Goal: Task Accomplishment & Management: Use online tool/utility

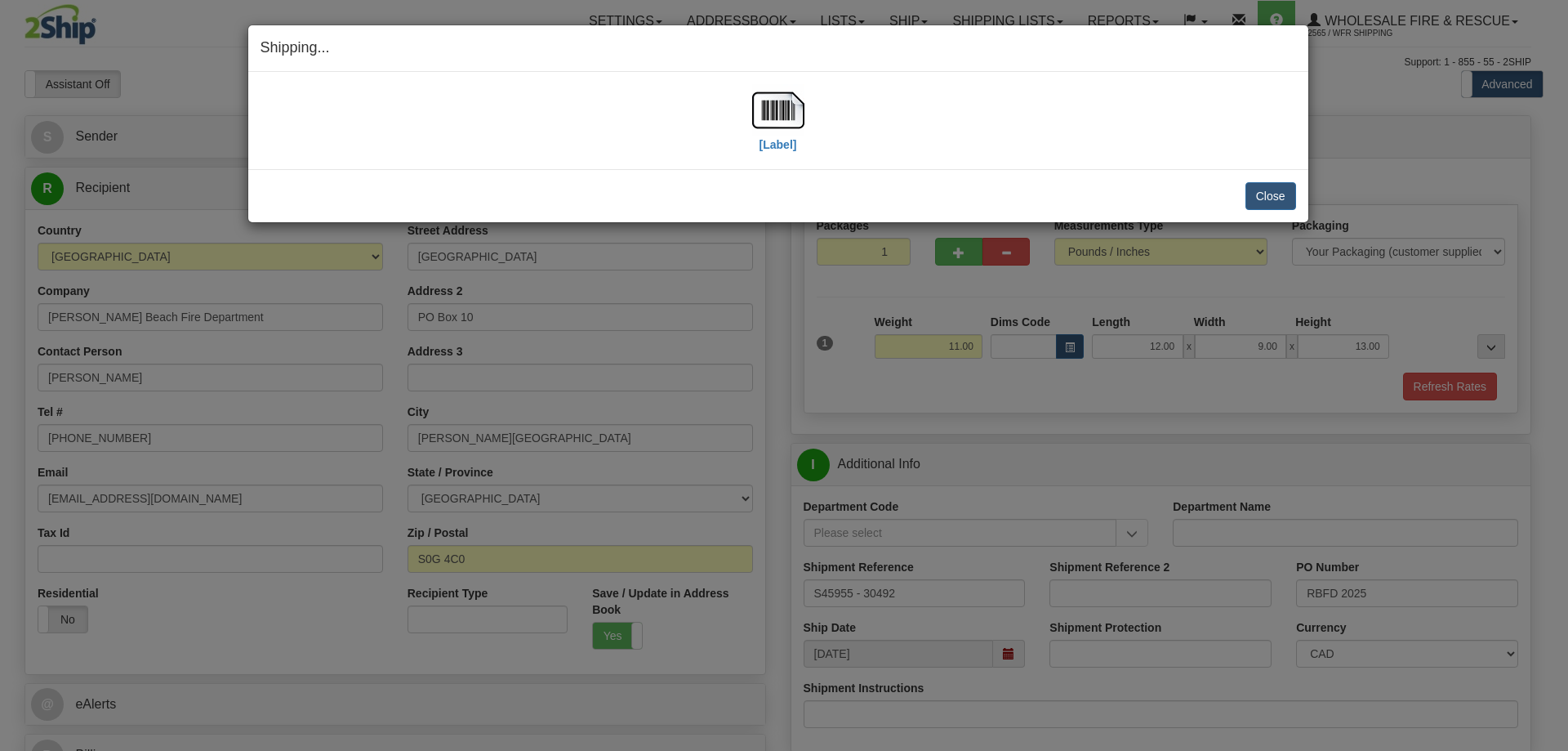
select select "SK"
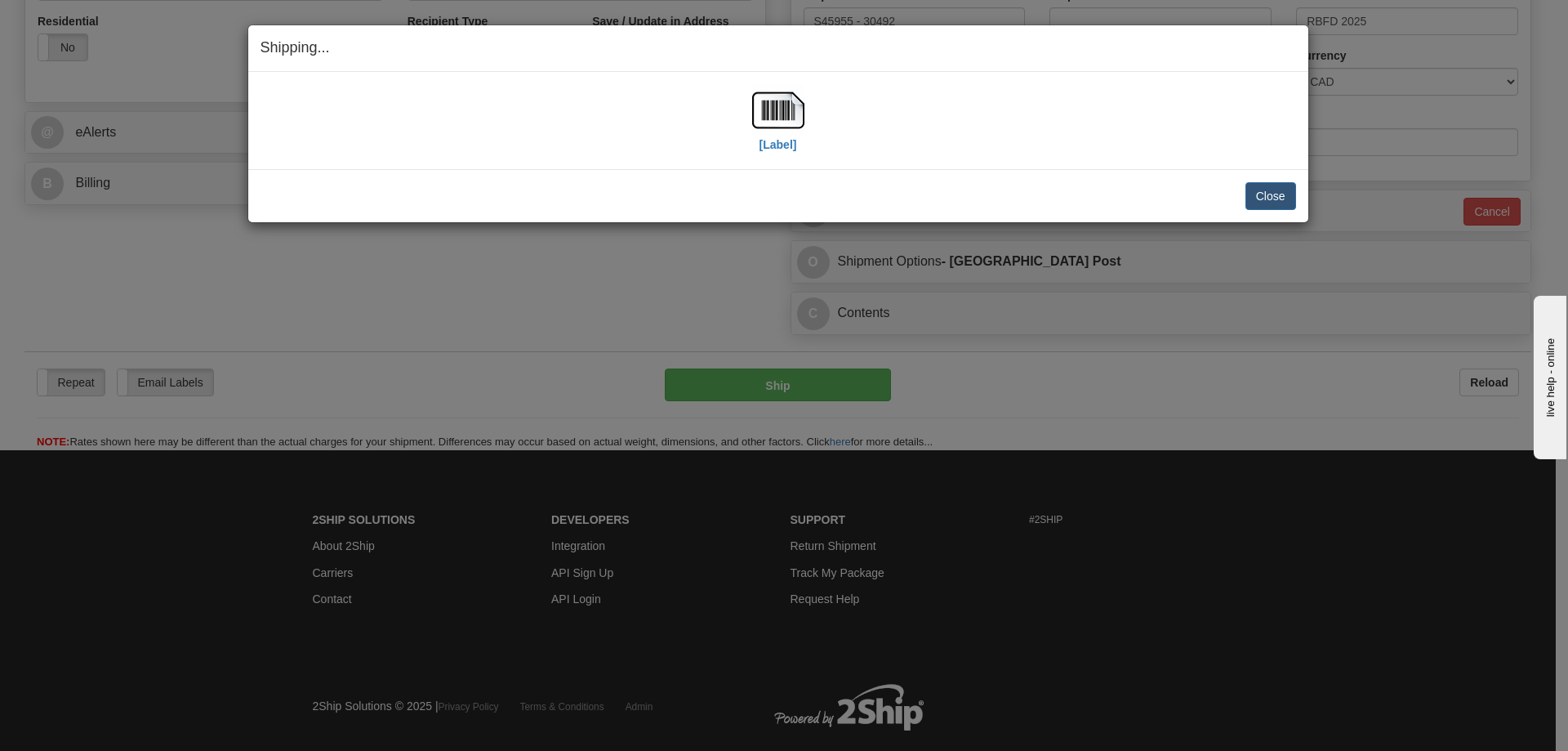
click at [1244, 419] on div "Shipping... Your SHIPMENT will EXPIRE in [Label] IMPORTANT NOTICE Embassy / Con…" at bounding box center [784, 376] width 1568 height 751
click at [1270, 197] on button "Close" at bounding box center [1270, 196] width 51 height 28
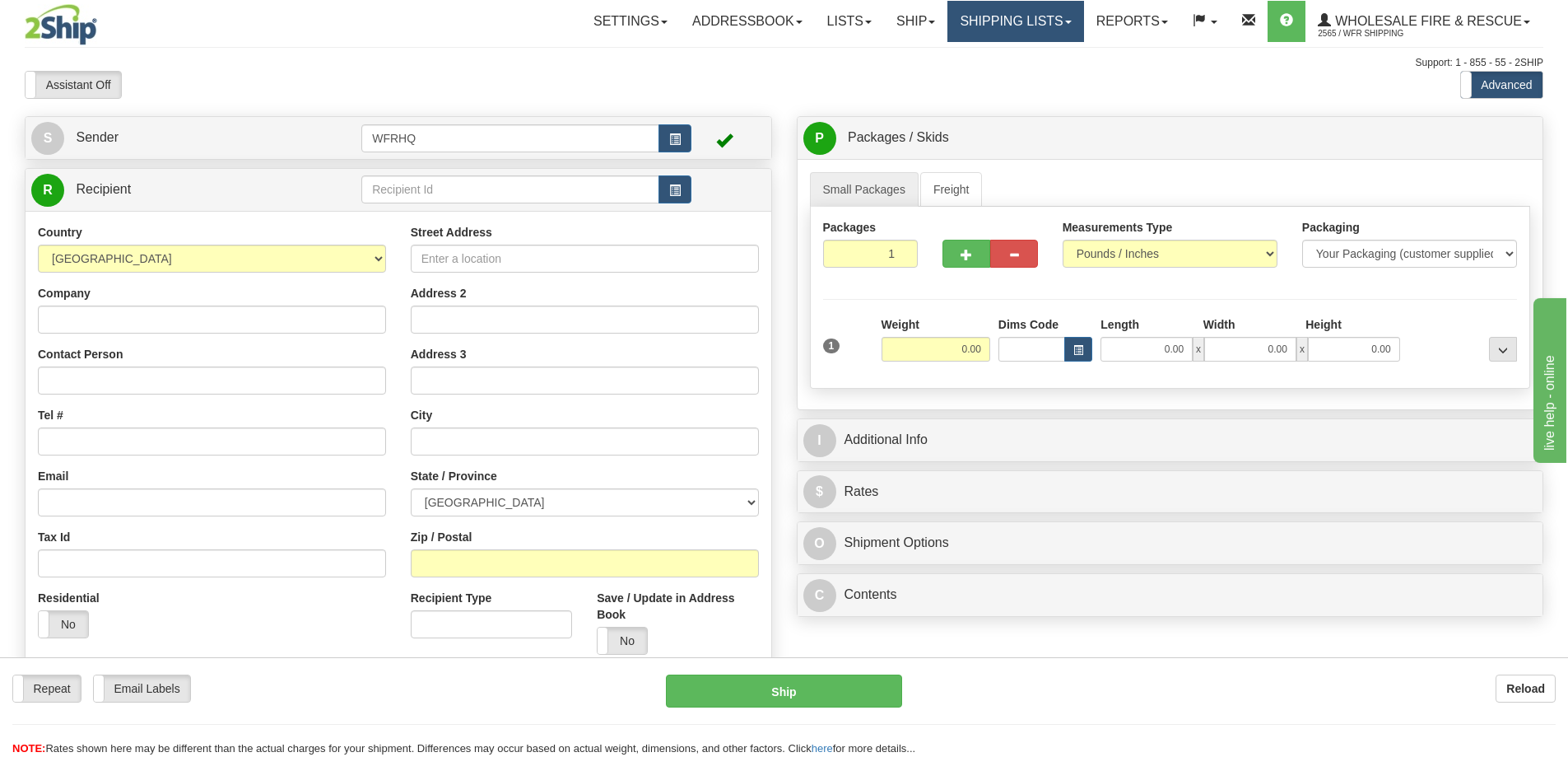
click at [999, 25] on link "Shipping lists" at bounding box center [1015, 21] width 136 height 42
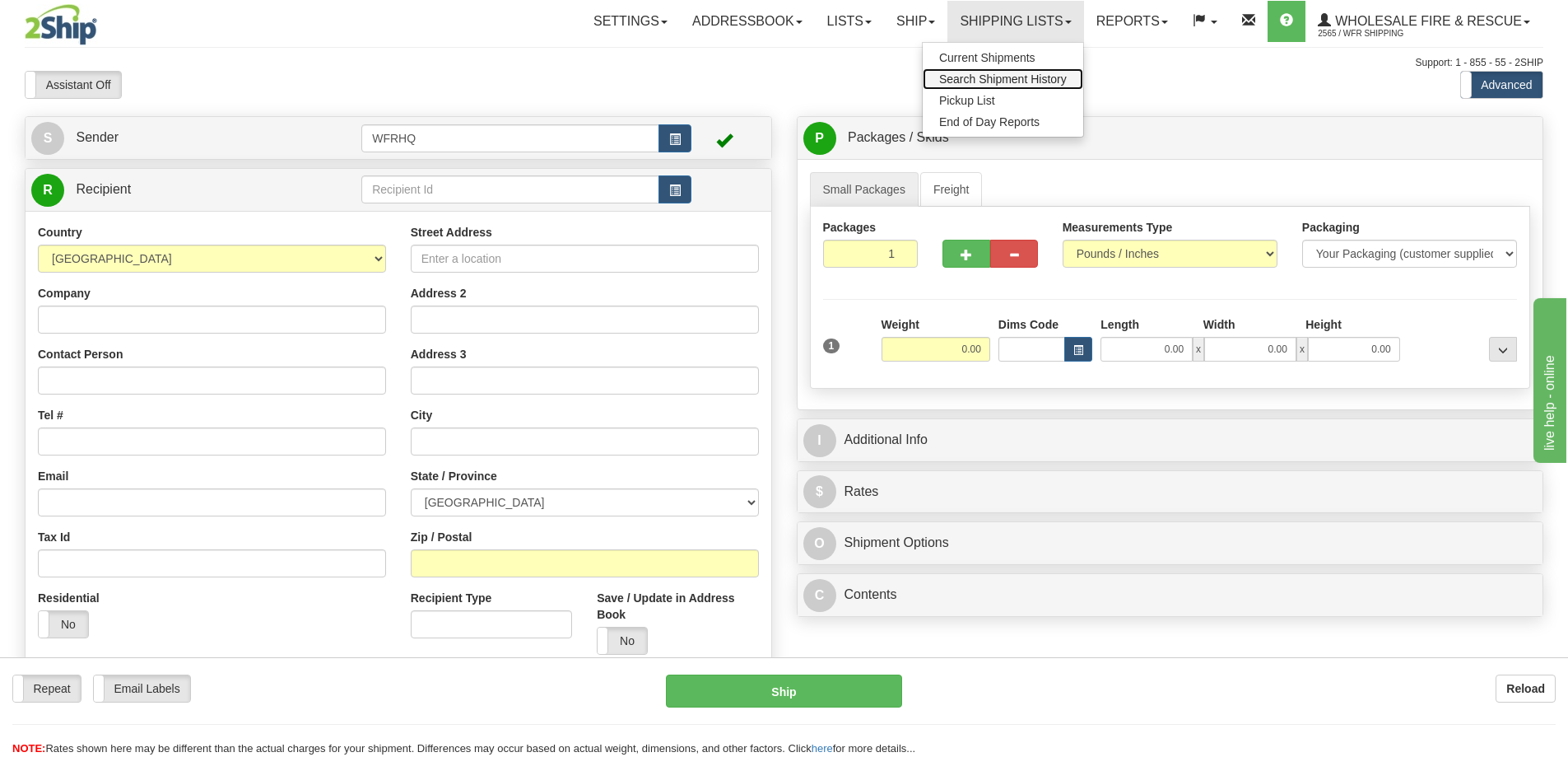
click at [972, 79] on span "Search Shipment History" at bounding box center [1003, 79] width 128 height 14
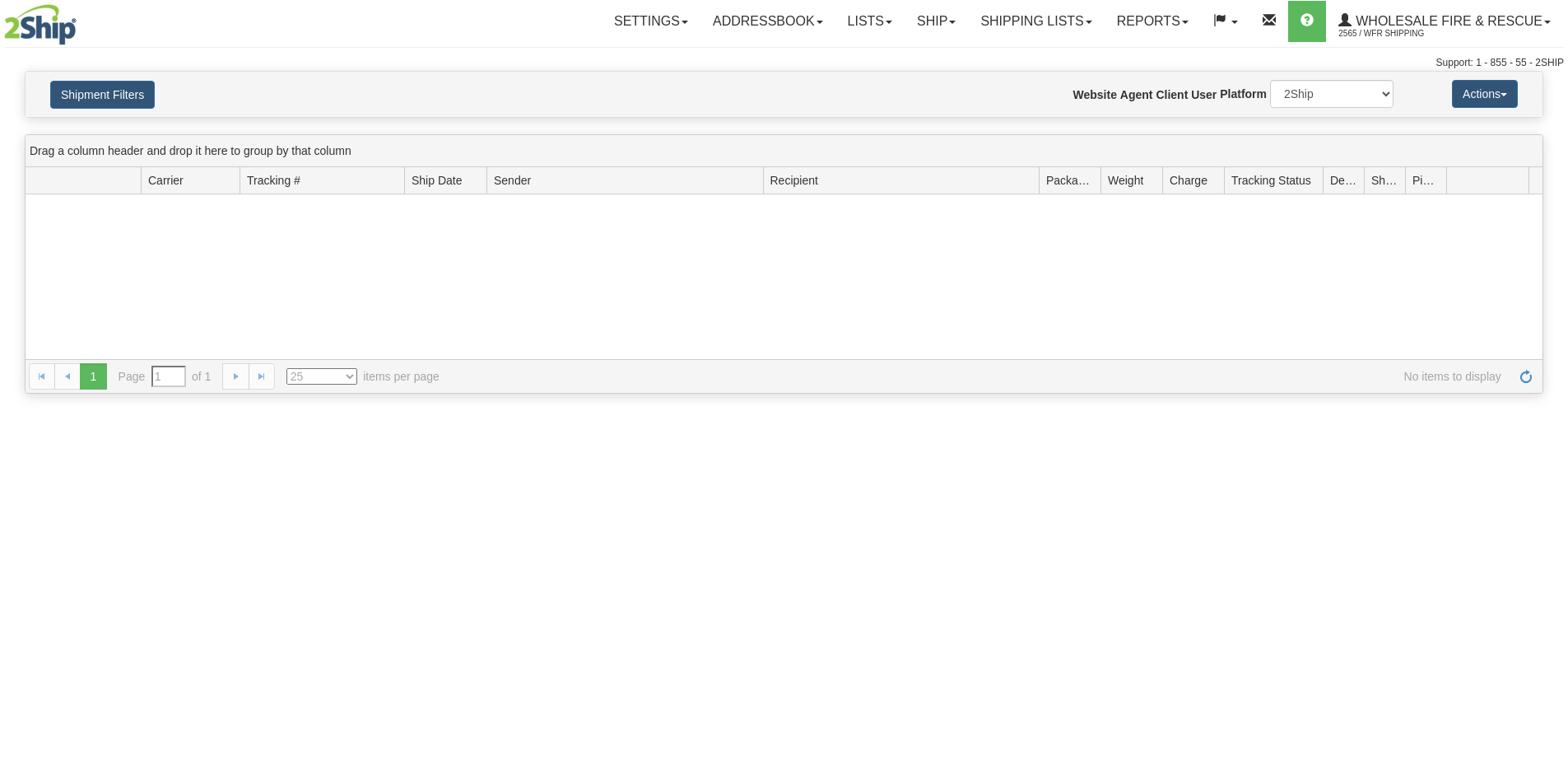
type input "From [DATE] To [DATE]"
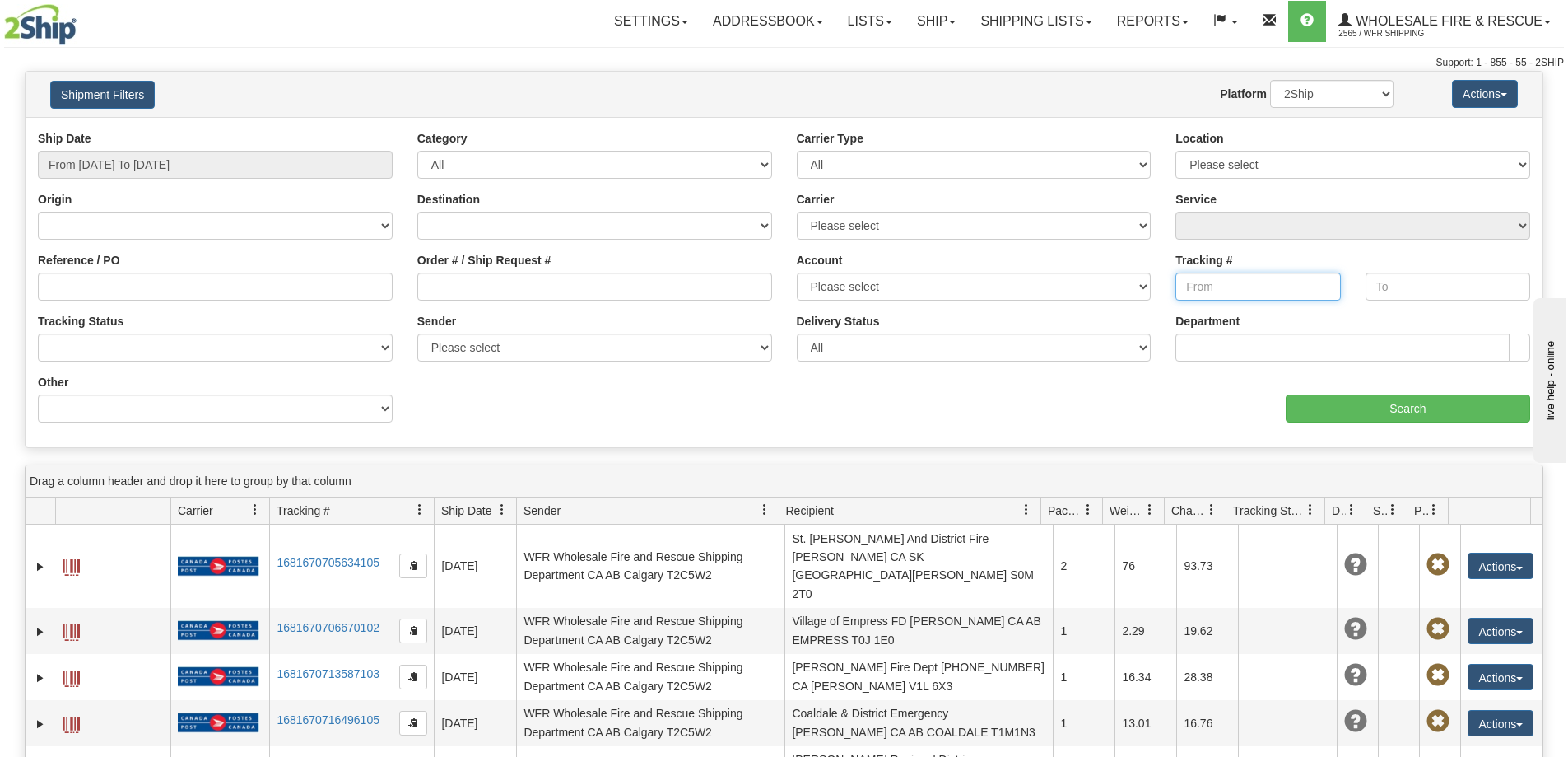
click at [1219, 281] on input "Tracking #" at bounding box center [1257, 287] width 165 height 28
paste input "1Z94X79W2098594316"
type input "1Z94X79W2098594316"
click at [296, 167] on input "From 08/19/2025 To 08/20/2025" at bounding box center [215, 165] width 355 height 28
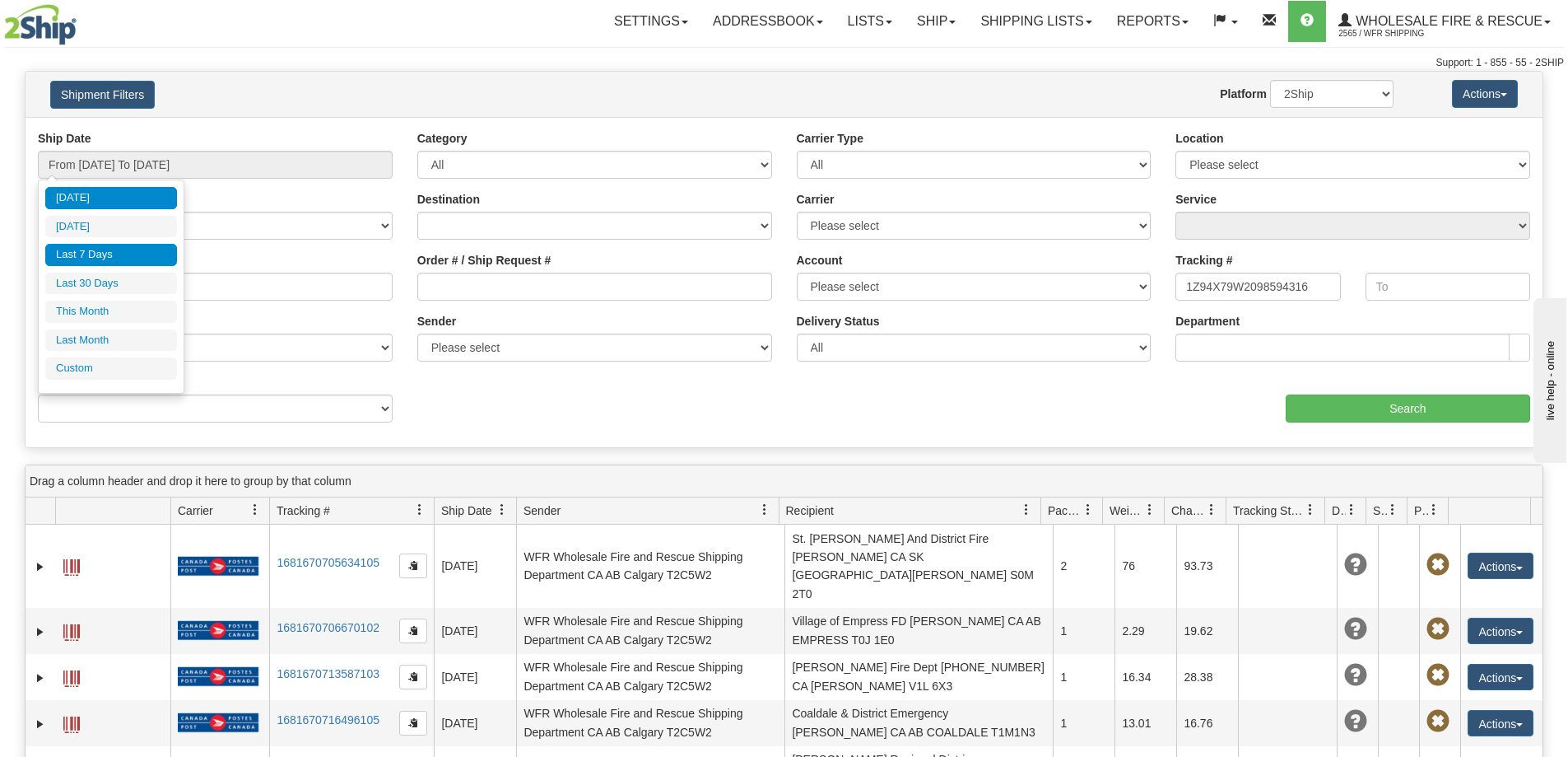
click at [104, 258] on li "Last 7 Days" at bounding box center [111, 255] width 132 height 22
type input "From 08/14/2025 To 08/20/2025"
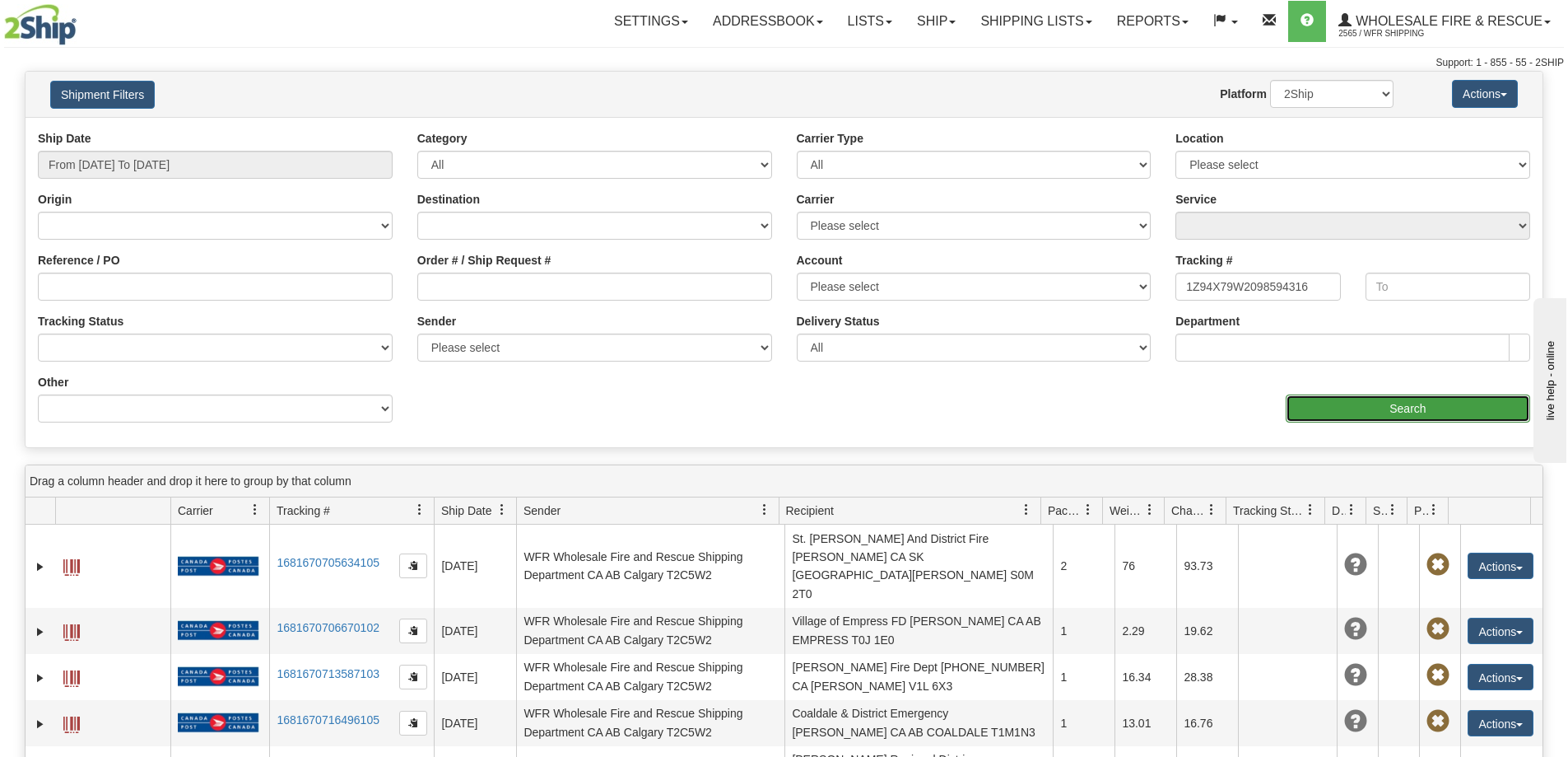
click at [1402, 409] on input "Search" at bounding box center [1407, 408] width 245 height 28
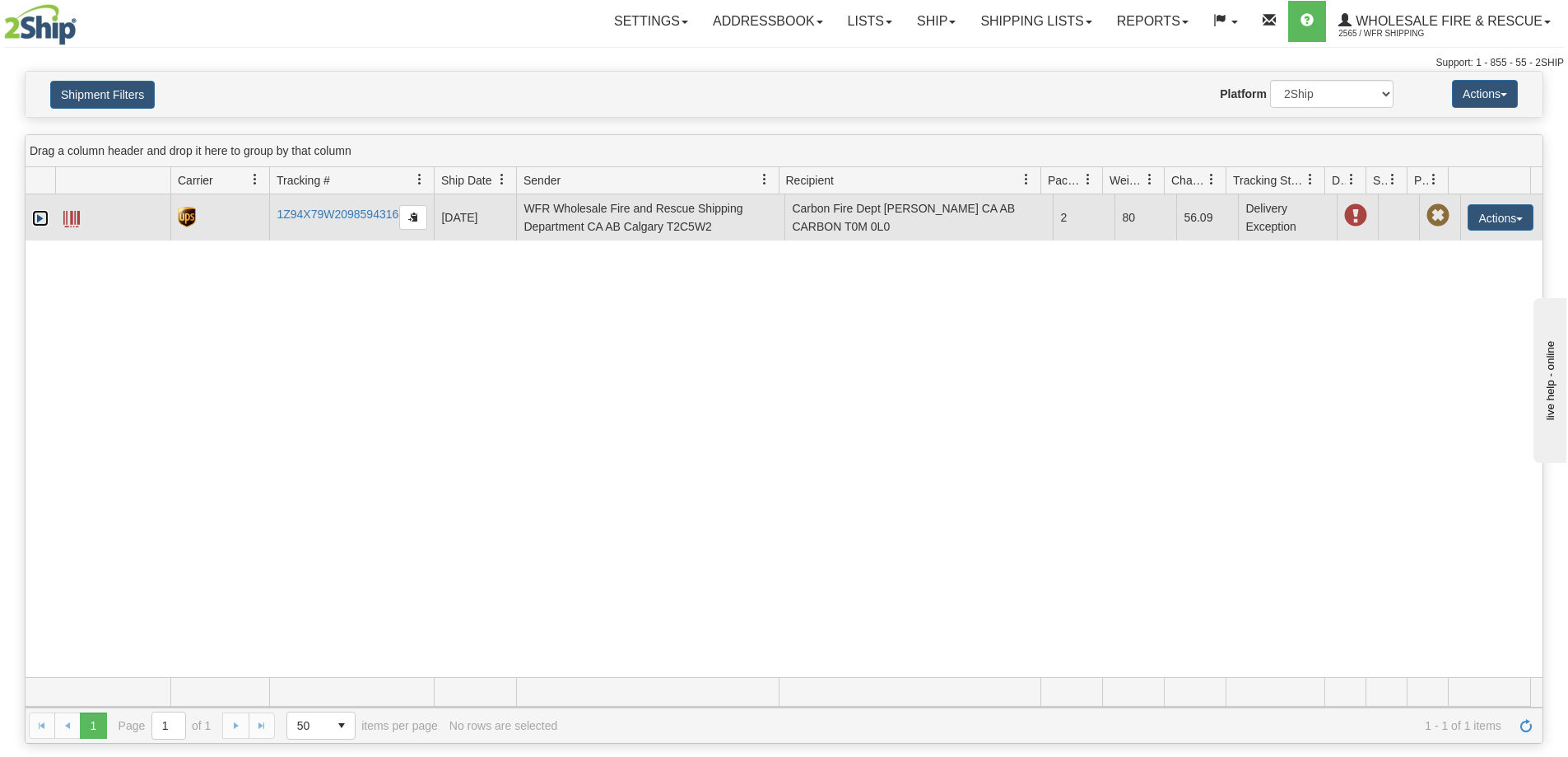
click at [40, 218] on link "Expand" at bounding box center [40, 218] width 16 height 16
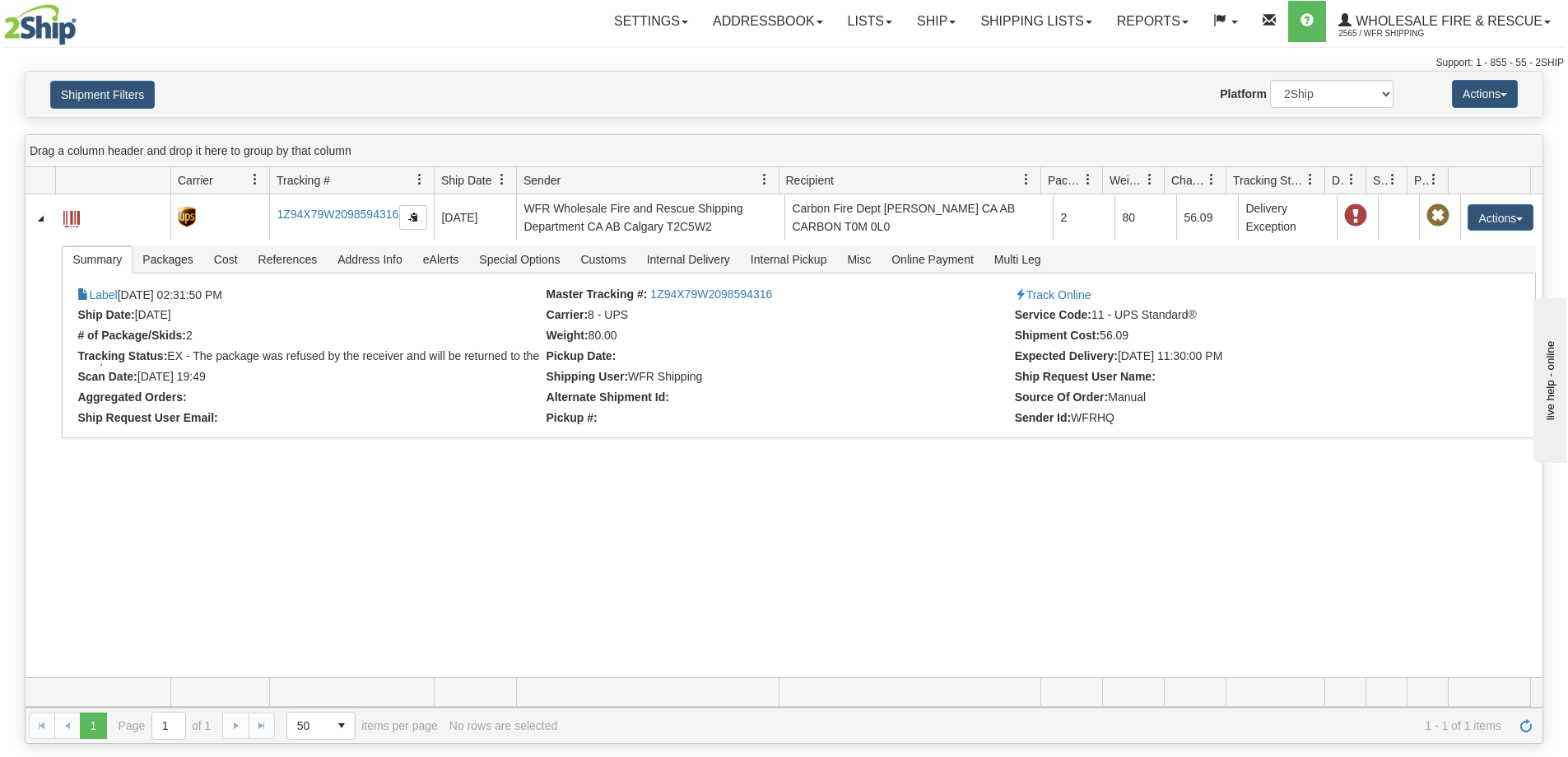
click at [98, 520] on div "31481788 2565 1Z94X79W2098594316 08/18/2025 08/18/2025 02:31:50 PM WFR Wholesal…" at bounding box center [783, 436] width 1517 height 482
click at [1074, 19] on link "Shipping lists" at bounding box center [1036, 21] width 136 height 42
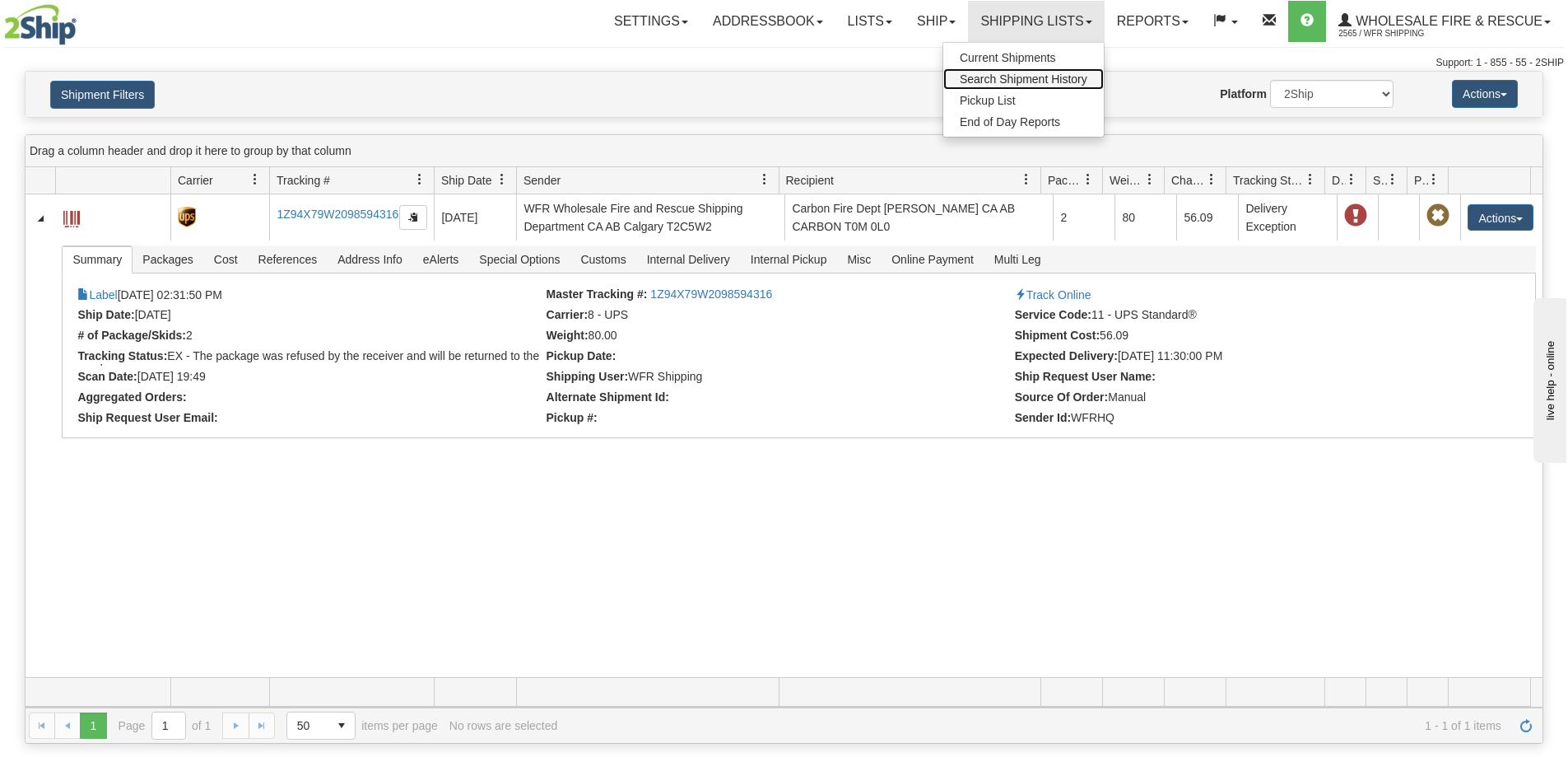
click at [1050, 73] on span "Search Shipment History" at bounding box center [1024, 79] width 128 height 14
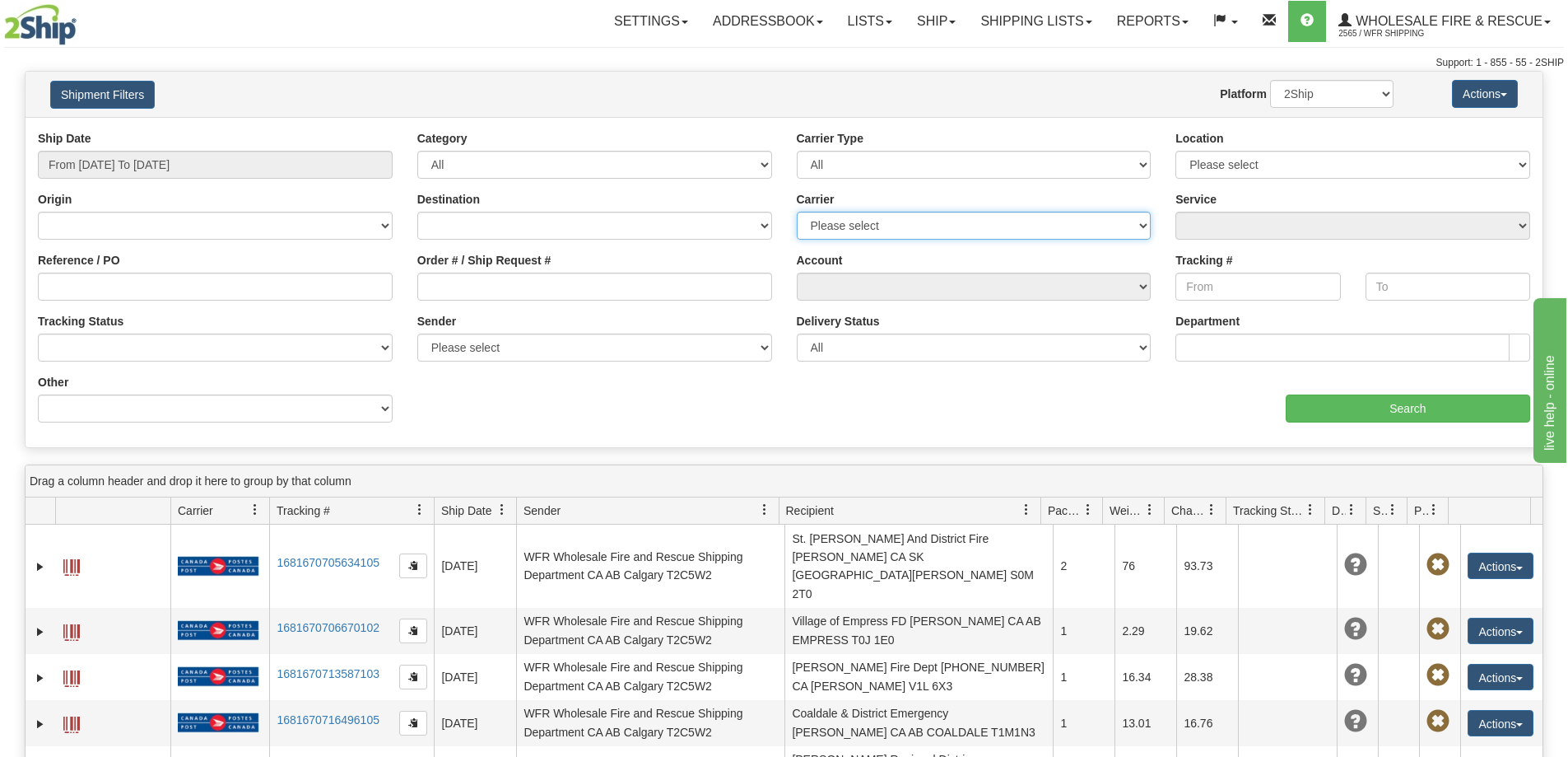
click at [1014, 223] on select "Please select 2SHIP LTL Ace Courier Buffalo Air Canada Post Canadian Freightway…" at bounding box center [974, 226] width 355 height 28
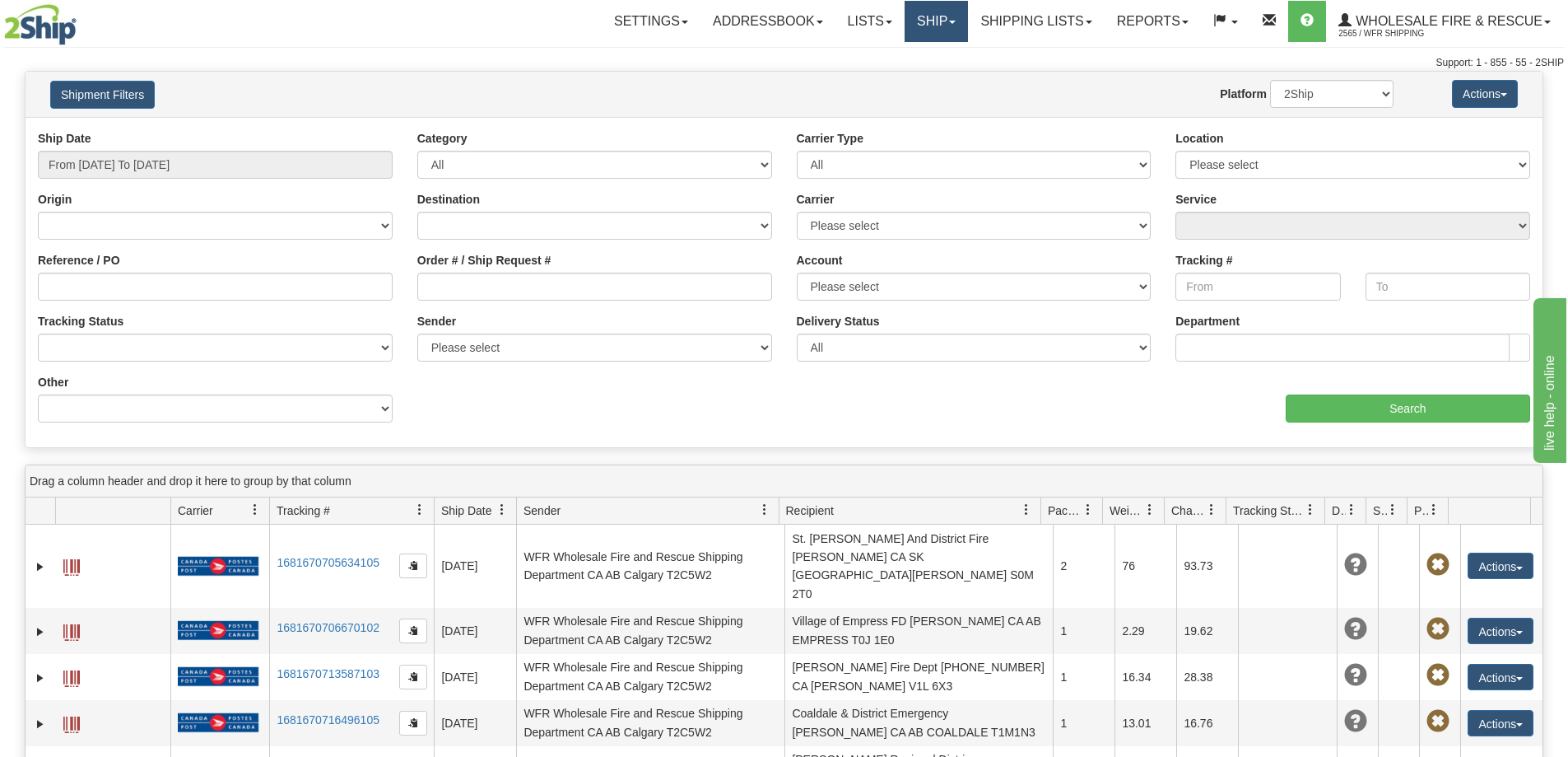
click at [928, 12] on link "Ship" at bounding box center [936, 21] width 63 height 42
click at [1049, 20] on link "Shipping lists" at bounding box center [1036, 21] width 136 height 42
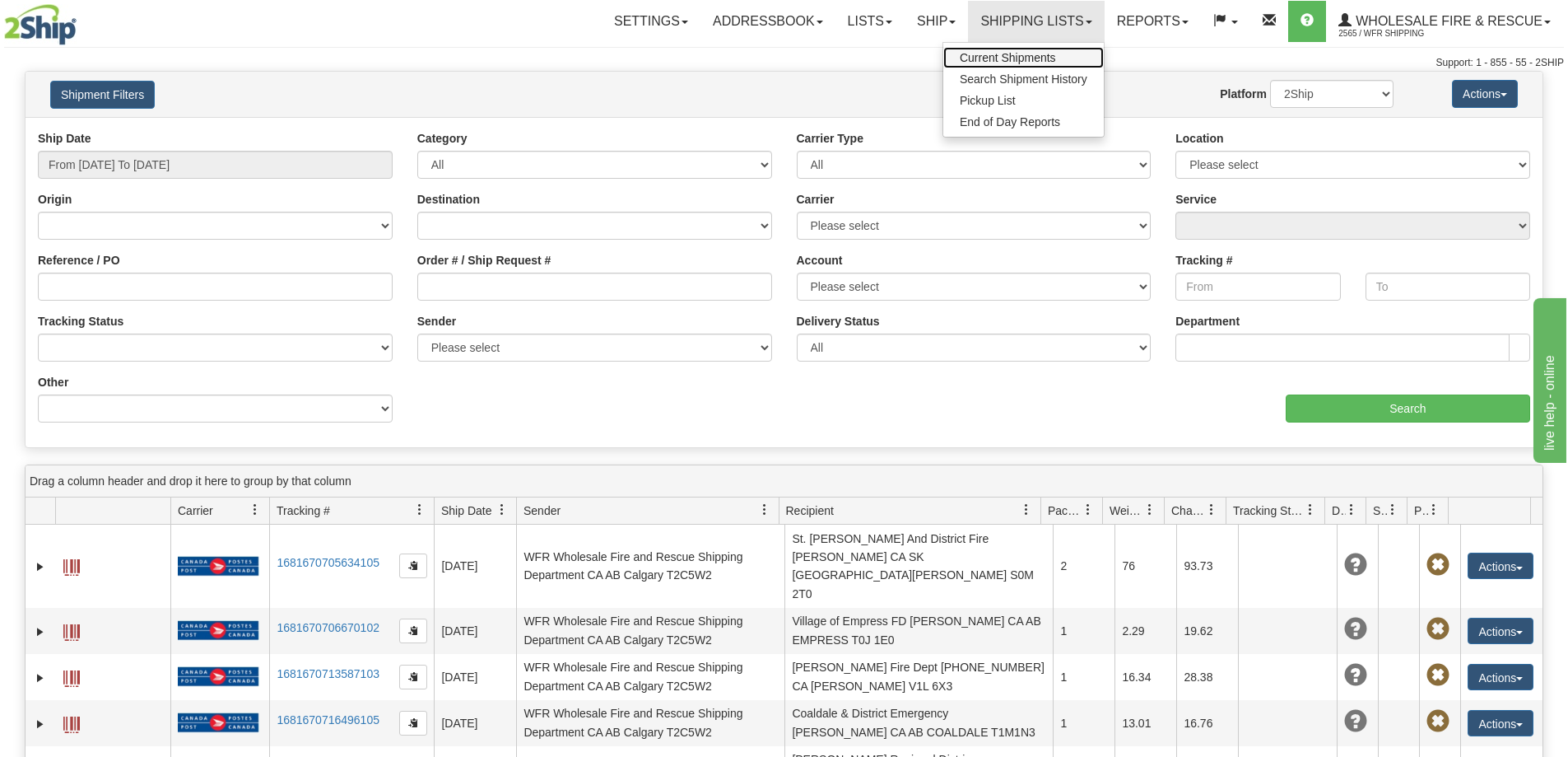
click at [1020, 62] on span "Current Shipments" at bounding box center [1009, 58] width 97 height 14
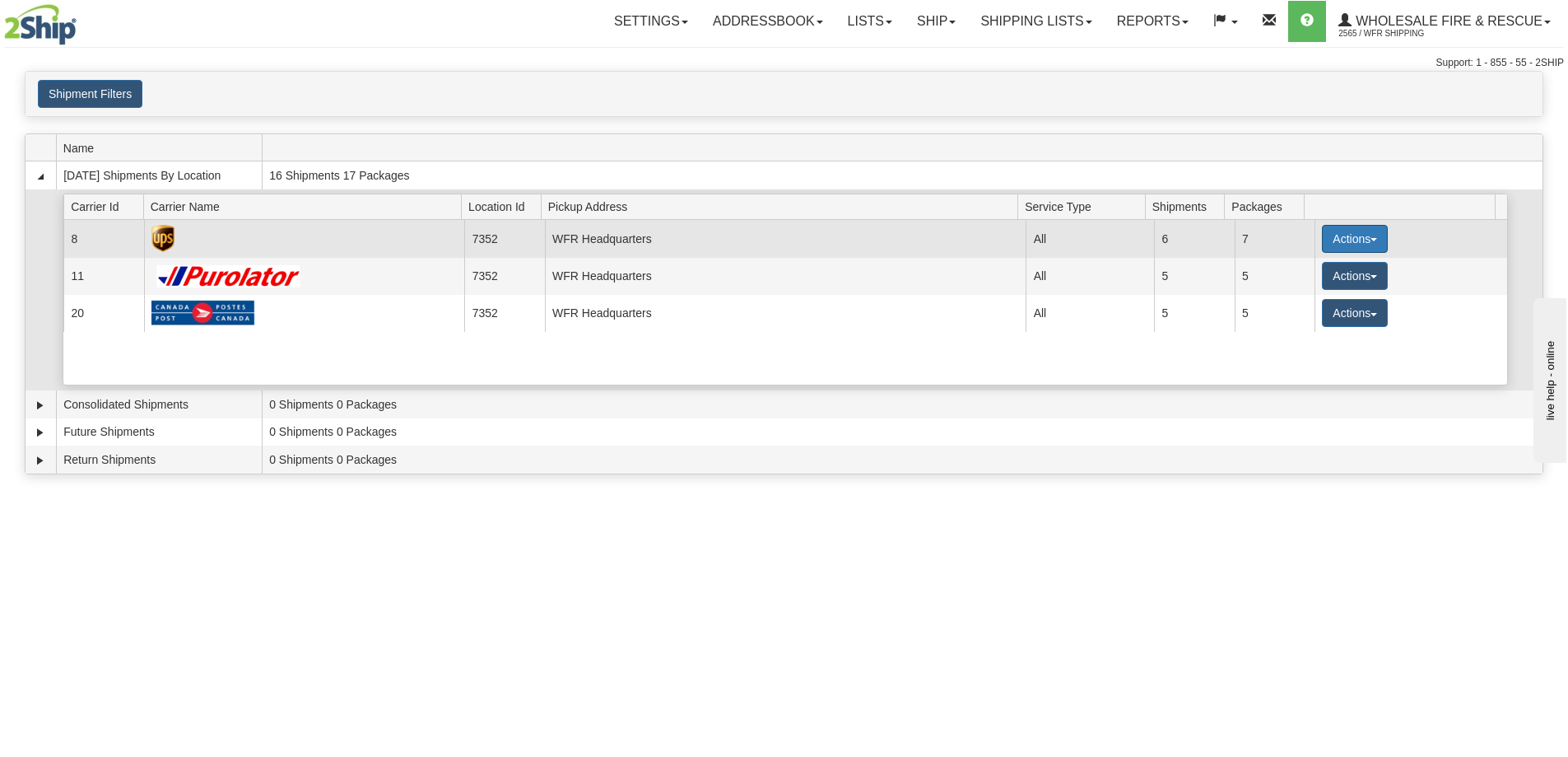
click at [1363, 239] on button "Actions" at bounding box center [1355, 238] width 66 height 28
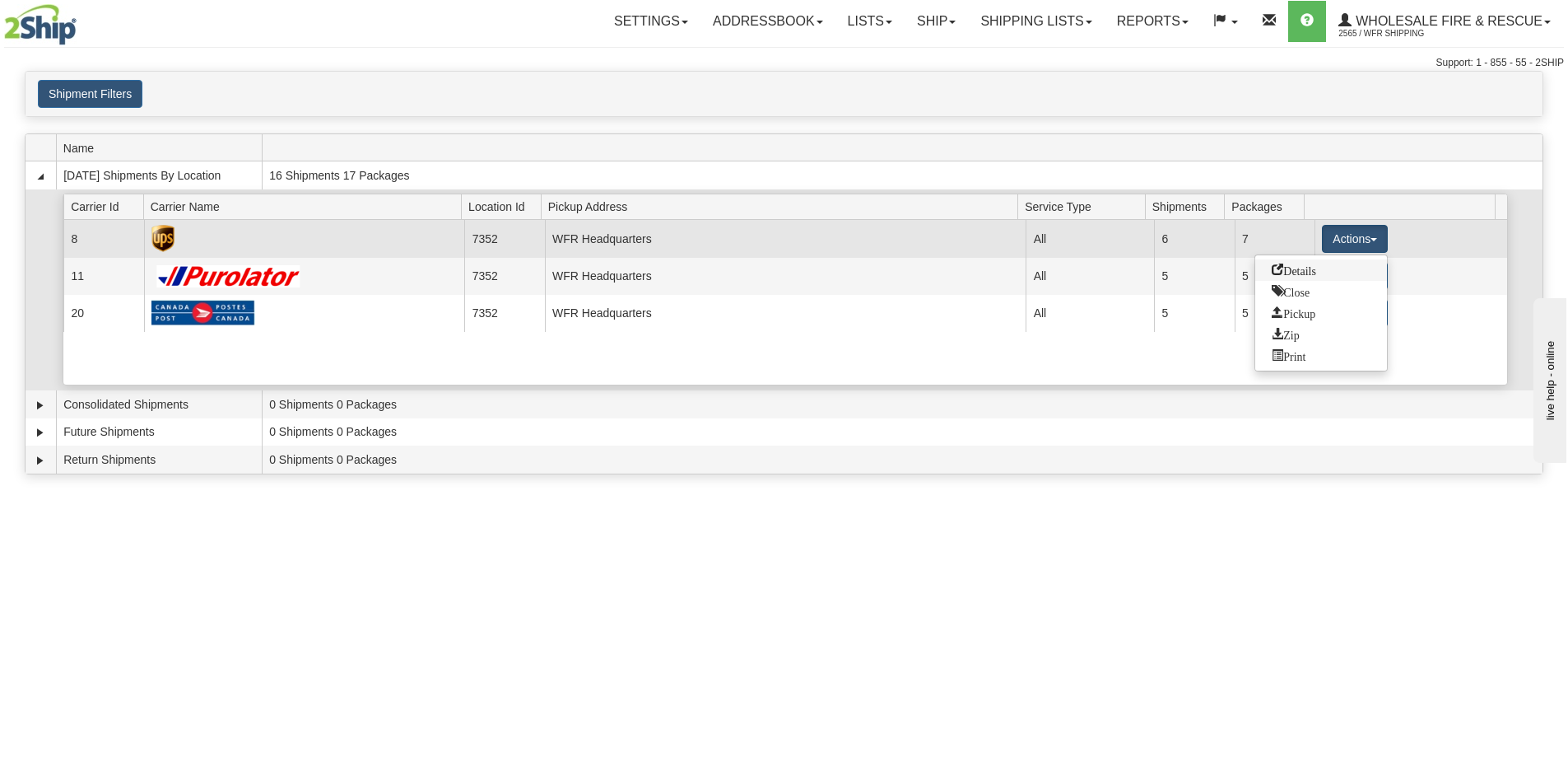
click at [1309, 274] on span "Details" at bounding box center [1294, 269] width 45 height 12
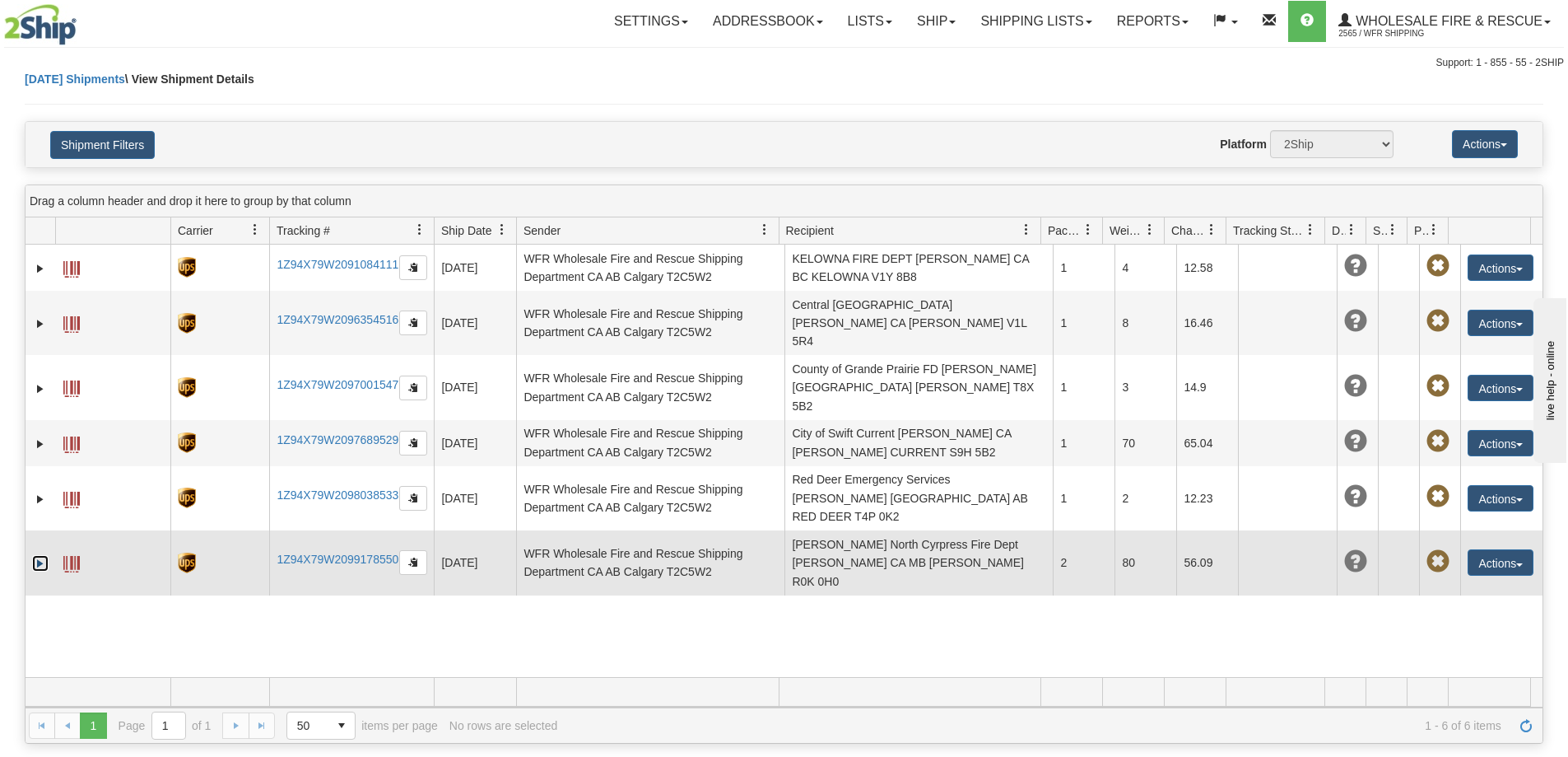
click at [38, 555] on link "Expand" at bounding box center [40, 562] width 16 height 16
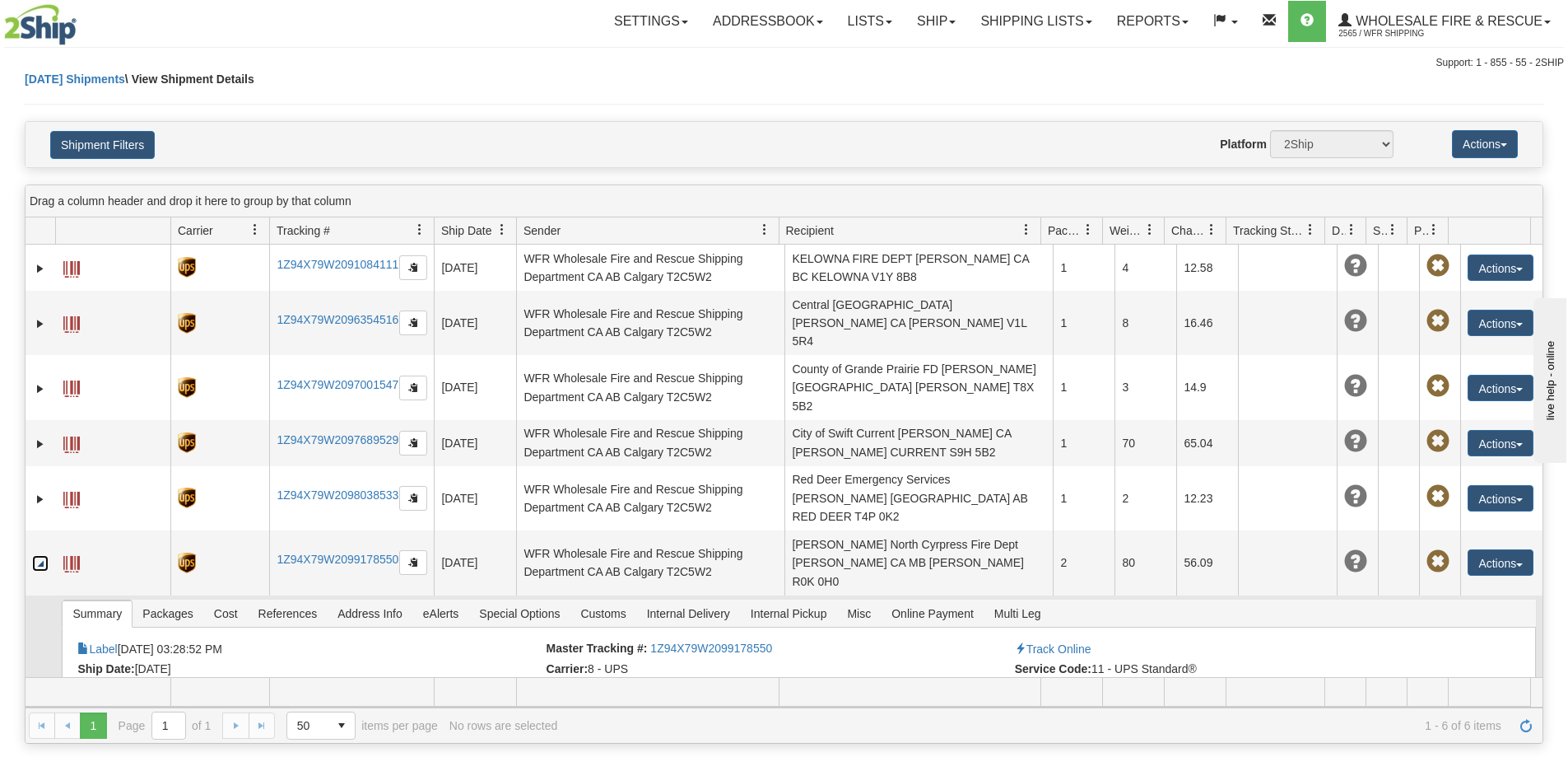
scroll to position [46, 0]
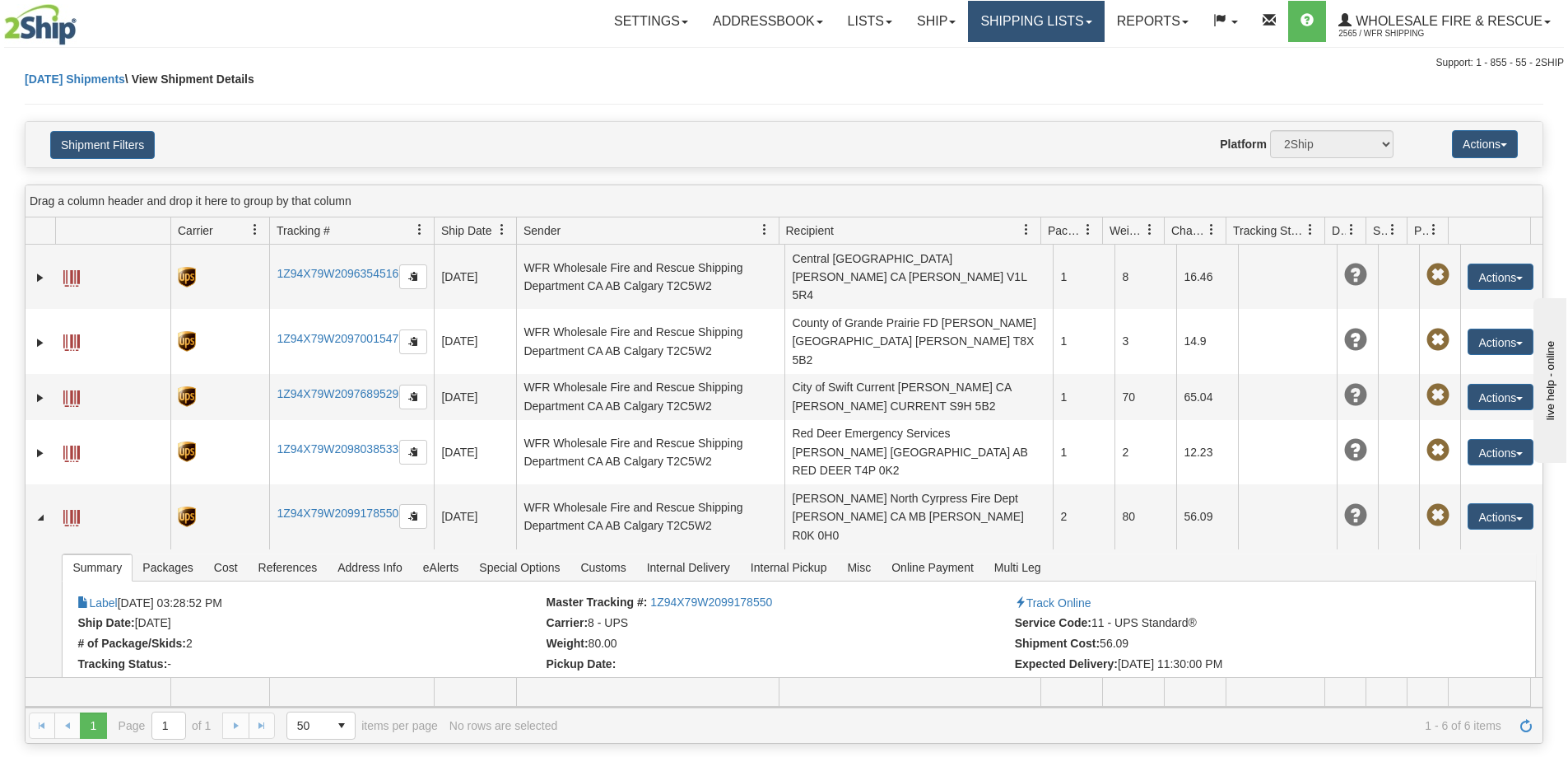
click at [1049, 19] on link "Shipping lists" at bounding box center [1036, 21] width 136 height 42
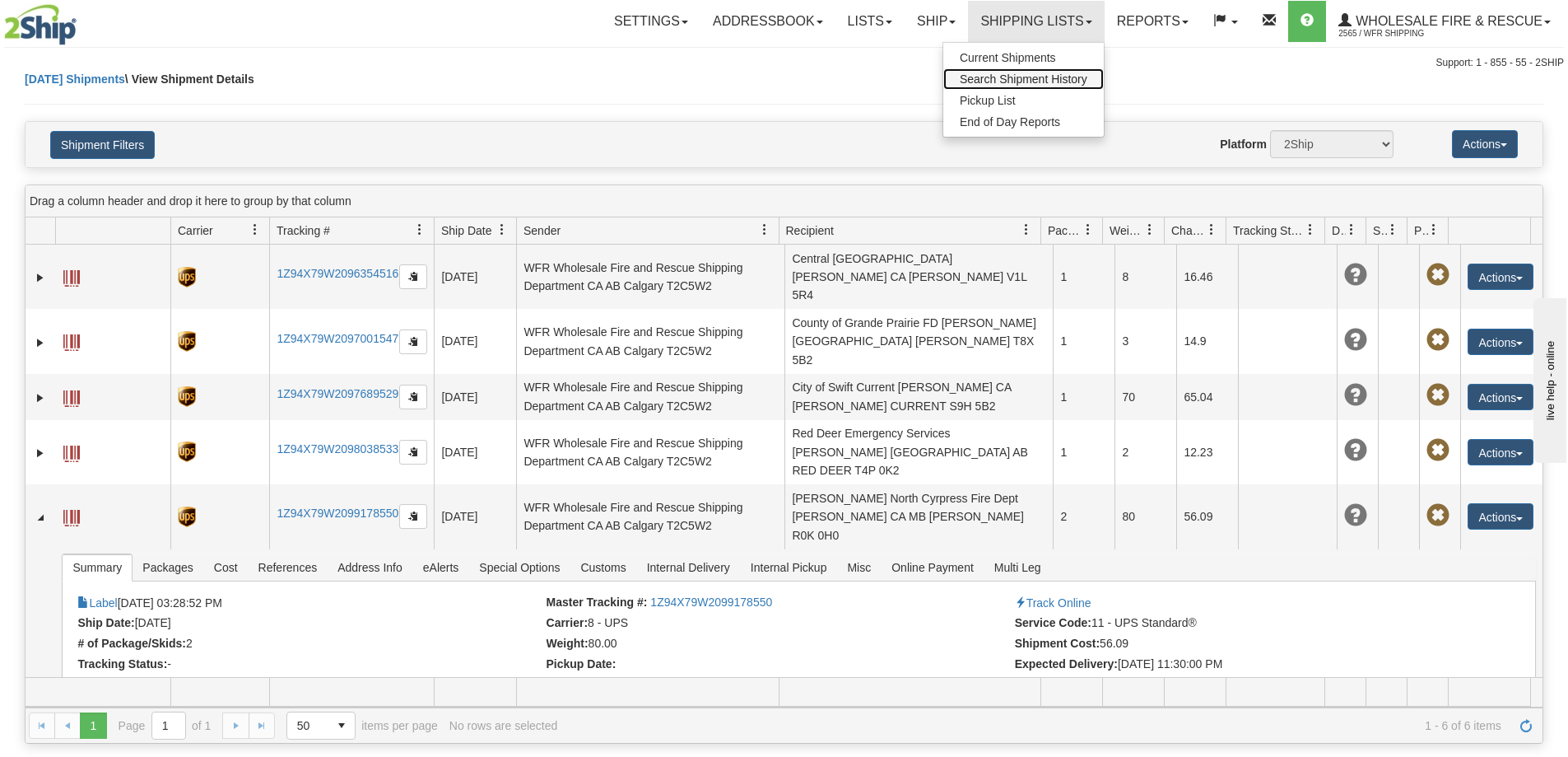
click at [994, 79] on span "Search Shipment History" at bounding box center [1024, 79] width 128 height 14
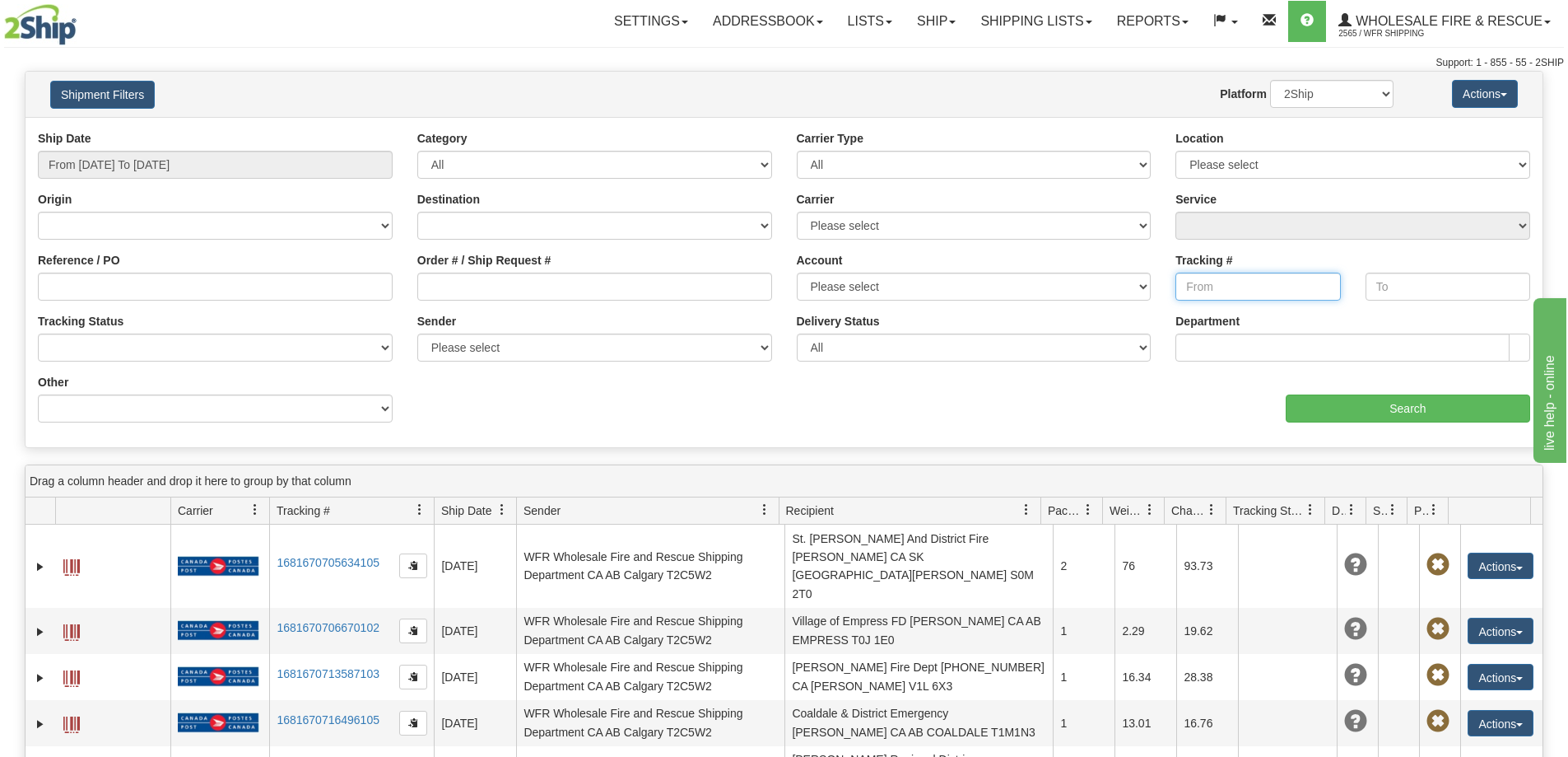
click at [1227, 287] on input "Tracking #" at bounding box center [1257, 287] width 165 height 28
paste input "1Z94X79W2099433505"
type input "1Z94X79W2099433505"
click at [1312, 386] on div "aaa Search" at bounding box center [1164, 398] width 759 height 48
click at [1321, 410] on input "Search" at bounding box center [1407, 408] width 245 height 28
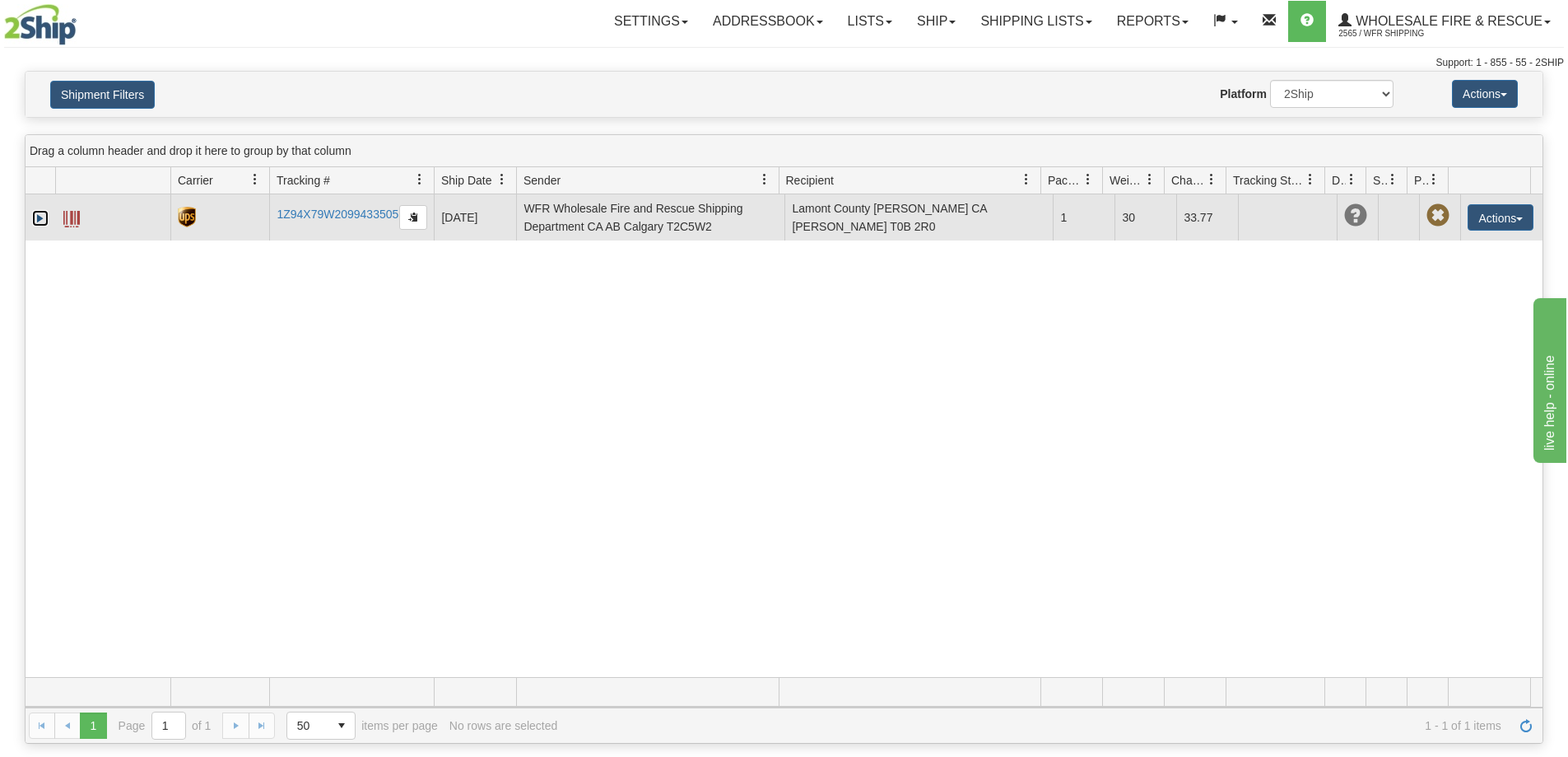
click at [37, 220] on link "Expand" at bounding box center [40, 218] width 16 height 16
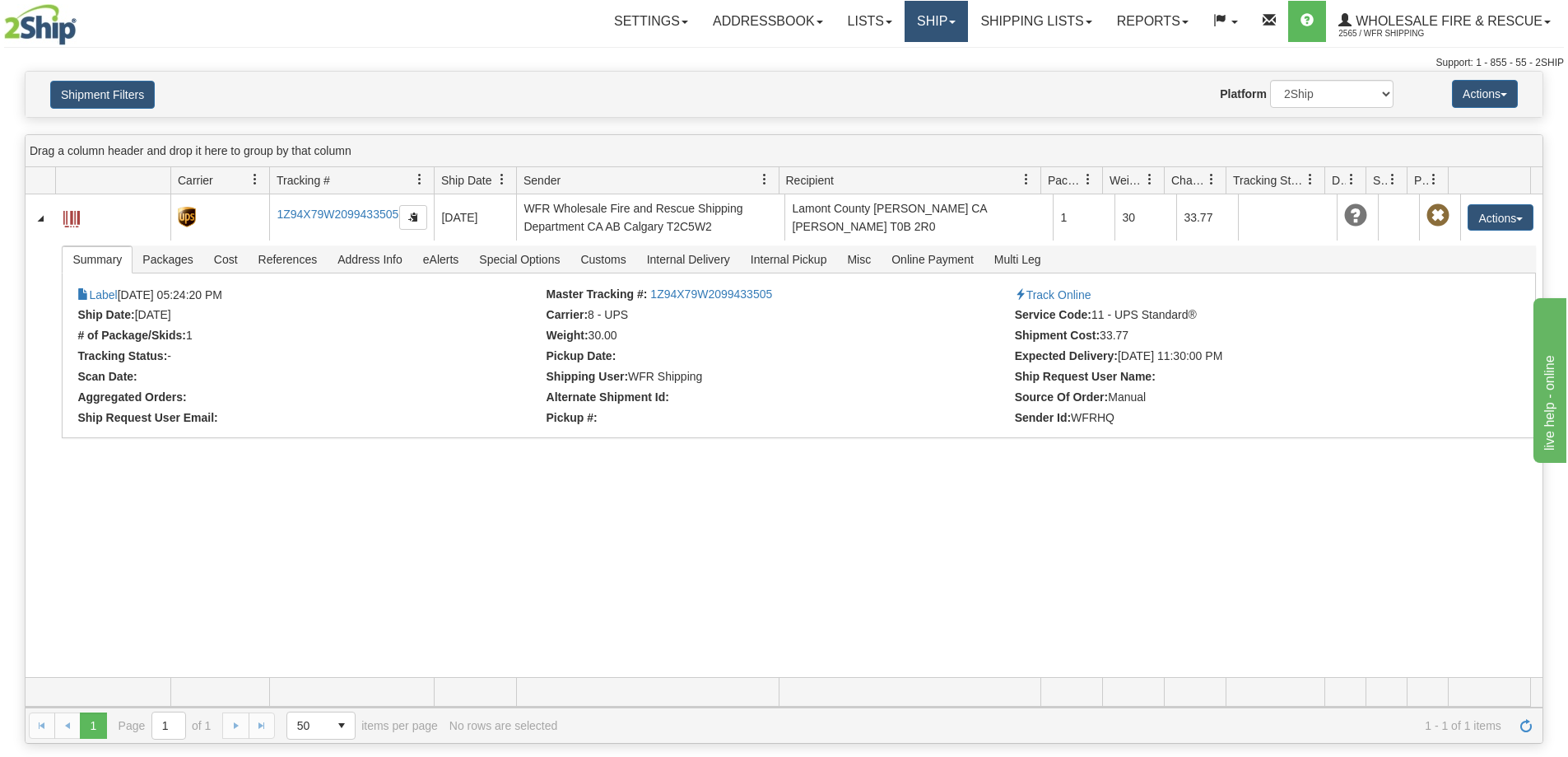
click at [917, 30] on link "Ship" at bounding box center [936, 21] width 63 height 42
click at [878, 55] on span "Ship Screen" at bounding box center [885, 58] width 63 height 14
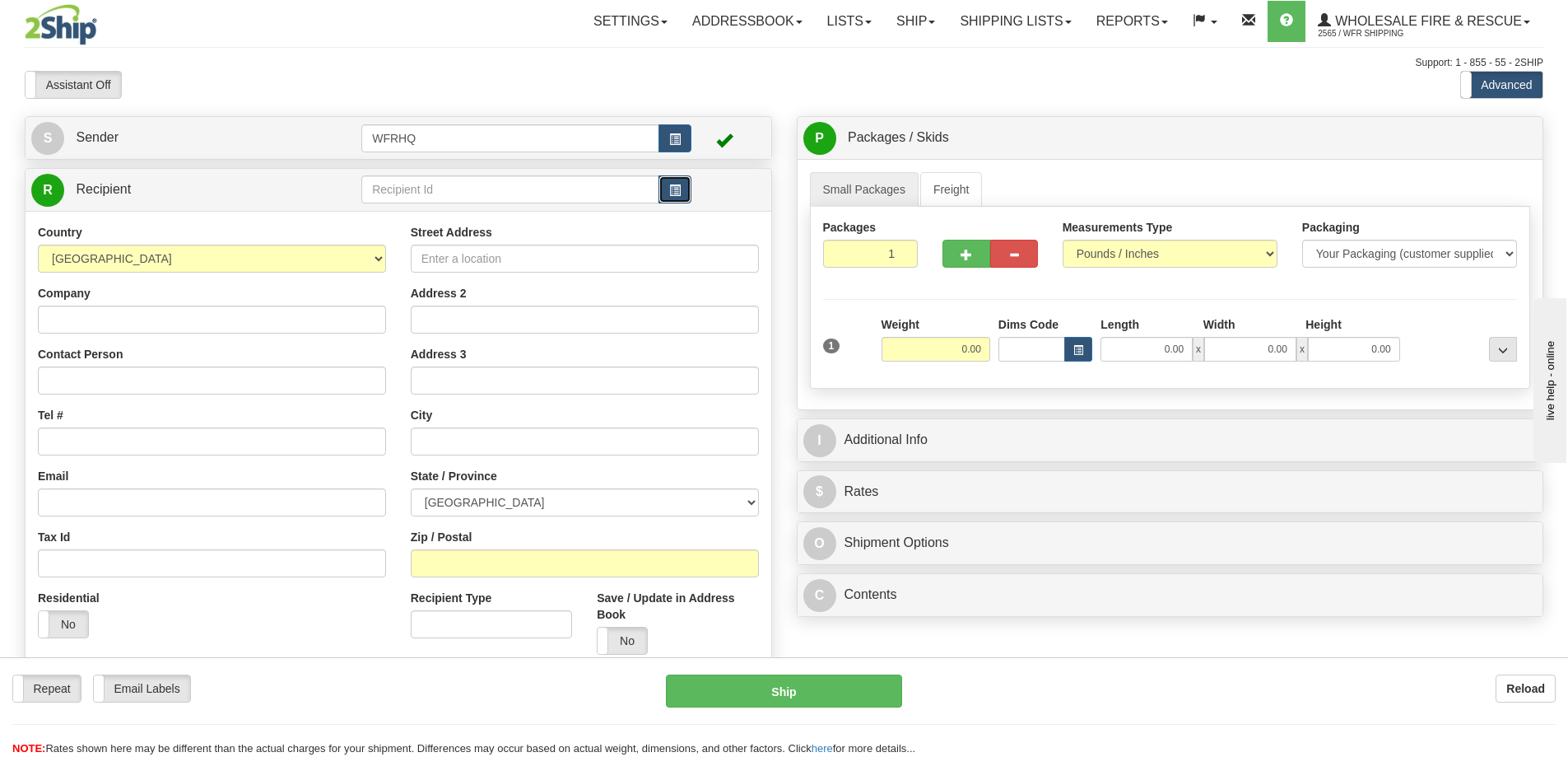
click at [679, 192] on span "button" at bounding box center [675, 190] width 12 height 11
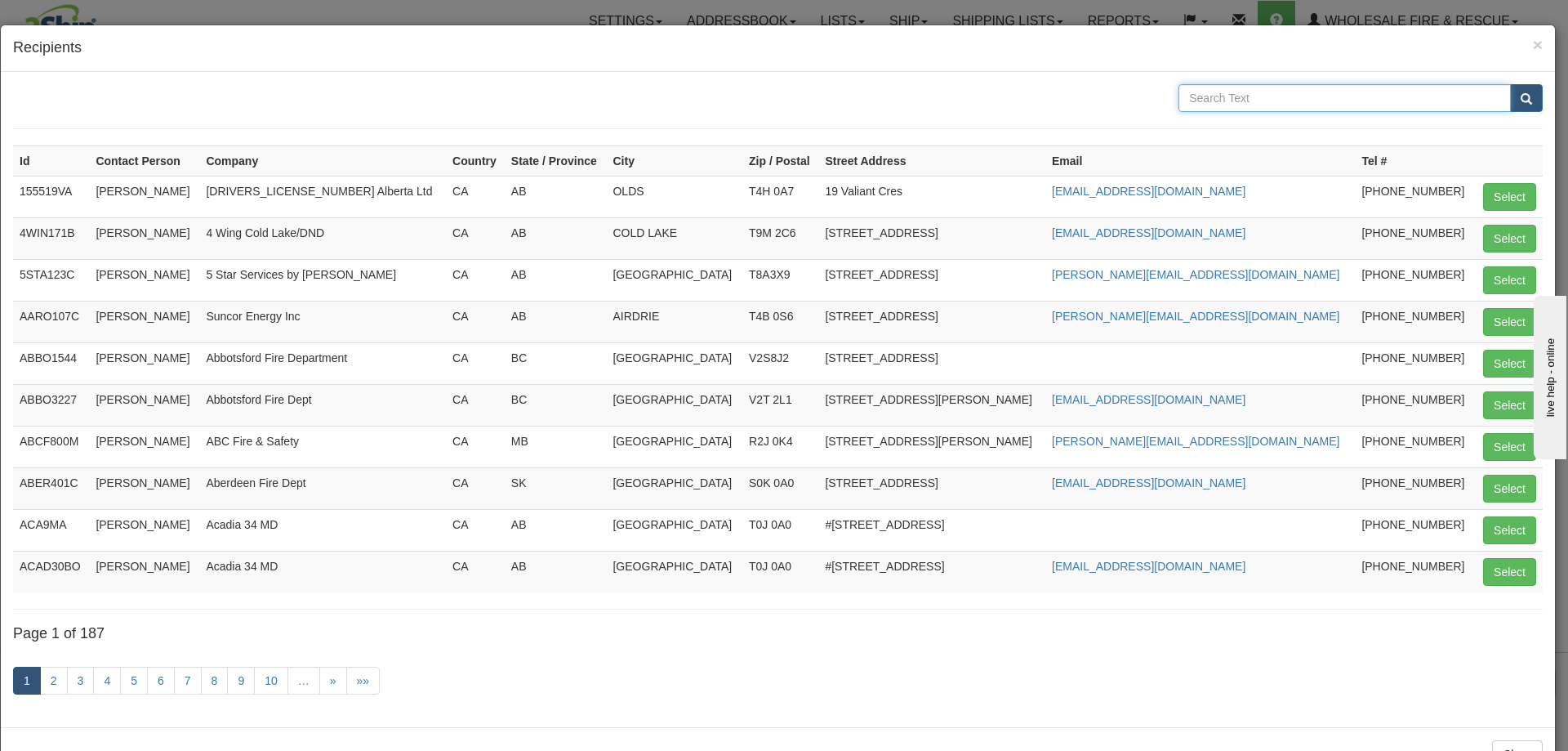
click at [1264, 99] on input "text" at bounding box center [1344, 98] width 332 height 28
type input "Banff"
click at [1510, 85] on button "submit" at bounding box center [1527, 98] width 33 height 28
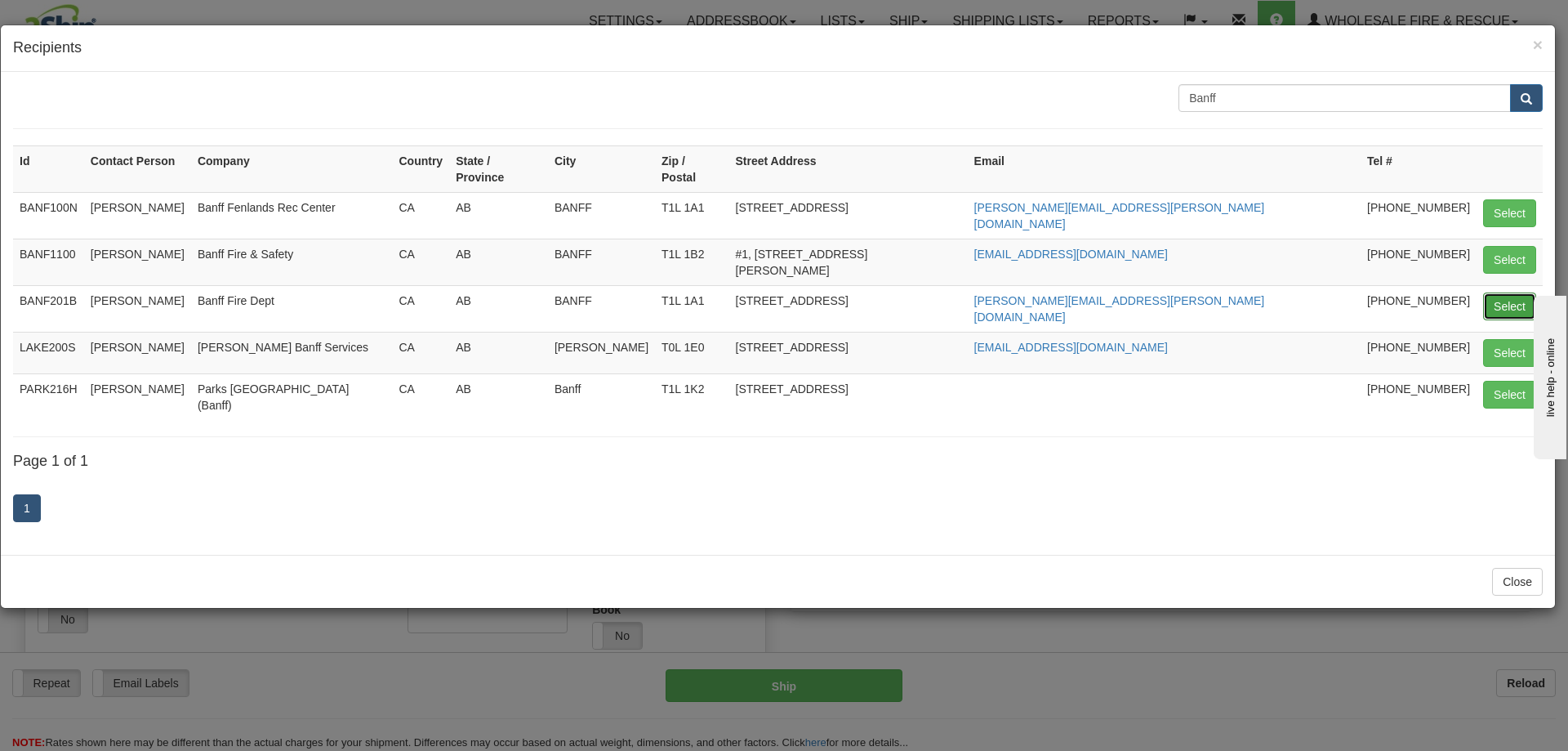
click at [1510, 292] on button "Select" at bounding box center [1508, 305] width 53 height 28
type input "BANF201B"
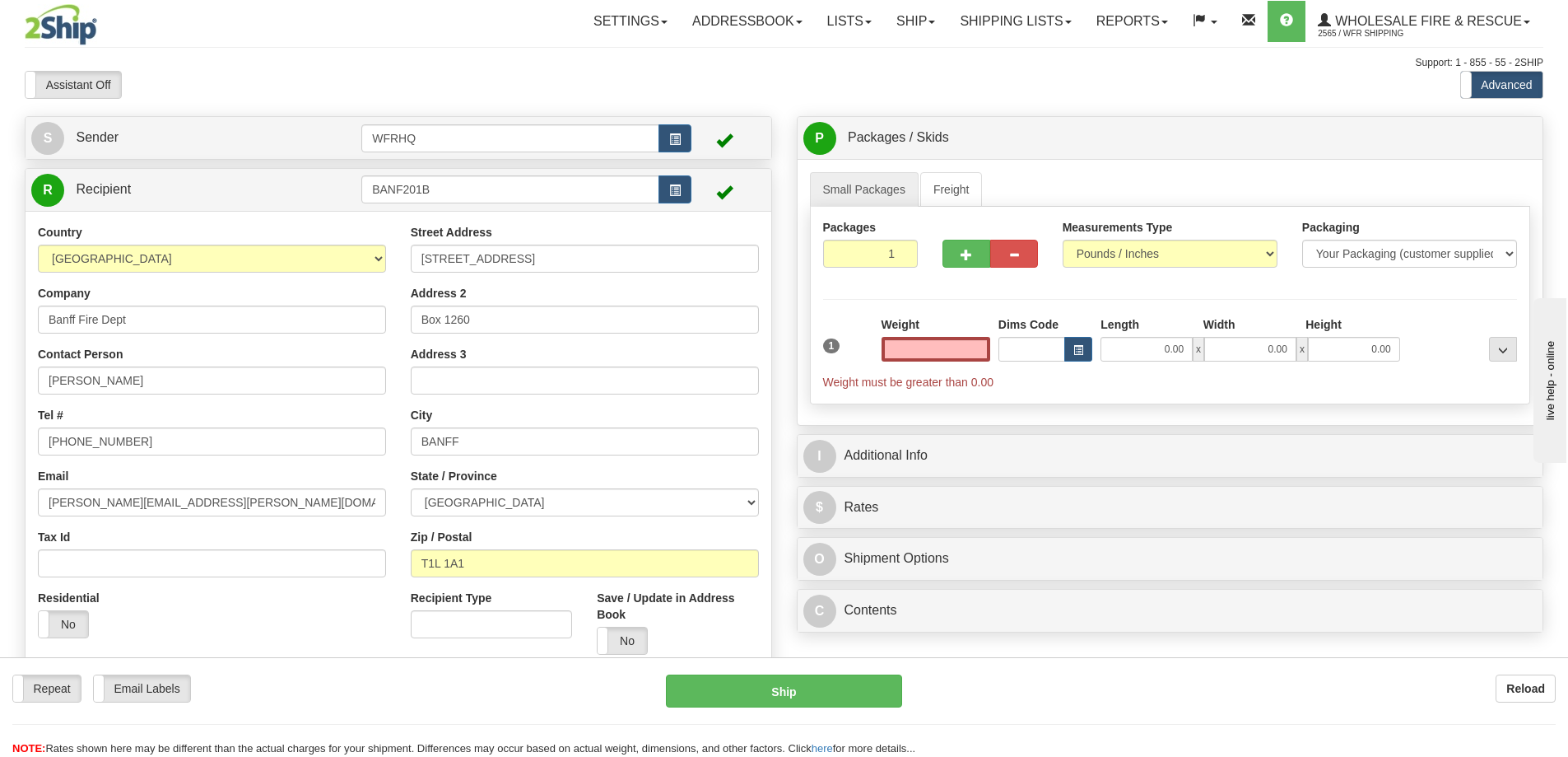
type input "0.00"
drag, startPoint x: 475, startPoint y: 317, endPoint x: 218, endPoint y: 325, distance: 257.1
click at [218, 325] on div "Country AFGHANISTAN ALAND ISLANDS ALBANIA ALGERIA AMERICAN SAMOA ANDORRA ANGOLA…" at bounding box center [398, 445] width 746 height 443
drag, startPoint x: 107, startPoint y: 384, endPoint x: -210, endPoint y: 384, distance: 317.0
click at [0, 384] on html "Training Course Close Toggle navigation Settings Shipping Preferences New Sende…" at bounding box center [784, 378] width 1568 height 757
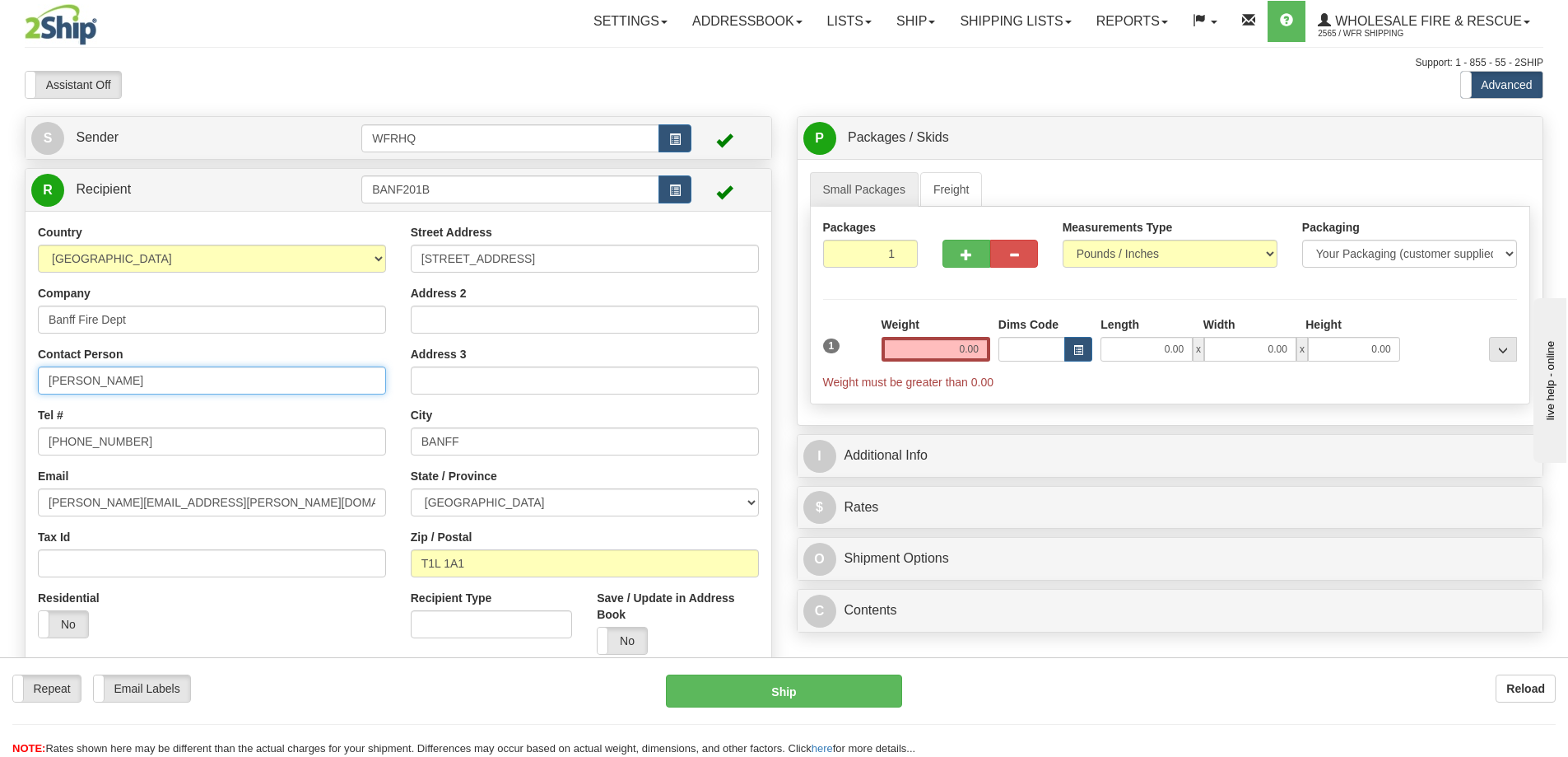
type input "Keri Martens"
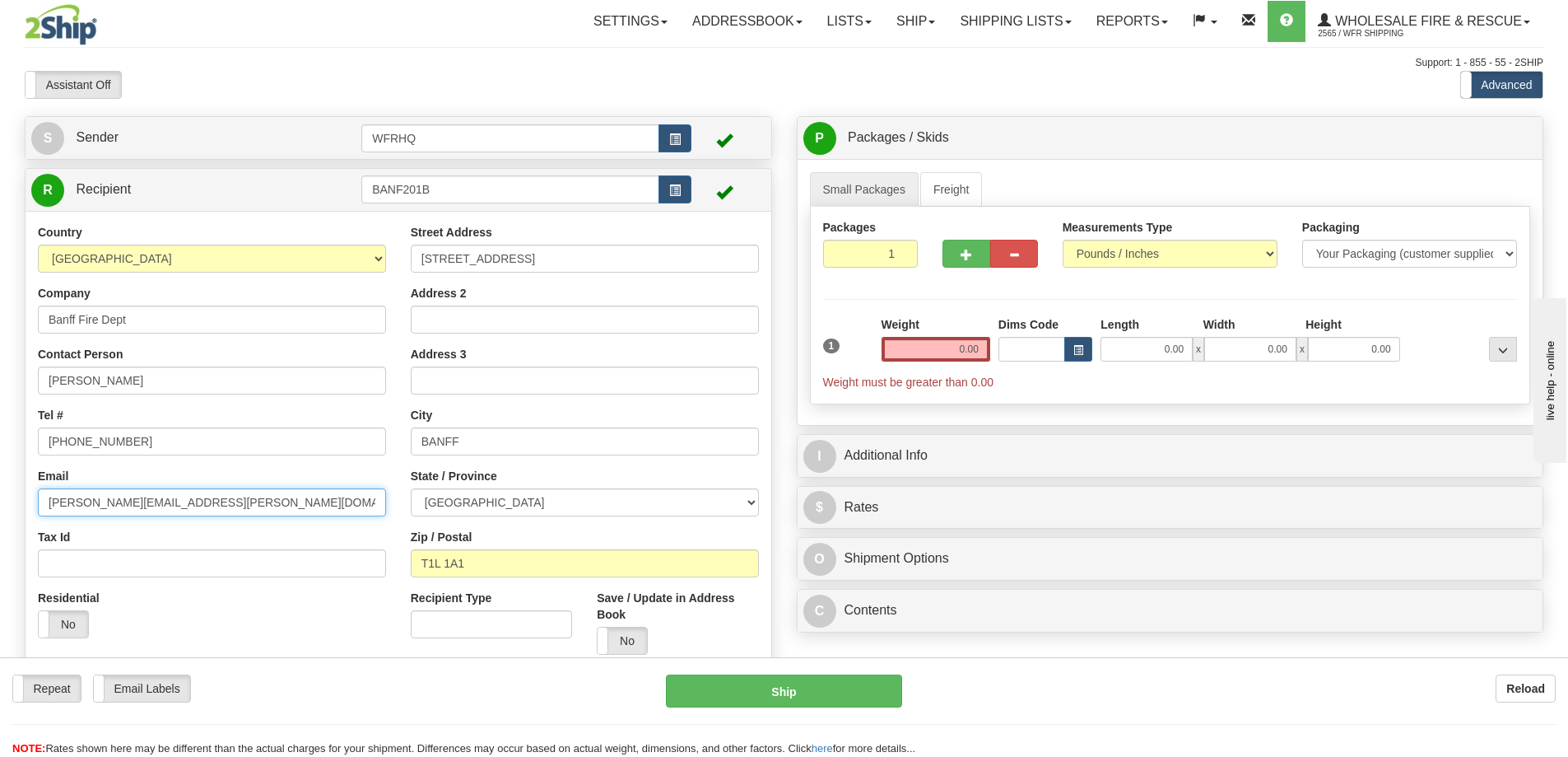
drag, startPoint x: 21, startPoint y: 501, endPoint x: -16, endPoint y: 501, distance: 37.0
click at [0, 501] on html "Training Course Close Toggle navigation Settings Shipping Preferences New Sende…" at bounding box center [784, 378] width 1568 height 757
paste input "keri.martens"
type input "keri.martens@banff.ca"
click at [930, 349] on input "0.00" at bounding box center [936, 349] width 108 height 25
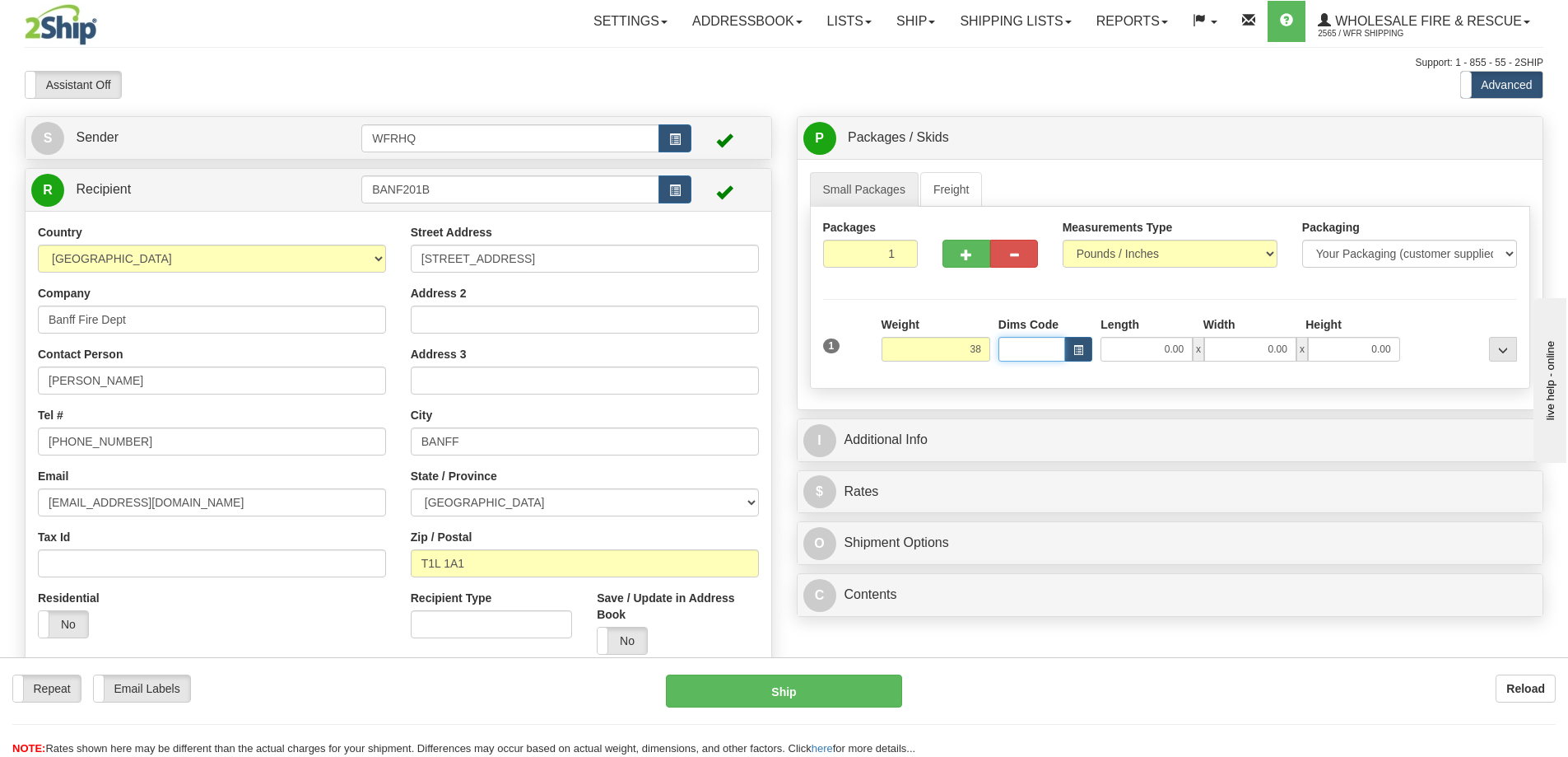
type input "38.00"
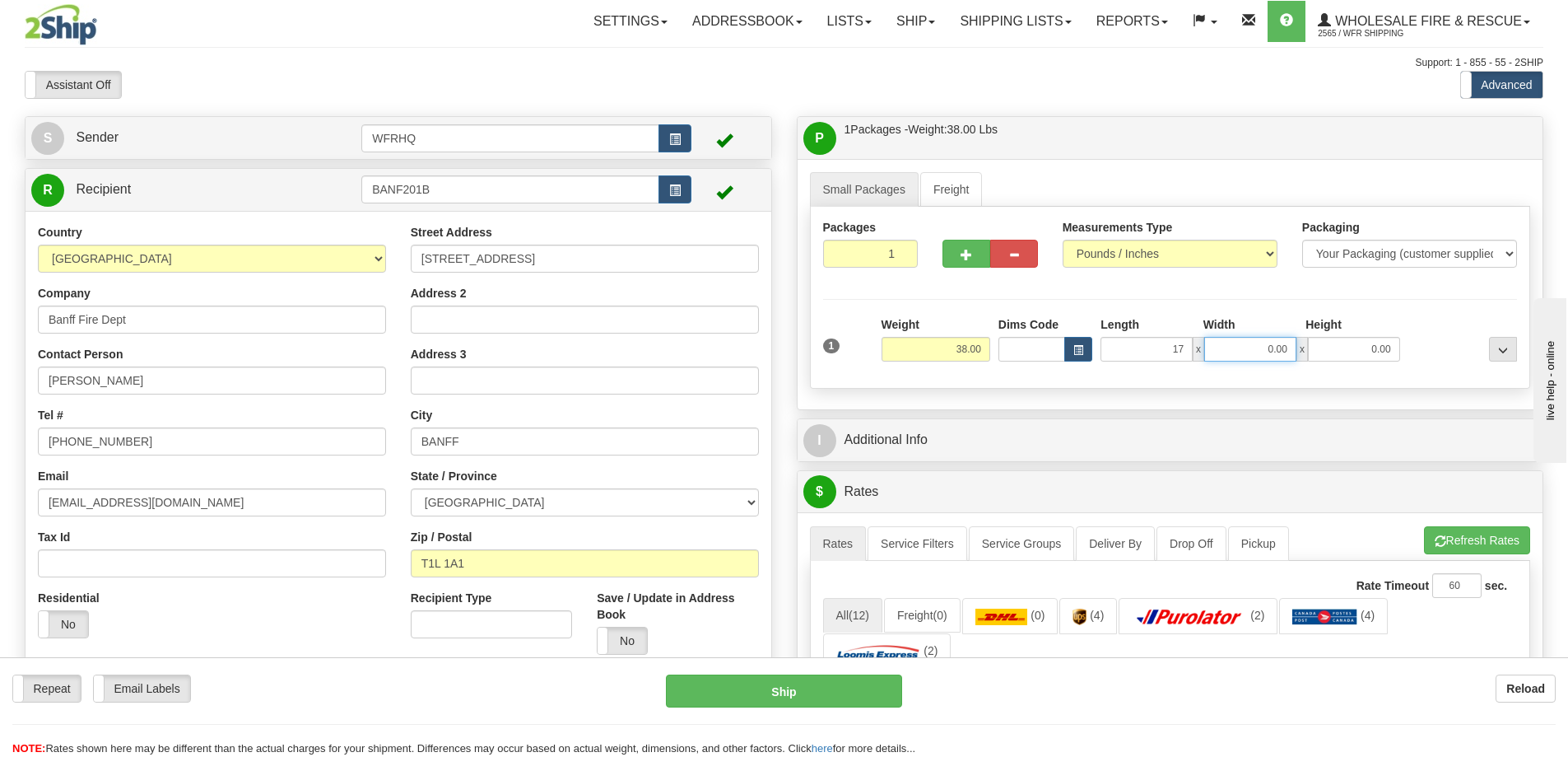
type input "17.00"
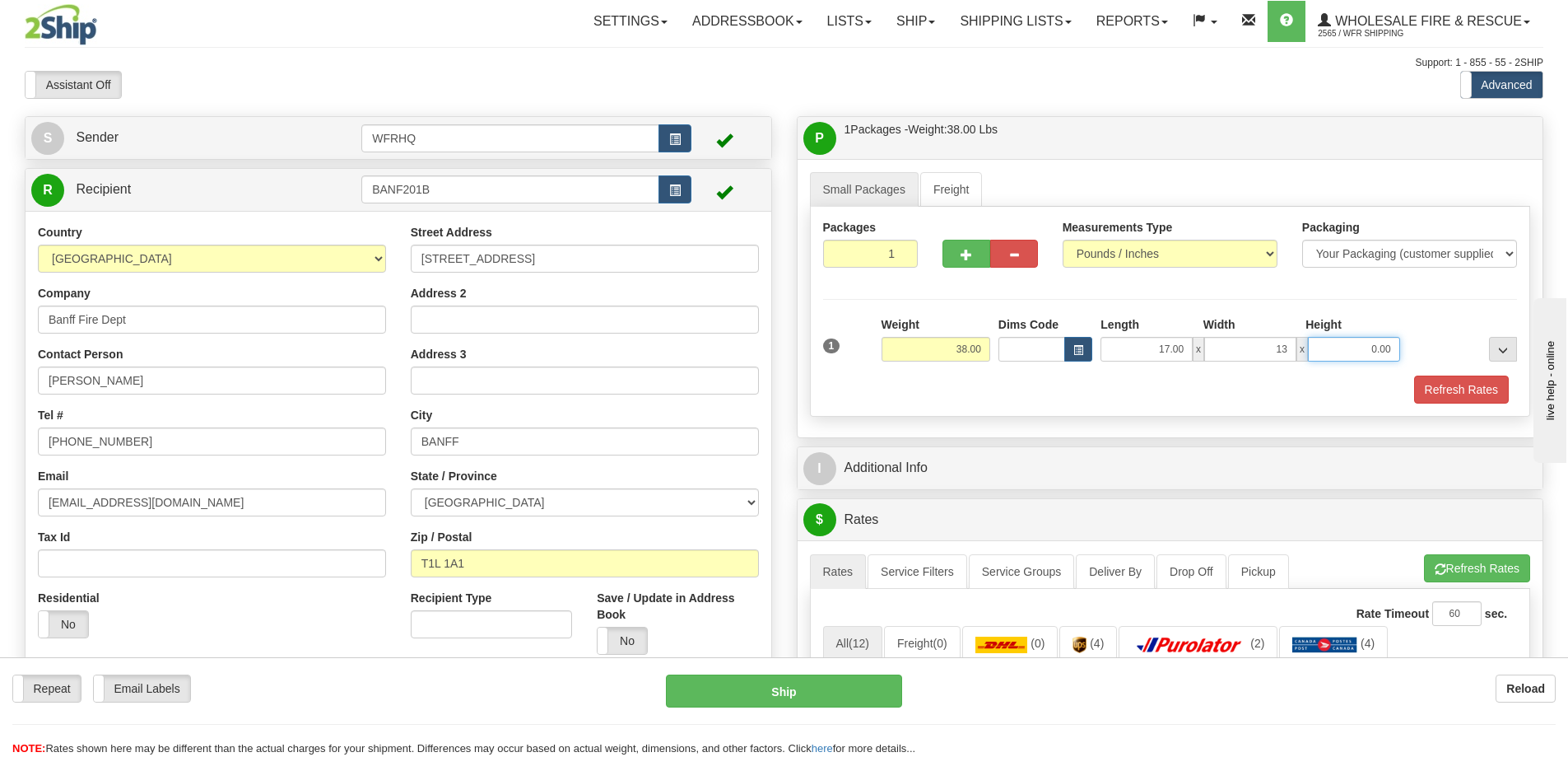
type input "13.00"
click at [961, 264] on button "button" at bounding box center [966, 253] width 47 height 28
radio input "true"
type input "2"
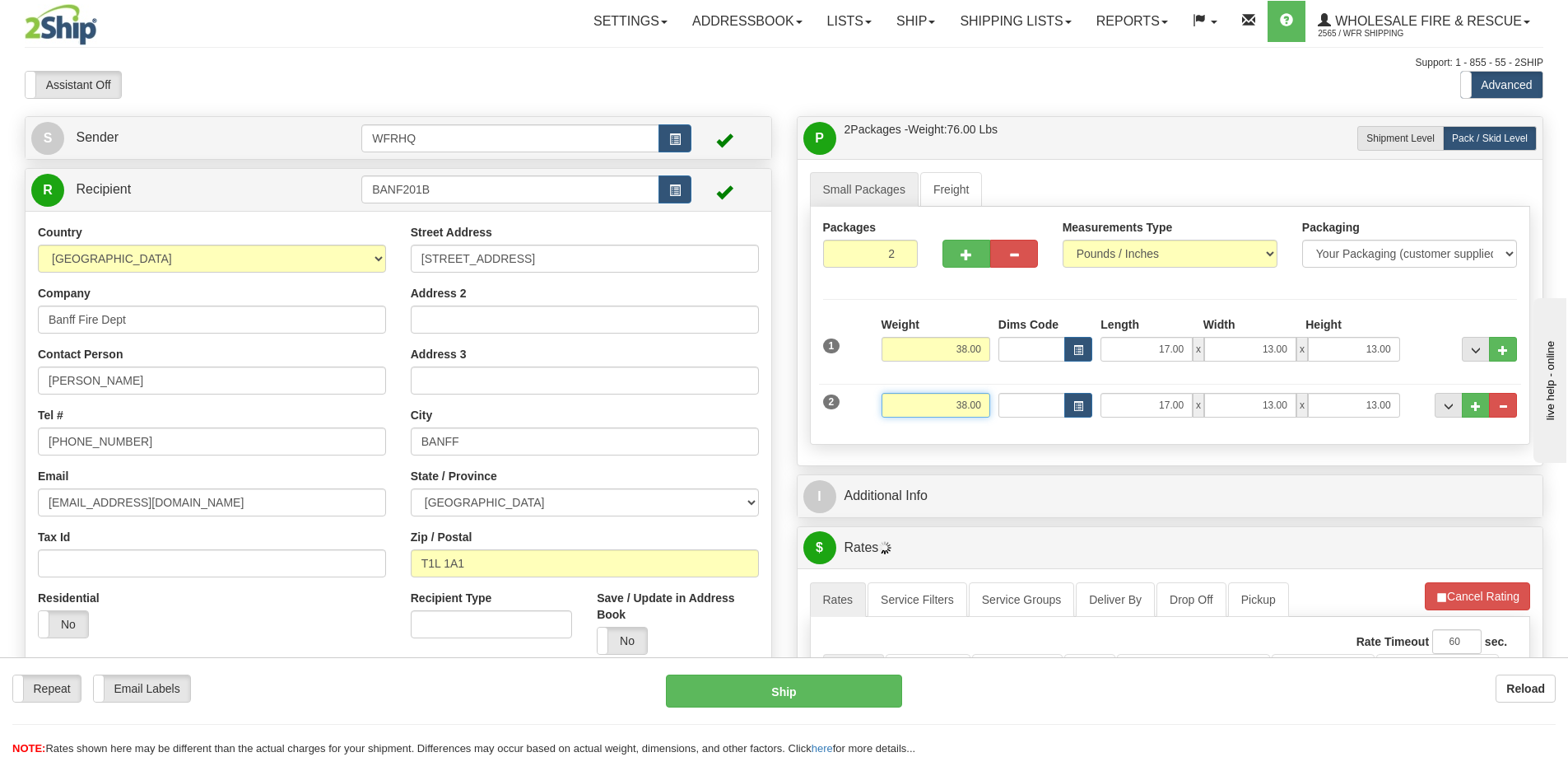
drag, startPoint x: 956, startPoint y: 403, endPoint x: 1002, endPoint y: 403, distance: 46.0
click at [1002, 403] on div "2 Weight 38.00 Dims Code Length Width Height" at bounding box center [1170, 403] width 703 height 55
type input "40.00"
click at [972, 250] on span "button" at bounding box center [967, 255] width 12 height 11
type input "3"
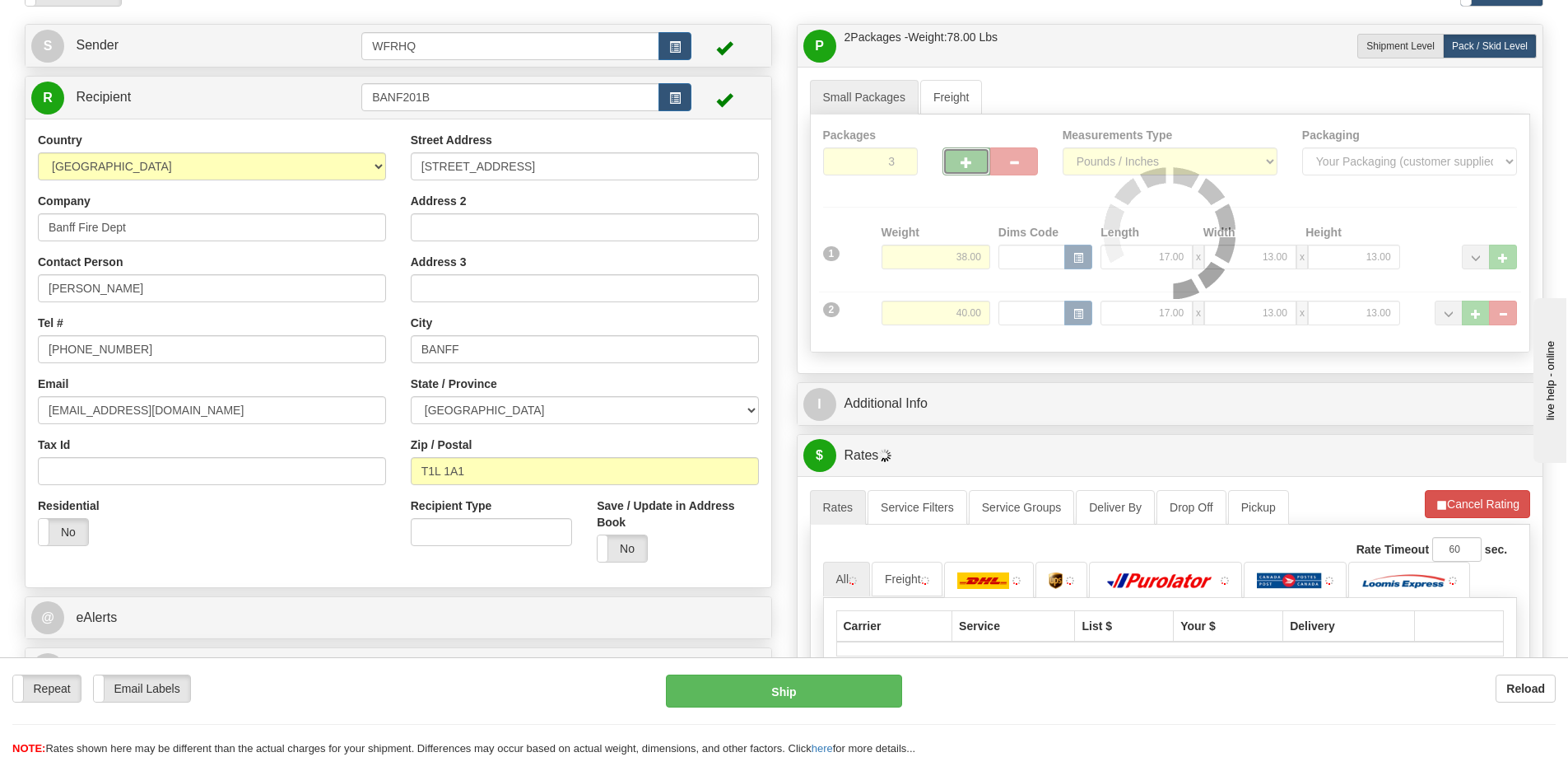
scroll to position [165, 0]
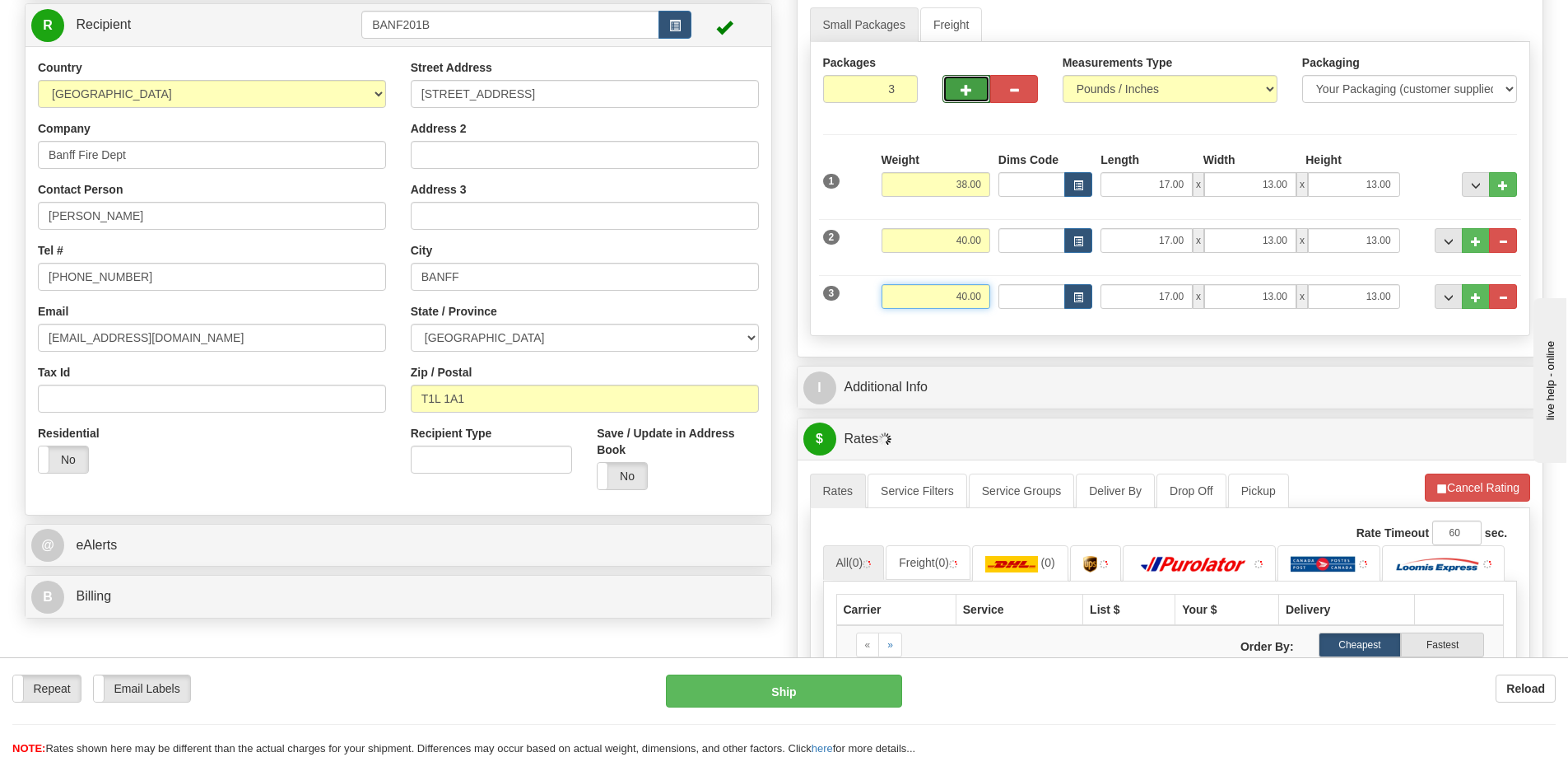
drag, startPoint x: 948, startPoint y: 294, endPoint x: 1009, endPoint y: 289, distance: 61.2
click at [1009, 289] on div "3 Weight 40.00 Dims Code Length Width Height" at bounding box center [1170, 294] width 703 height 55
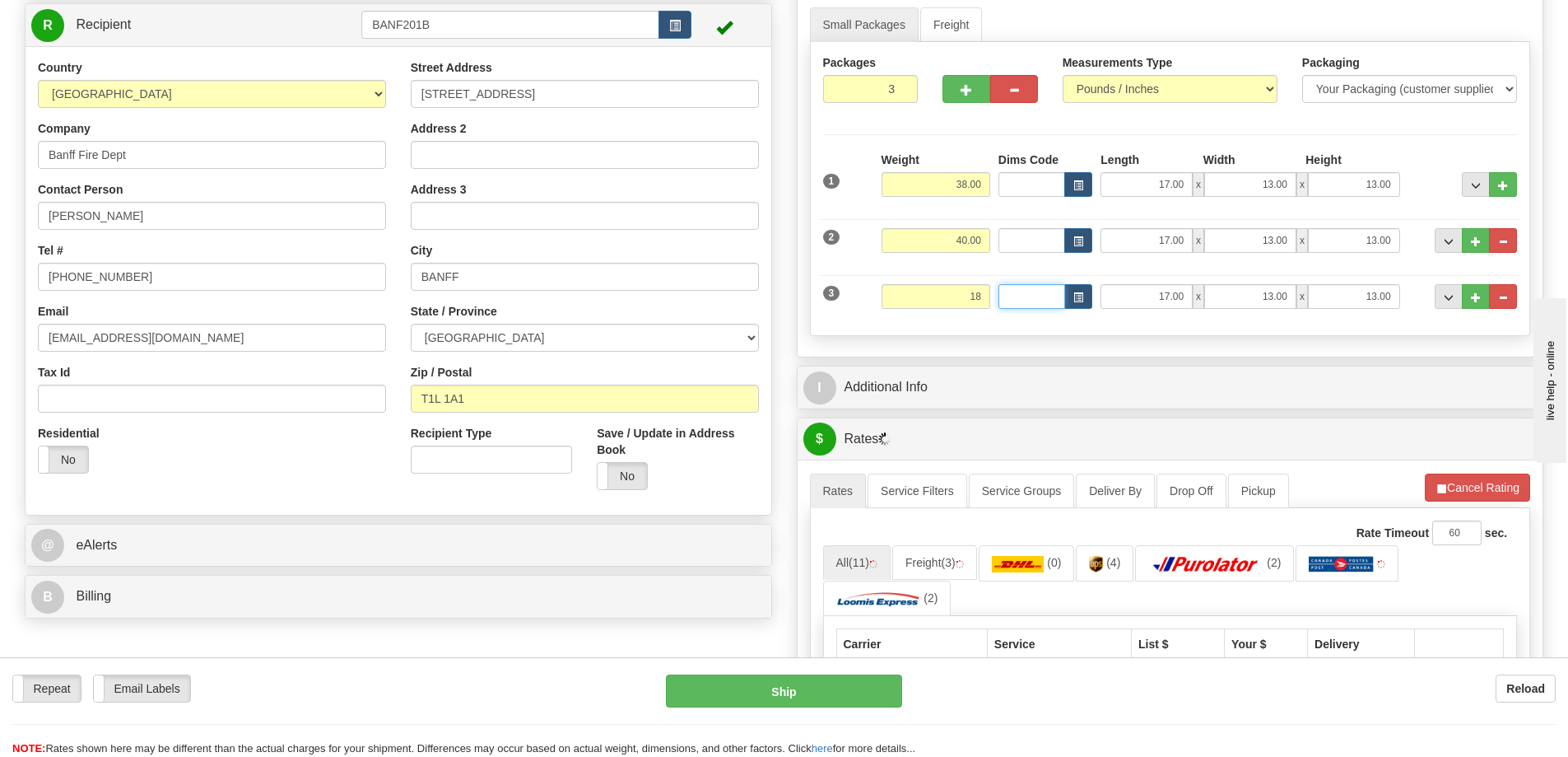
type input "18.00"
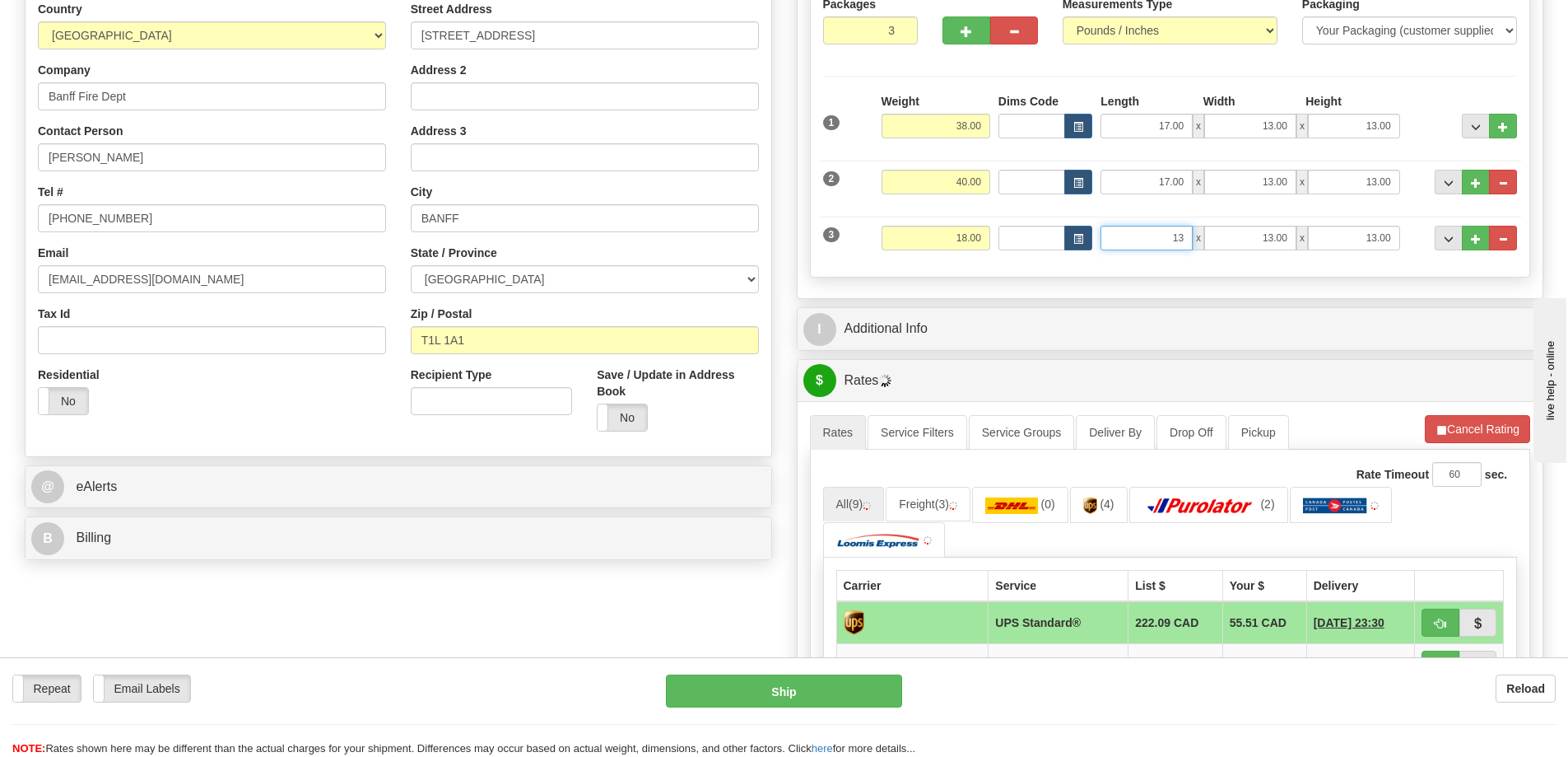
scroll to position [329, 0]
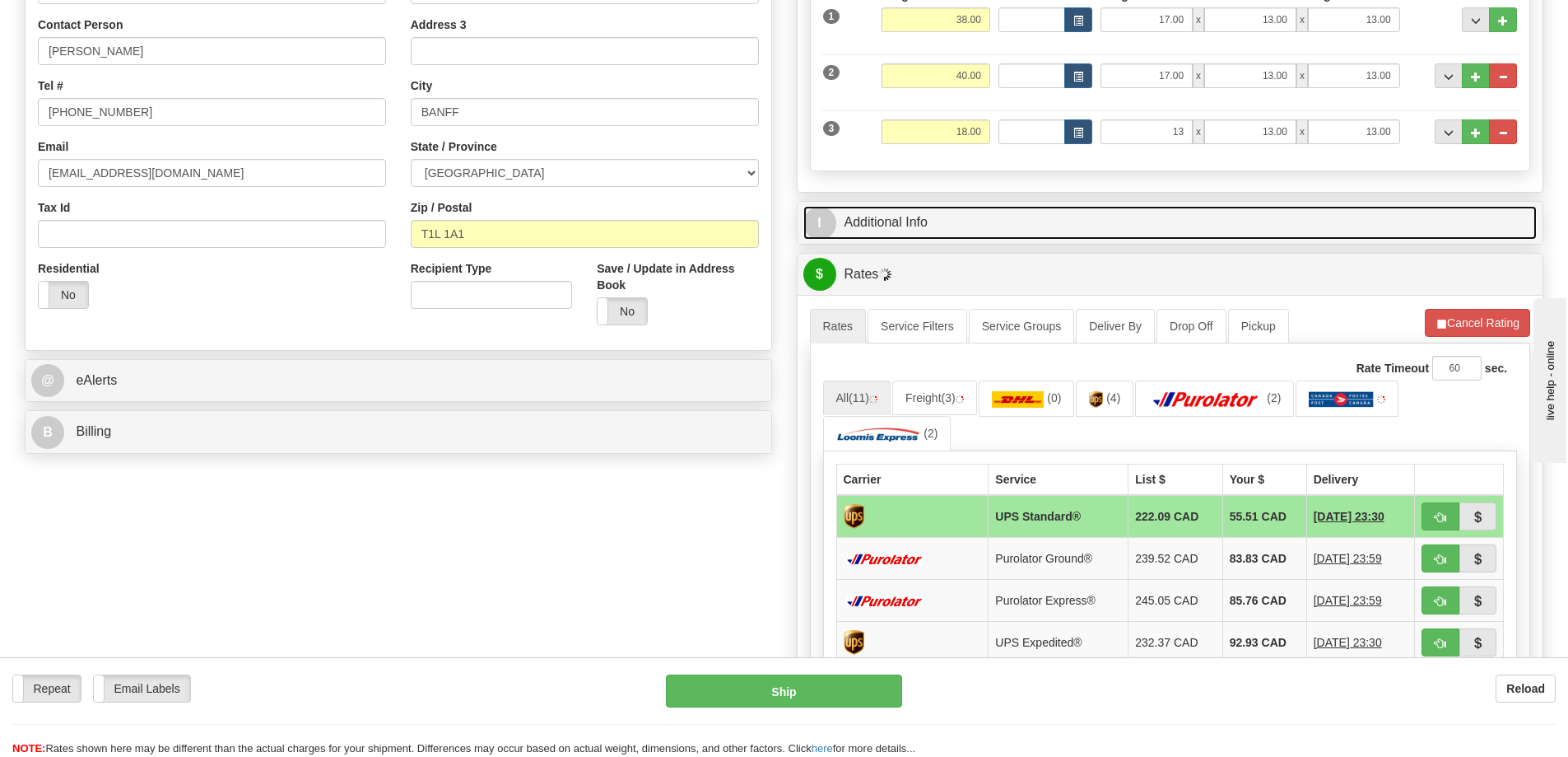
type input "13.00"
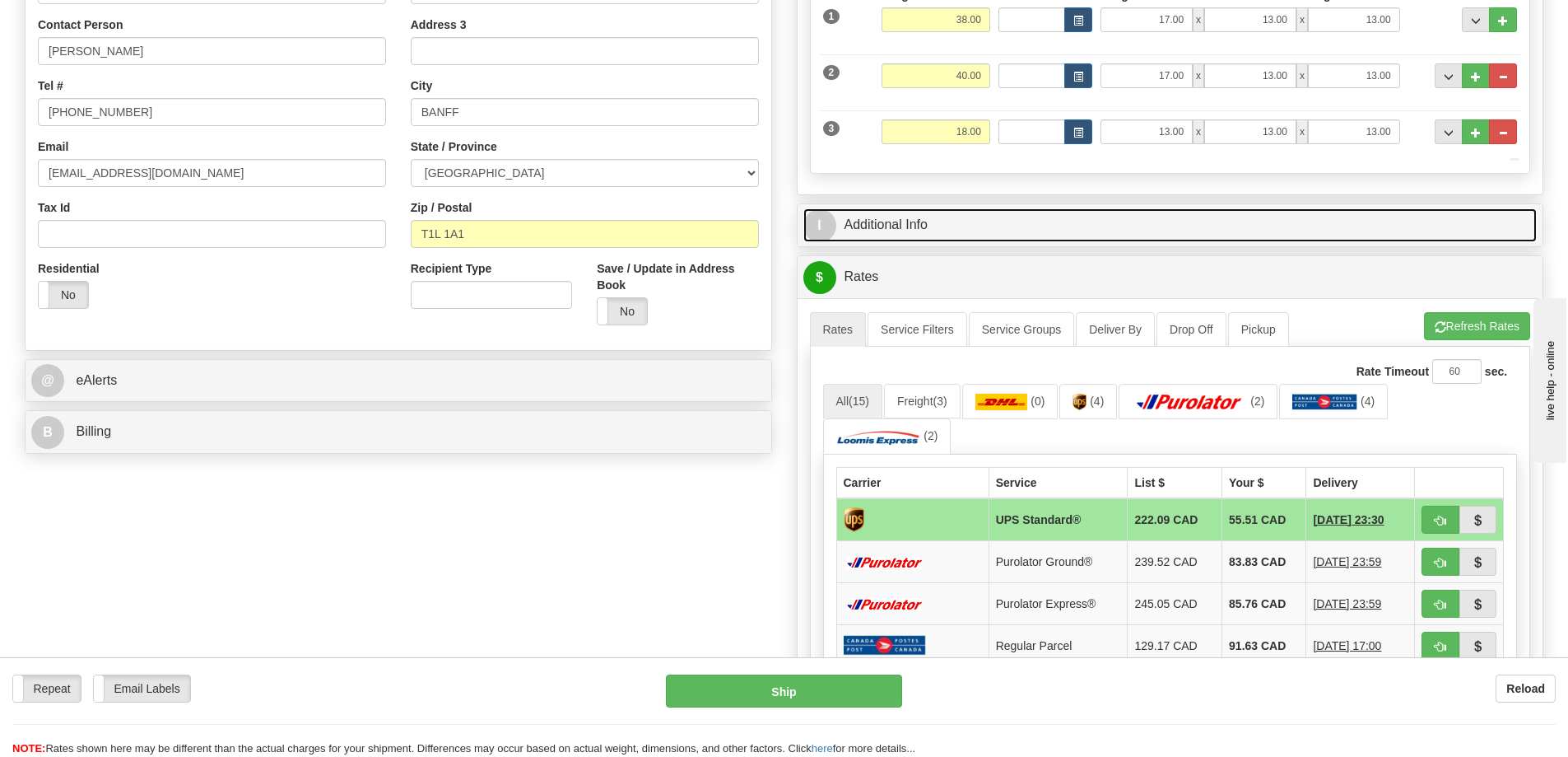
click at [890, 221] on link "I Additional Info" at bounding box center [1170, 225] width 735 height 34
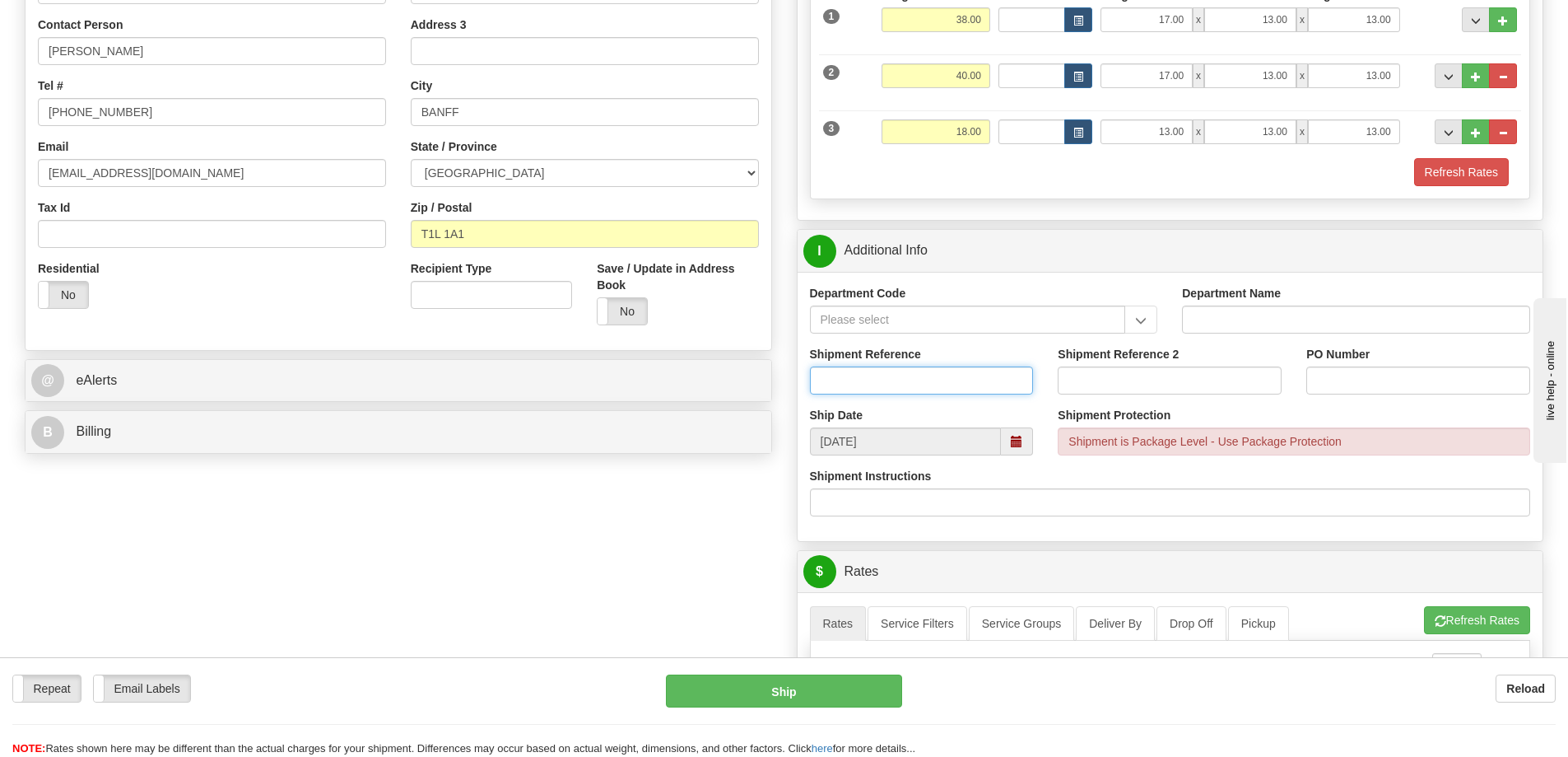
click at [870, 380] on input "Shipment Reference" at bounding box center [921, 379] width 224 height 28
type input "S43902 - 29140"
type input "S44352 - 30278"
click at [1309, 378] on div "PO Number" at bounding box center [1418, 376] width 249 height 61
click at [1313, 376] on input "PO Number" at bounding box center [1418, 379] width 224 height 28
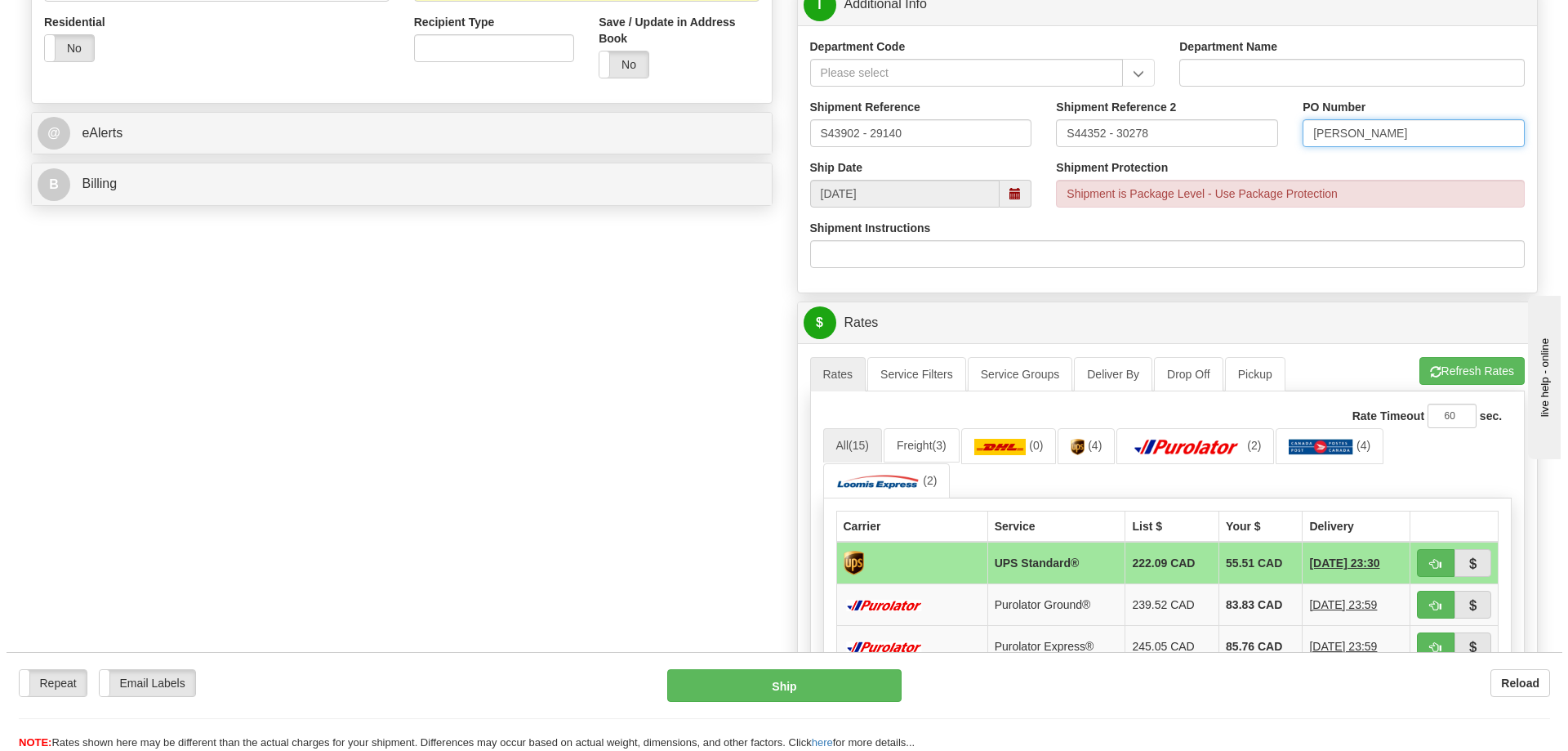
scroll to position [571, 0]
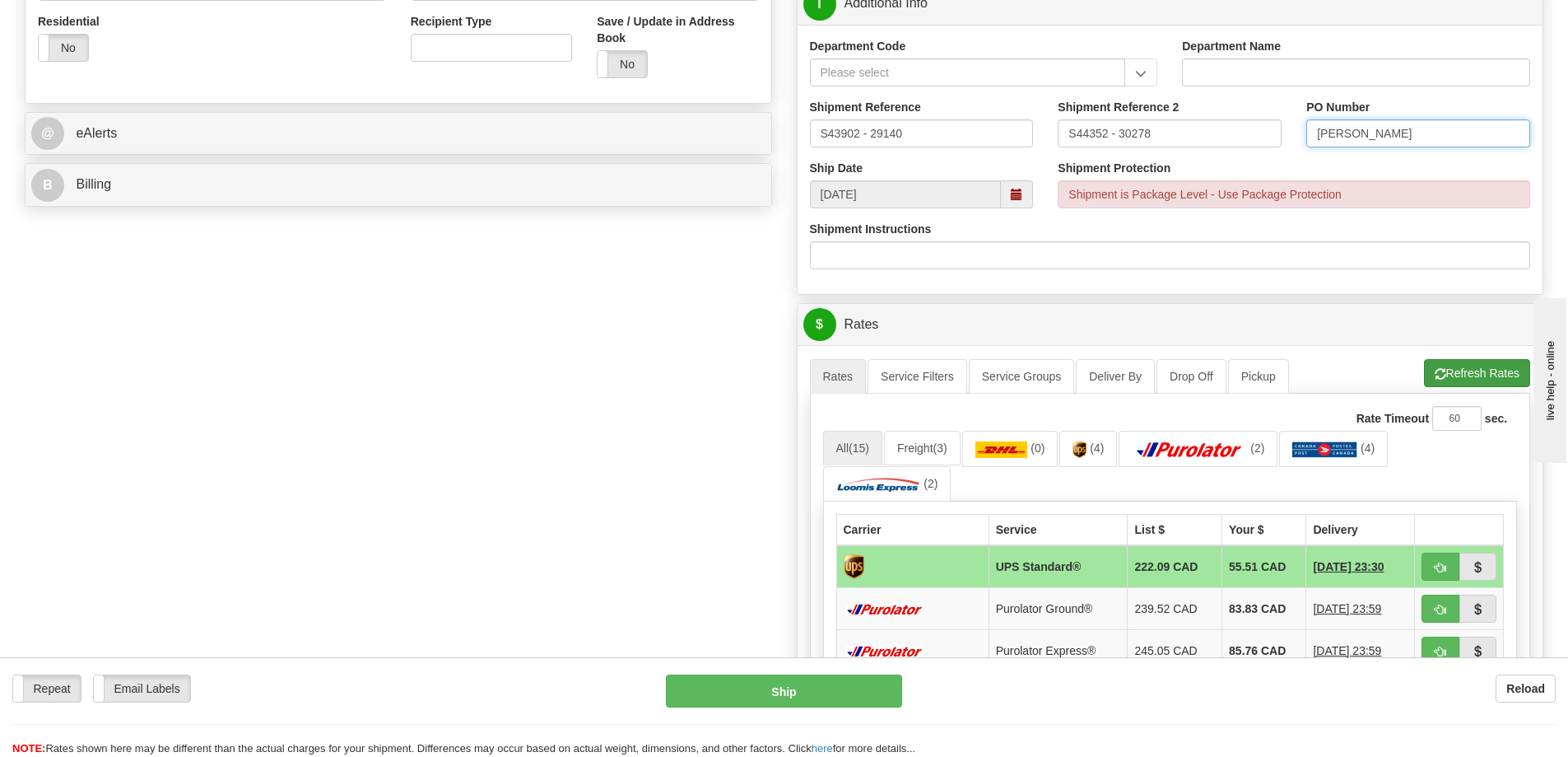
type input "Kerri"
click at [1451, 370] on button "Refresh Rates" at bounding box center [1477, 373] width 106 height 28
drag, startPoint x: 1447, startPoint y: 569, endPoint x: 1436, endPoint y: 569, distance: 11.0
click at [1447, 569] on button "button" at bounding box center [1440, 566] width 38 height 28
type input "11"
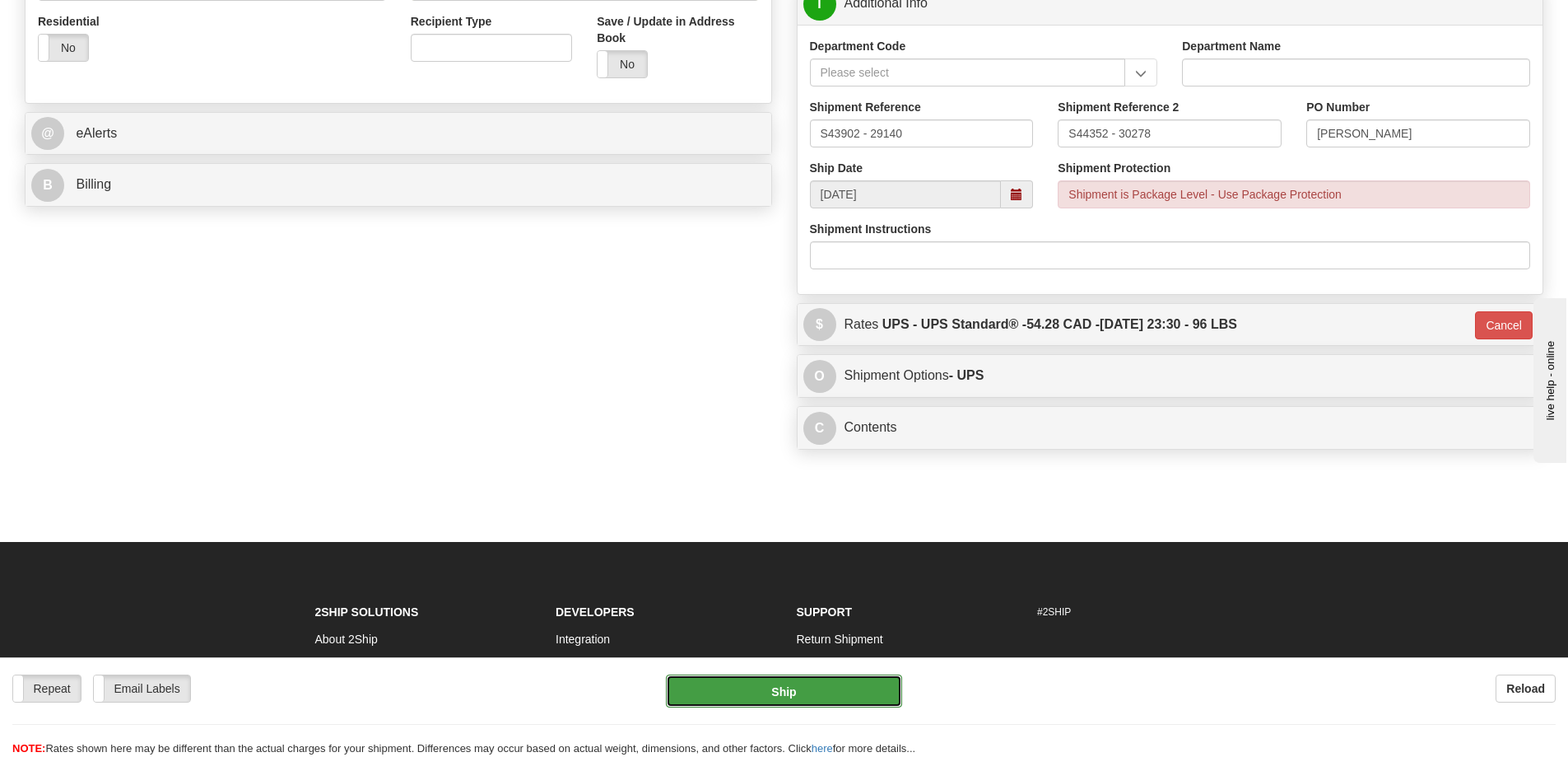
click at [770, 699] on button "Ship" at bounding box center [784, 691] width 236 height 33
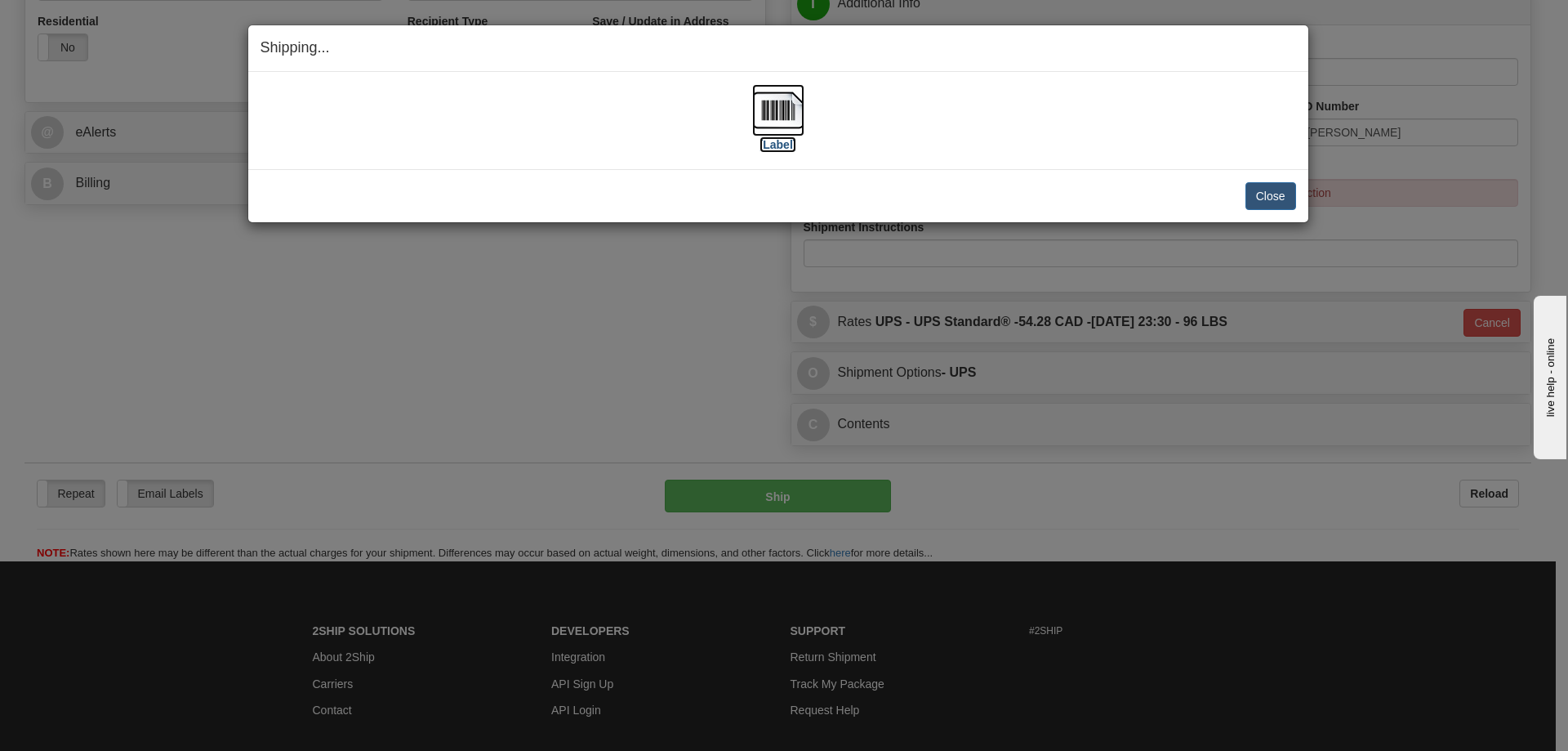
click at [777, 108] on img at bounding box center [778, 110] width 52 height 52
drag, startPoint x: 926, startPoint y: 180, endPoint x: 999, endPoint y: 181, distance: 73.0
click at [928, 179] on div "Close Cancel Cancel Shipment and Quit Pickup Quit Pickup ONLY" at bounding box center [779, 195] width 1060 height 53
click at [1260, 197] on button "Close" at bounding box center [1270, 196] width 51 height 28
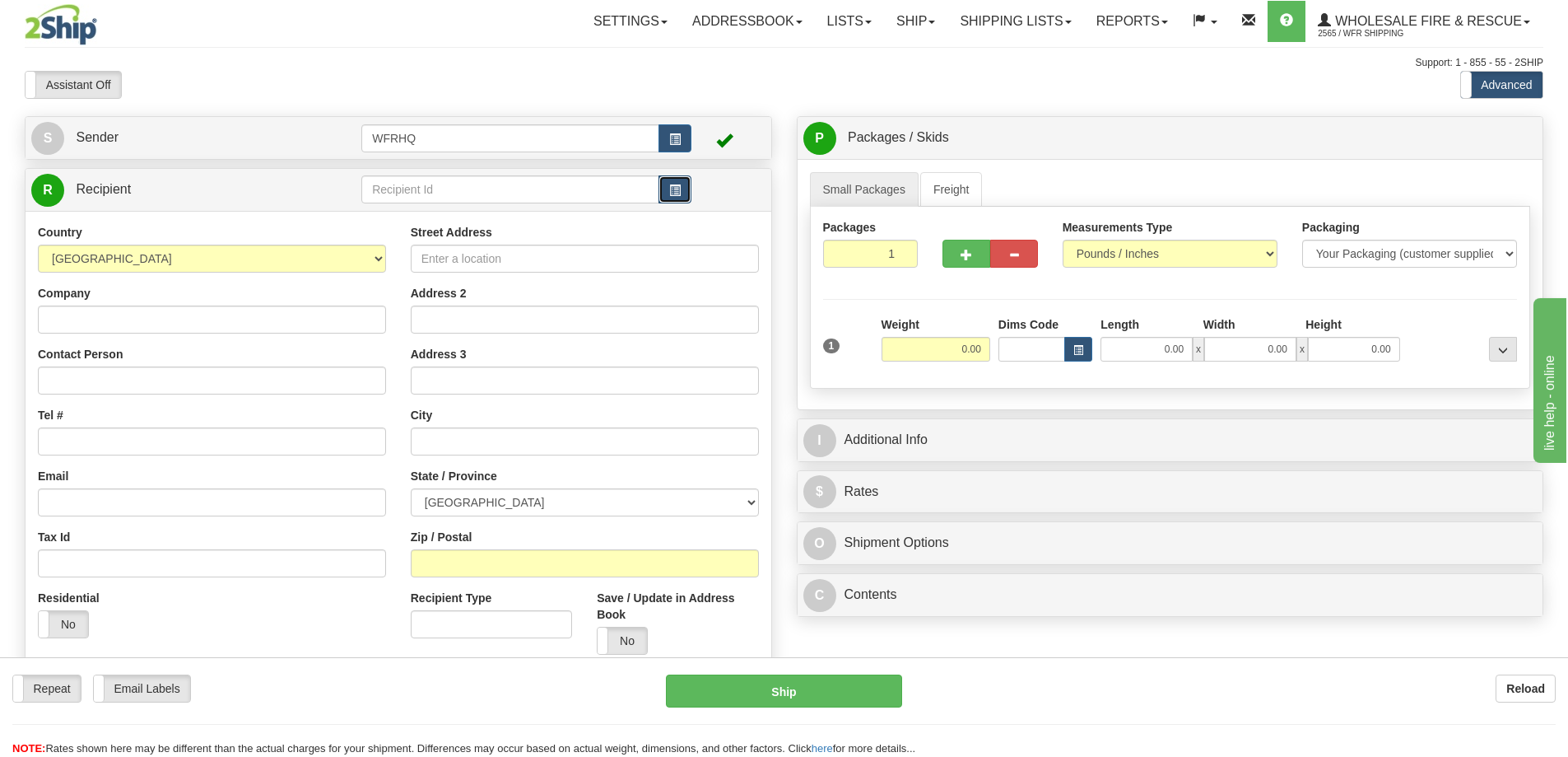
click at [686, 197] on button "button" at bounding box center [675, 189] width 33 height 28
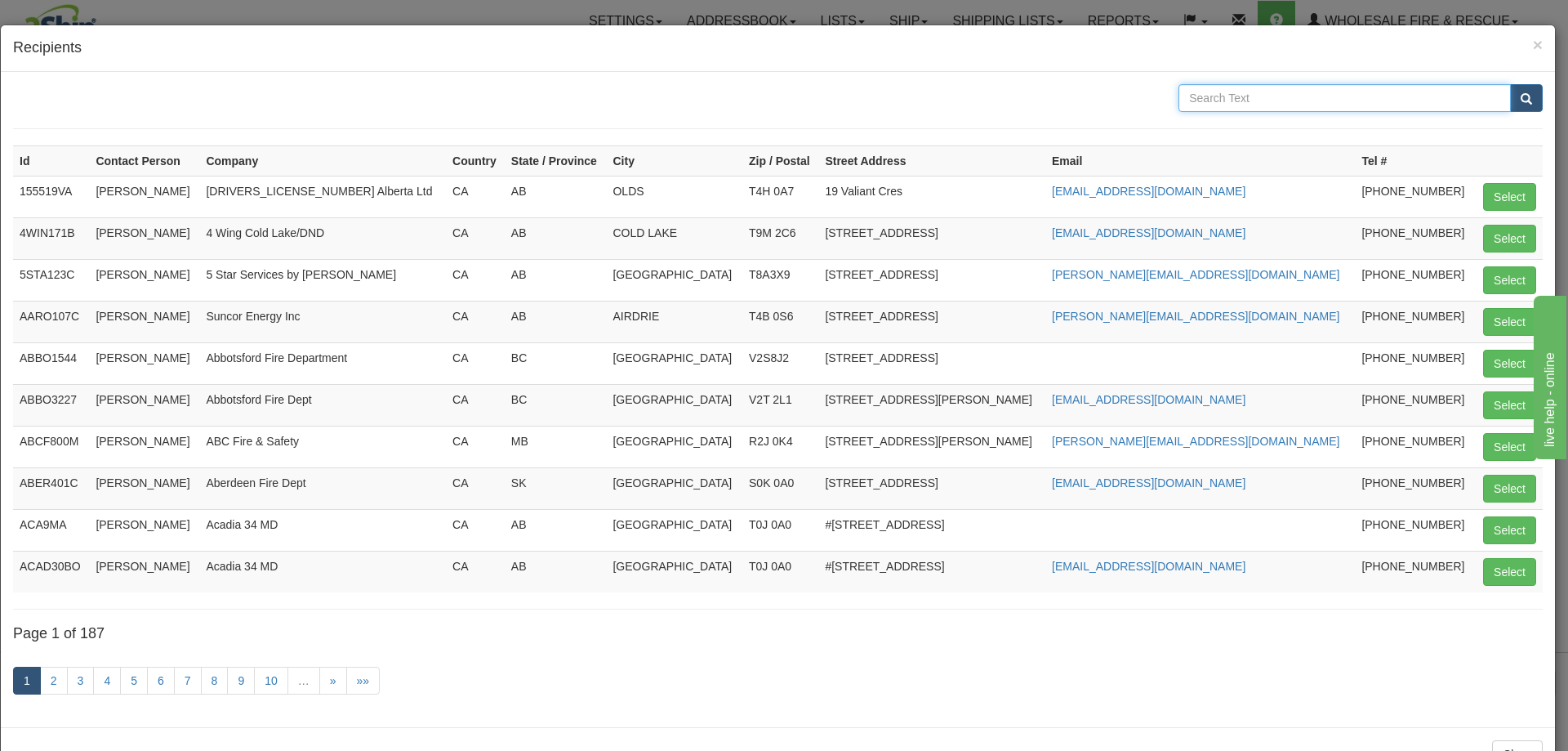
click at [1216, 104] on input "text" at bounding box center [1344, 98] width 332 height 28
type input "[PERSON_NAME]"
click at [1510, 85] on button "submit" at bounding box center [1527, 98] width 33 height 28
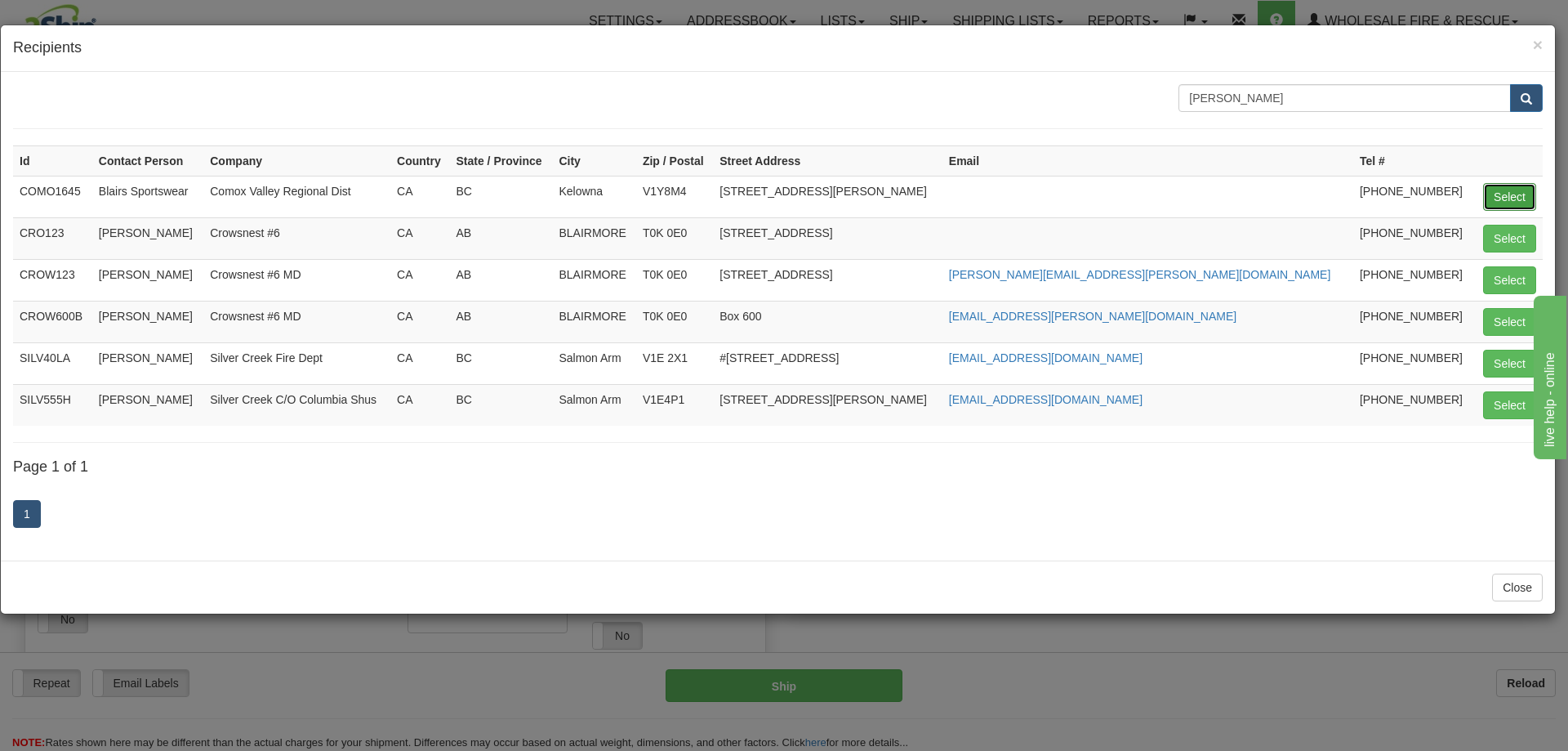
click at [1511, 192] on button "Select" at bounding box center [1508, 197] width 53 height 28
type input "COMO1645"
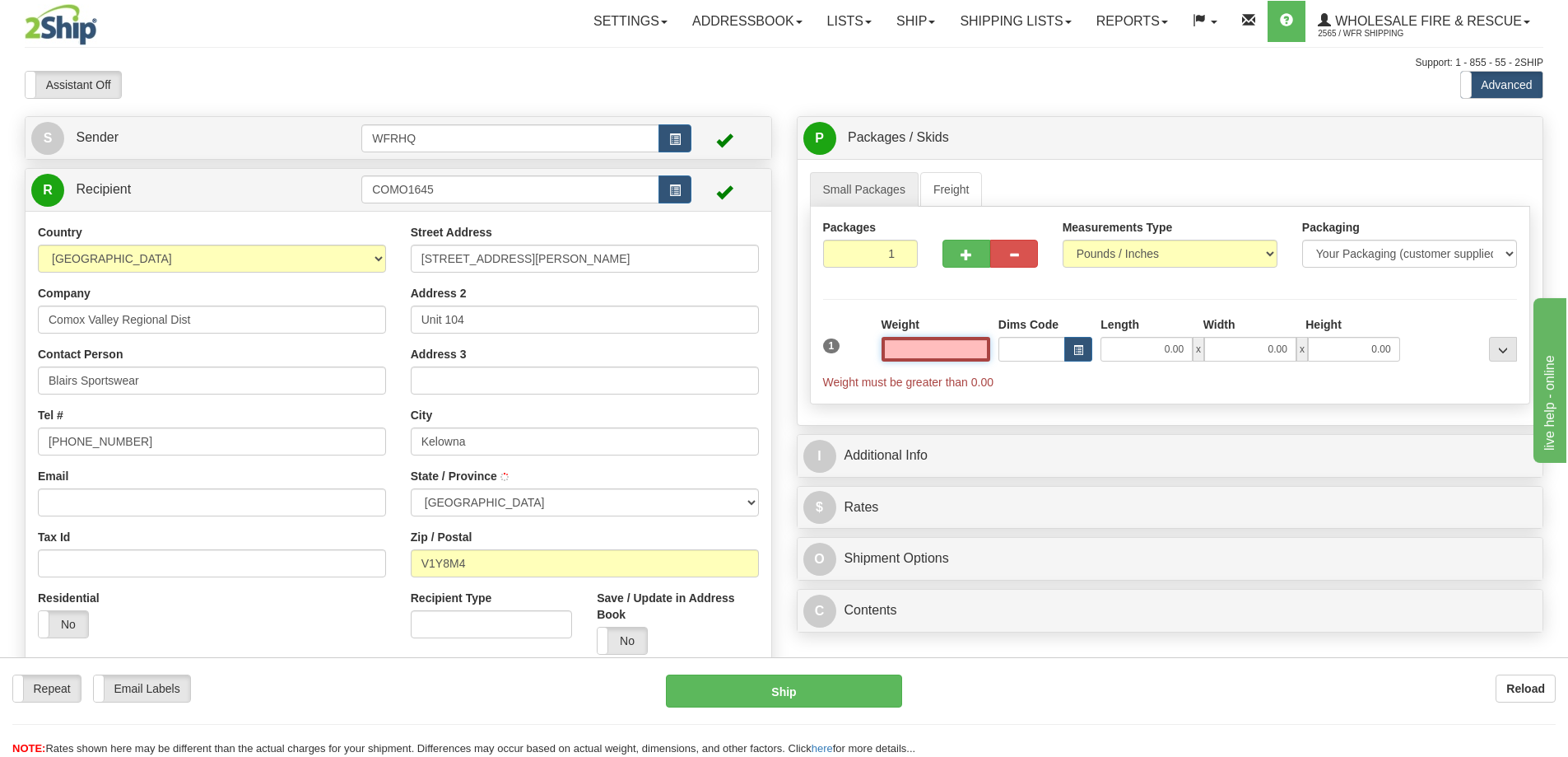
type input "KELOWNA"
type input "0.00"
click at [177, 494] on input "Email" at bounding box center [212, 501] width 348 height 28
paste input "[EMAIL_ADDRESS][DOMAIN_NAME]"
type input "[EMAIL_ADDRESS][DOMAIN_NAME]"
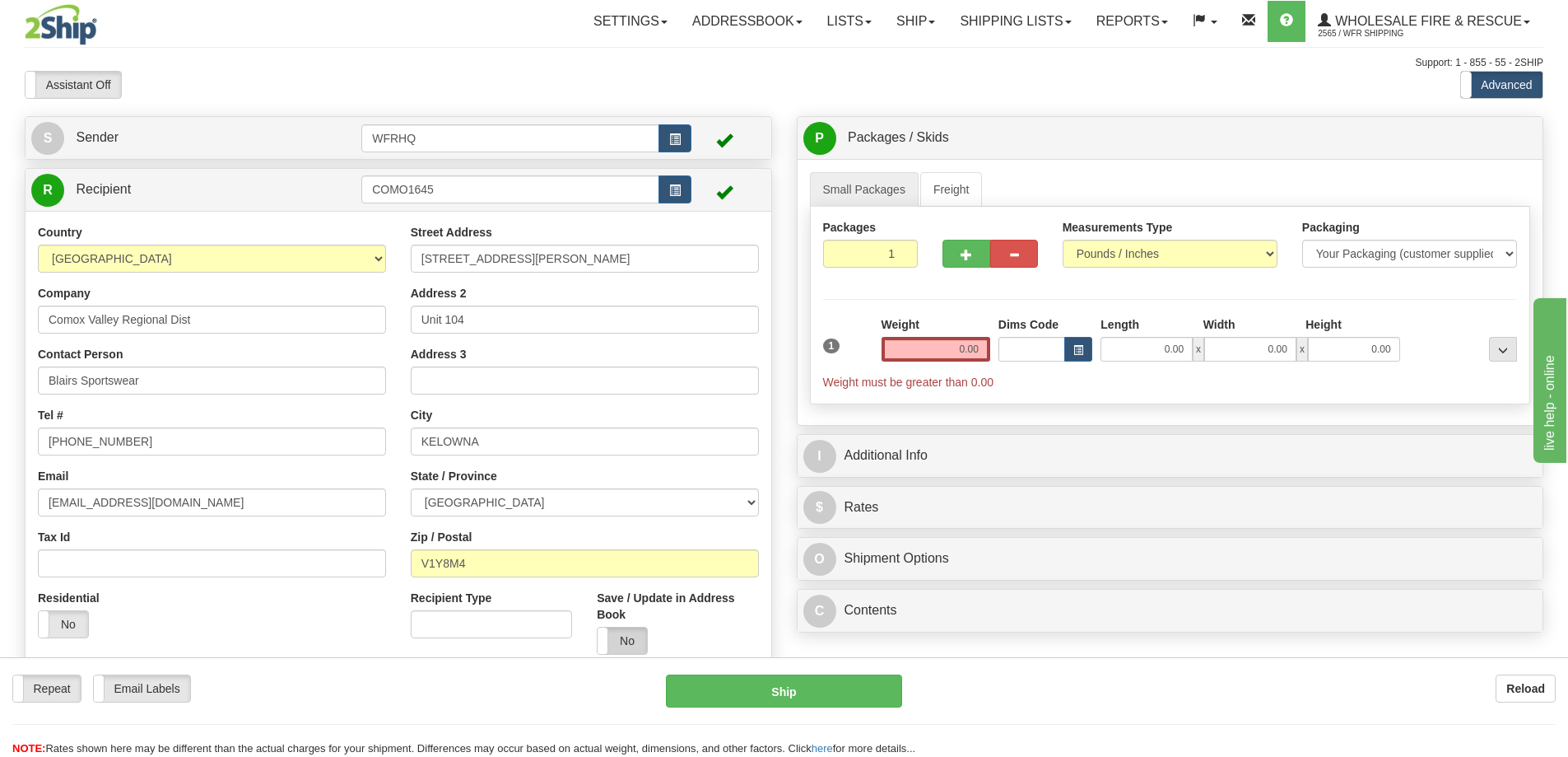
click at [620, 630] on label "No" at bounding box center [621, 640] width 49 height 26
click at [947, 348] on input "0.00" at bounding box center [936, 349] width 108 height 25
type input "2.00"
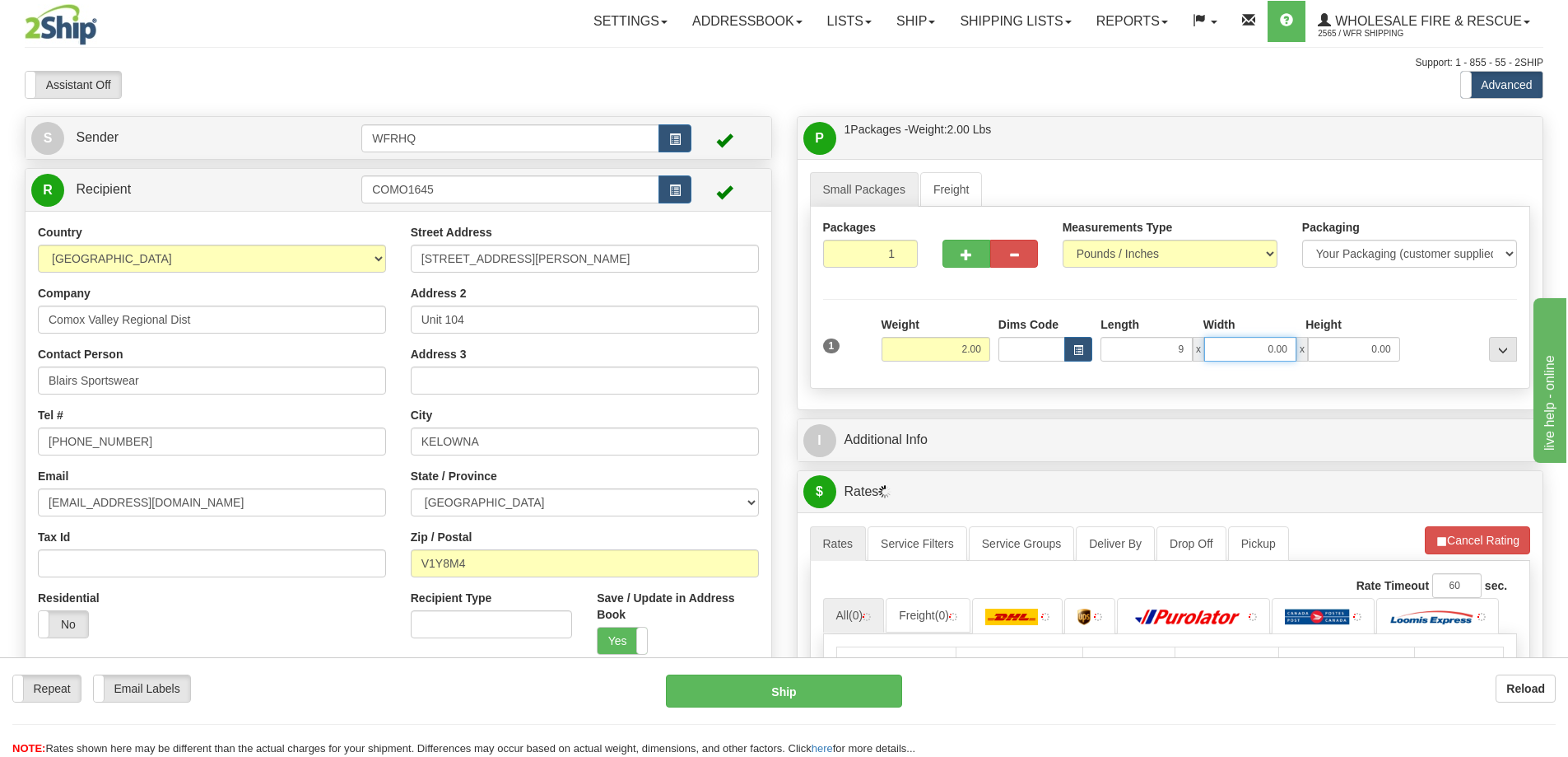
type input "9.00"
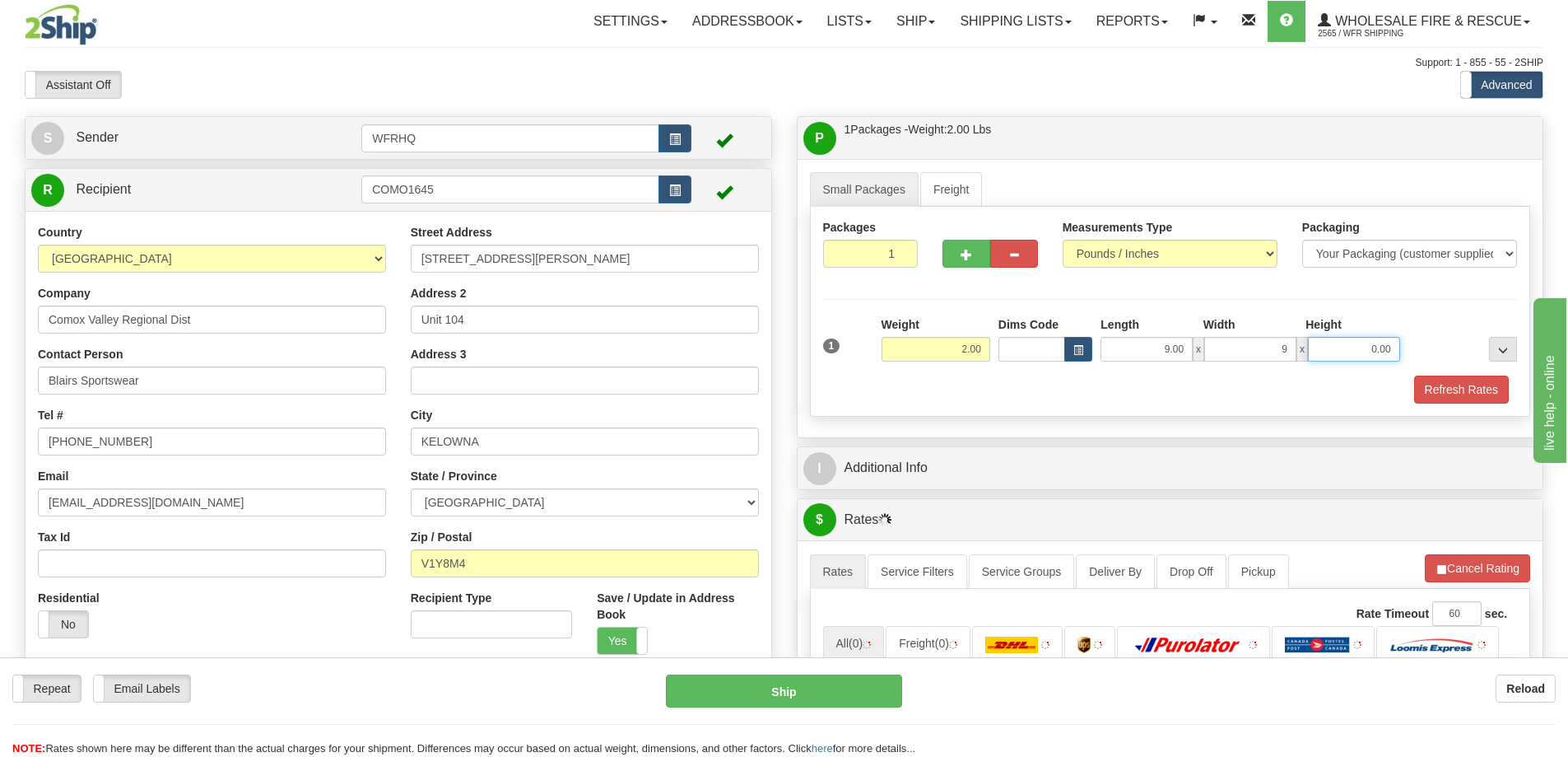
type input "9.00"
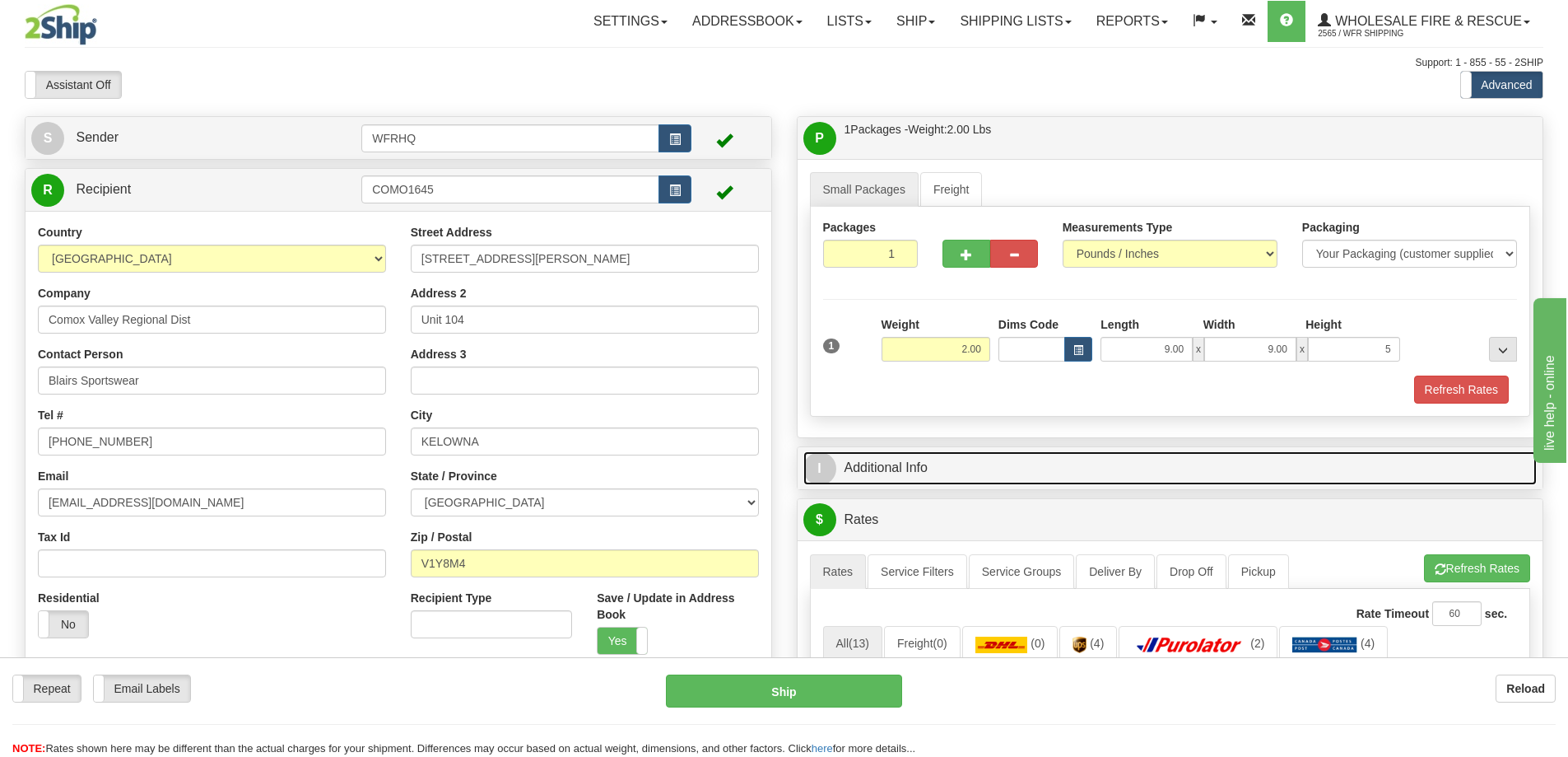
type input "5.00"
click at [878, 460] on link "I Additional Info" at bounding box center [1170, 468] width 735 height 34
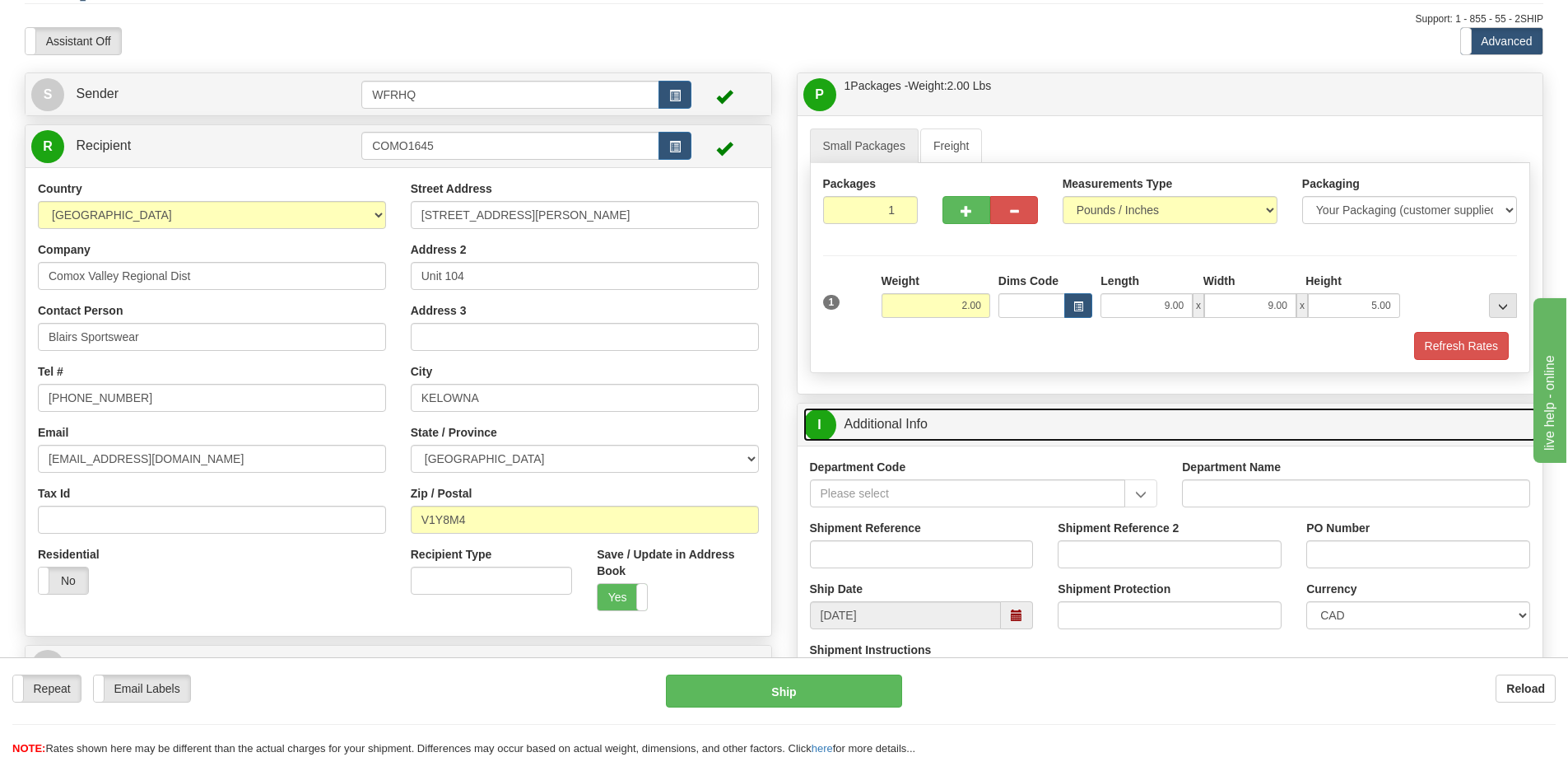
scroll to position [82, 0]
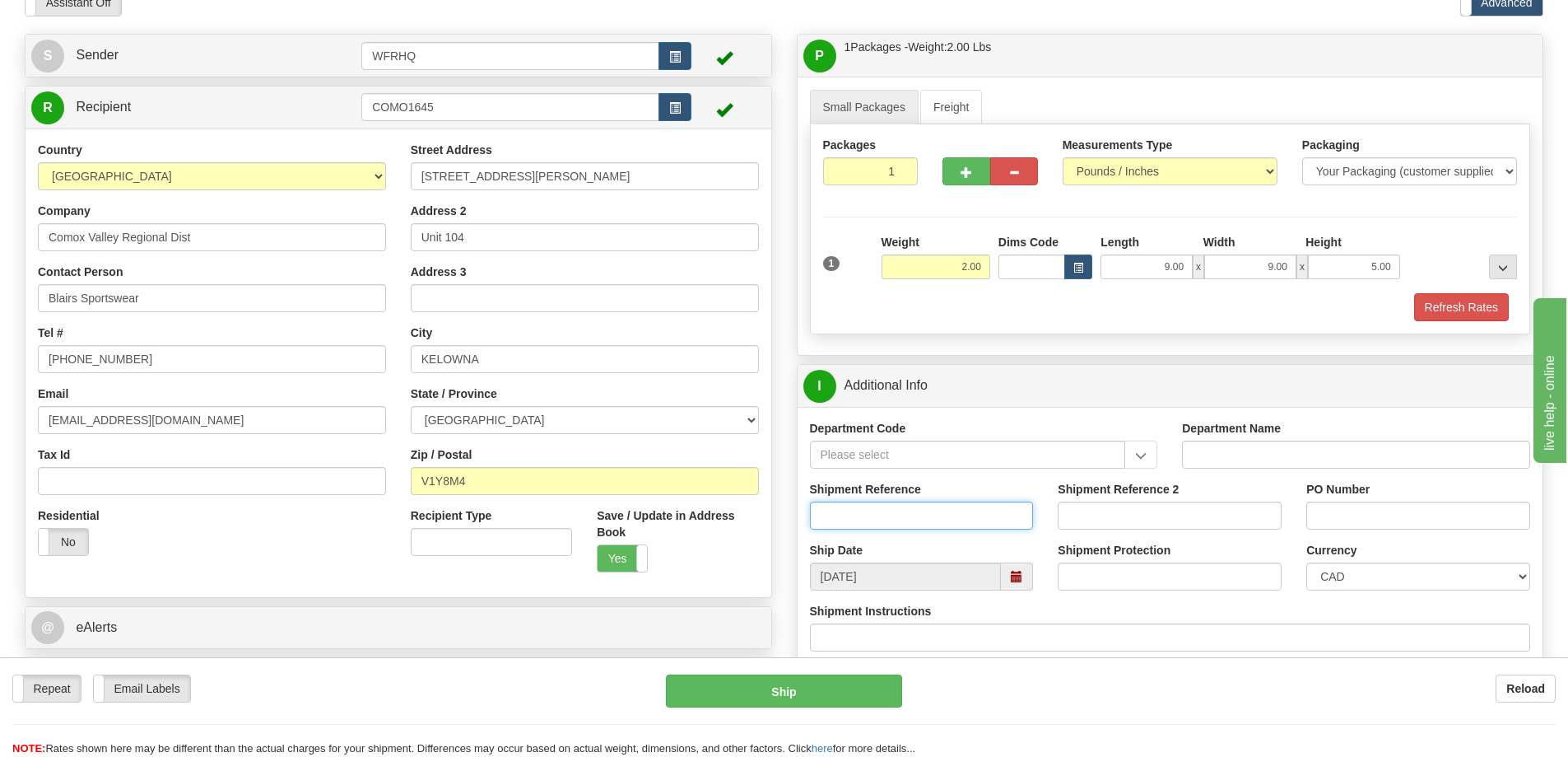
click at [877, 516] on input "Shipment Reference" at bounding box center [921, 515] width 224 height 28
type input "S46121 - 30466"
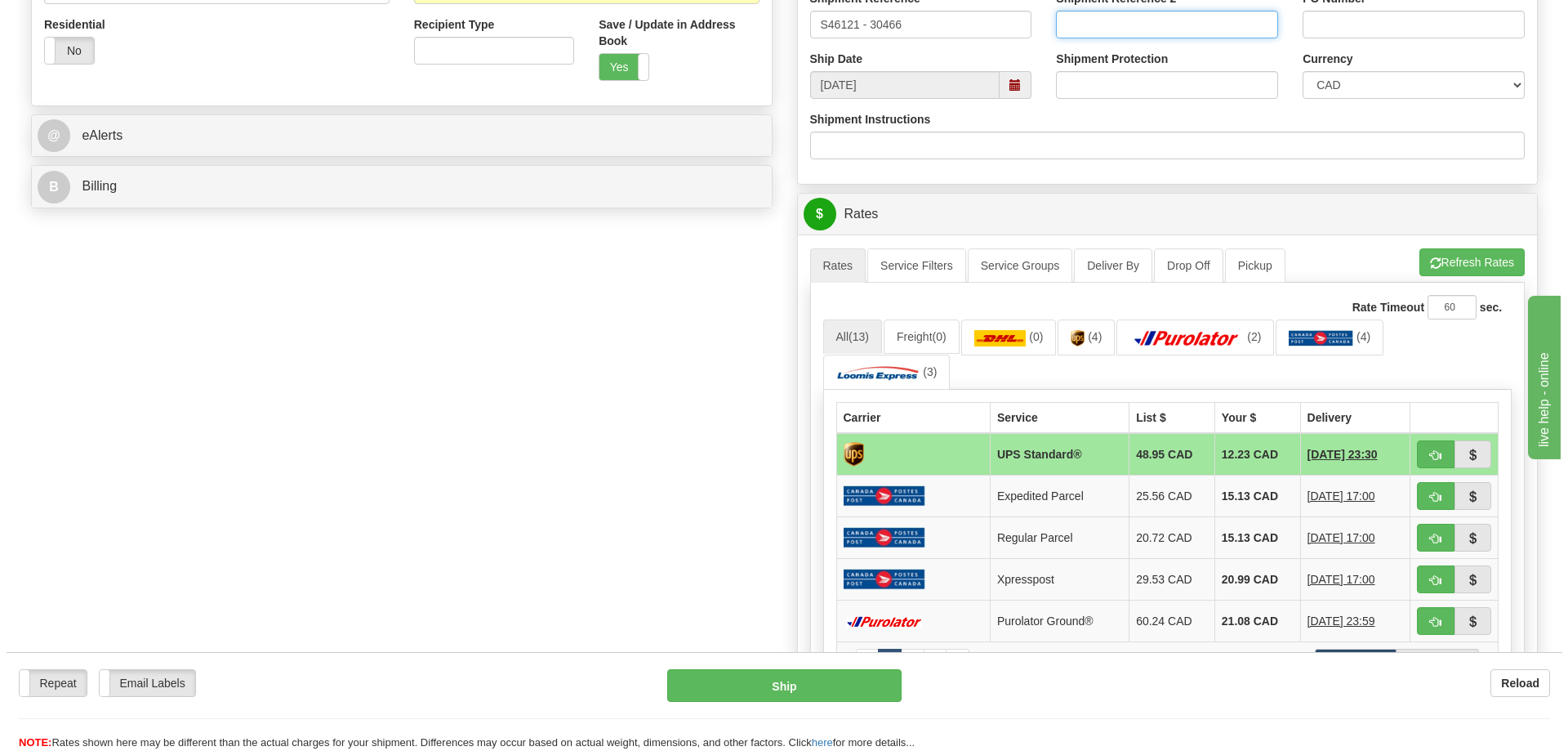
scroll to position [571, 0]
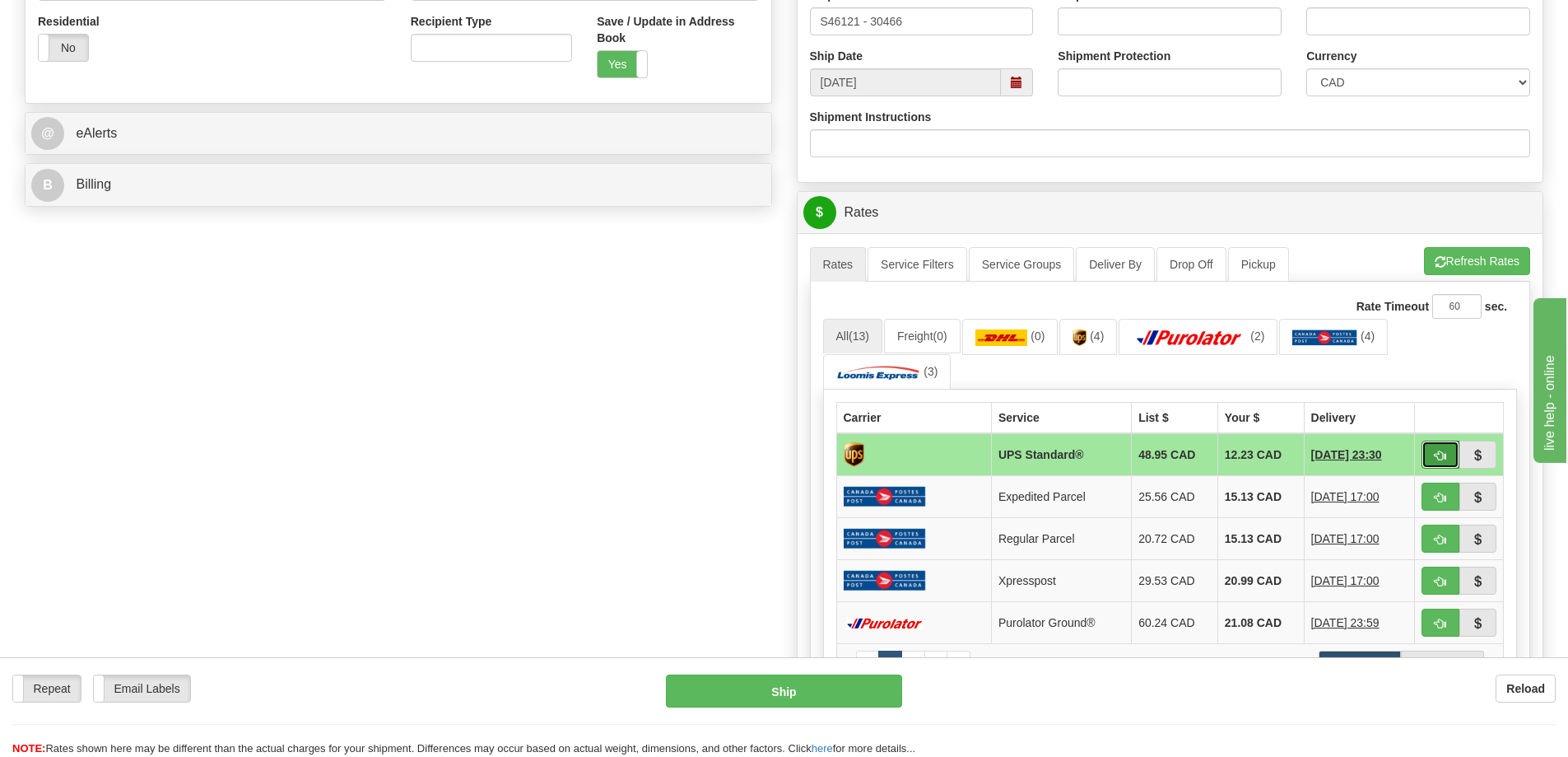
click at [1436, 451] on span "button" at bounding box center [1440, 455] width 12 height 11
type input "11"
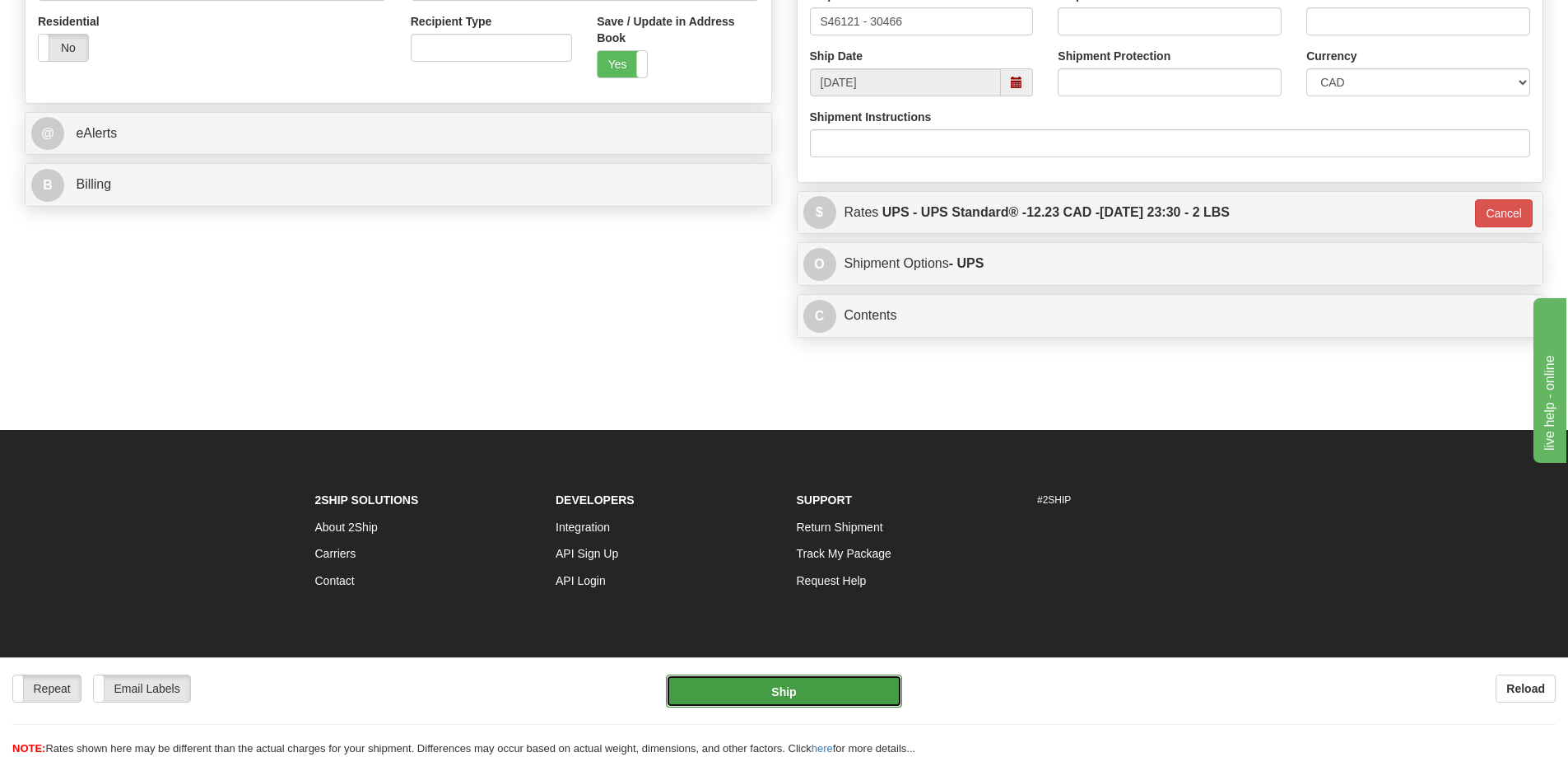
click at [796, 691] on button "Ship" at bounding box center [784, 691] width 236 height 33
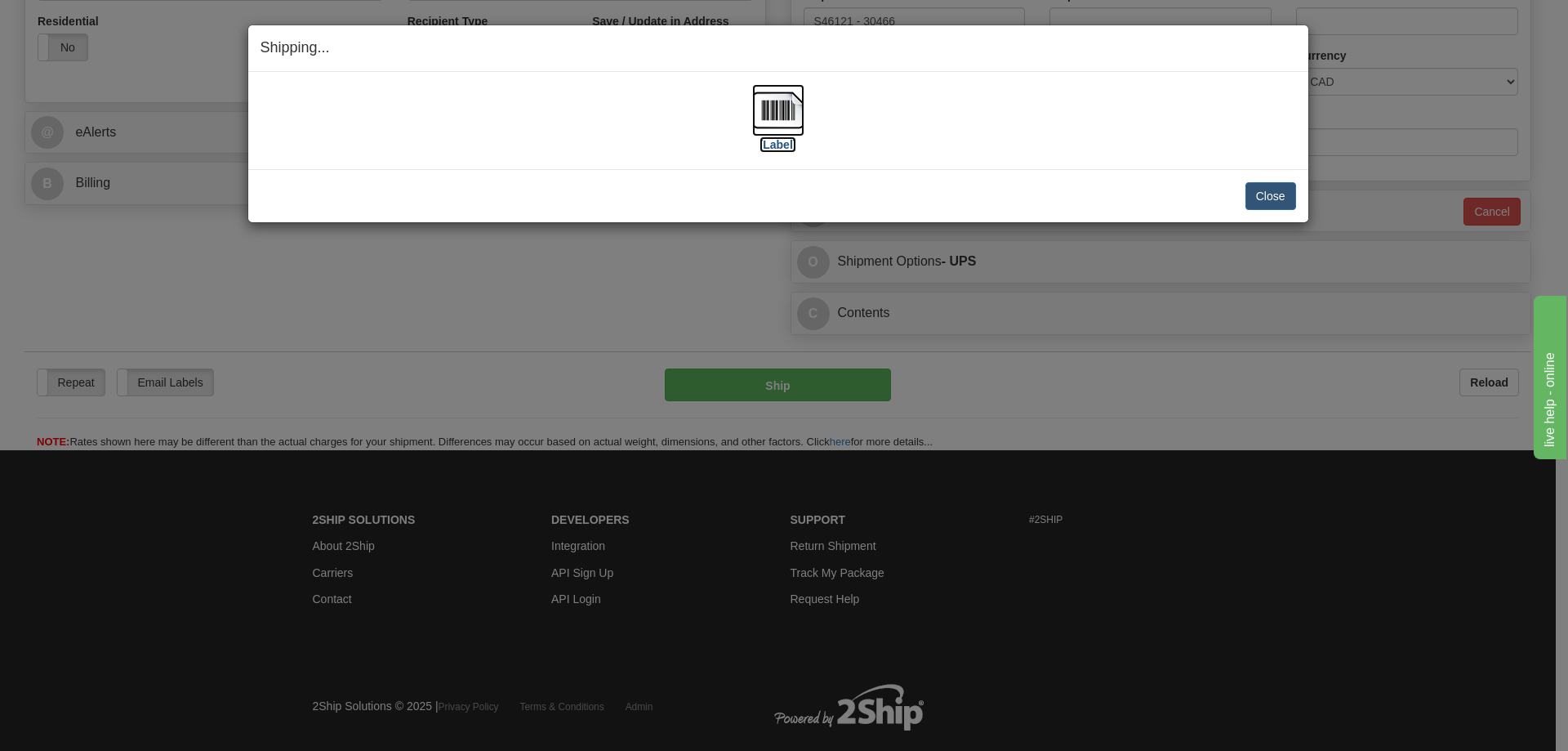
click at [789, 107] on img at bounding box center [778, 110] width 52 height 52
